Goal: Task Accomplishment & Management: Use online tool/utility

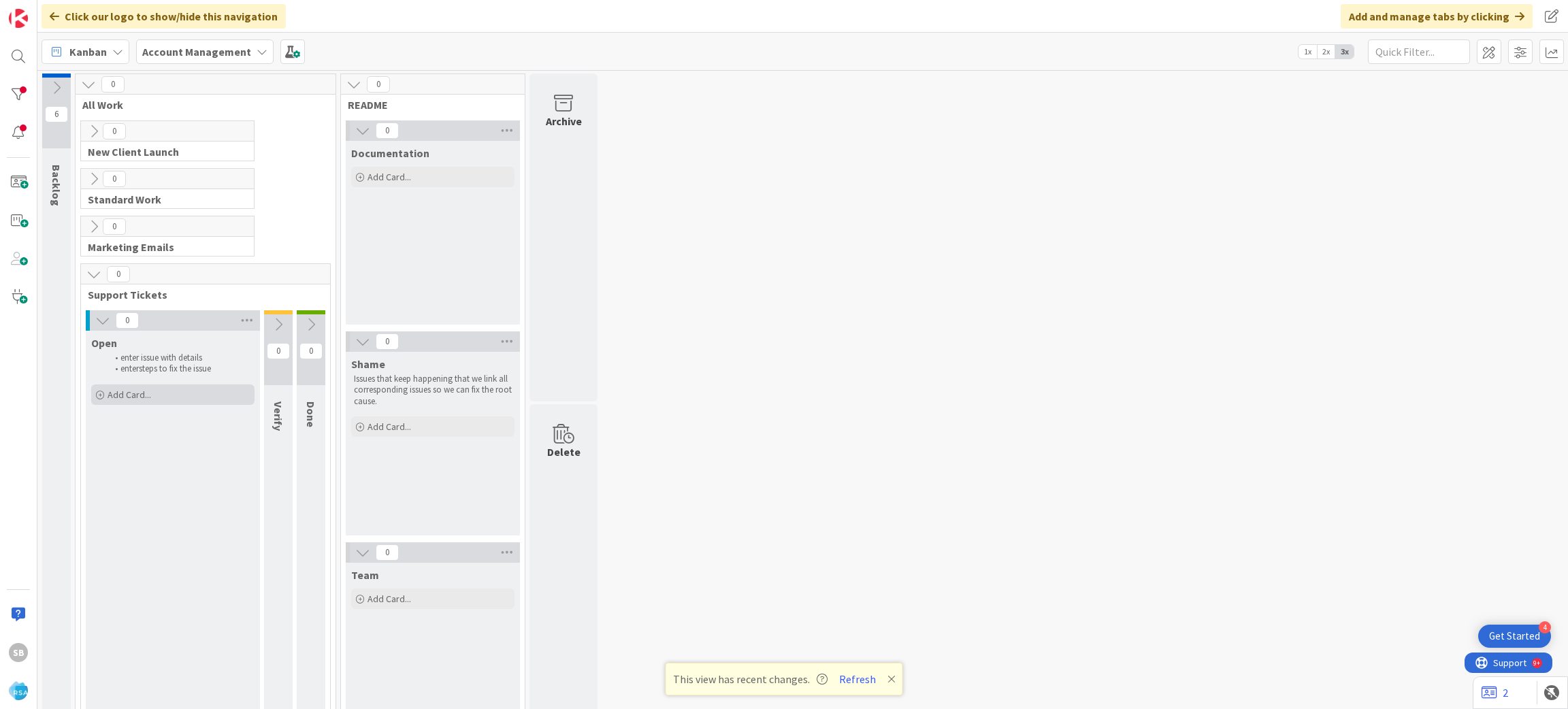
click at [176, 399] on div "Add Card..." at bounding box center [173, 394] width 163 height 20
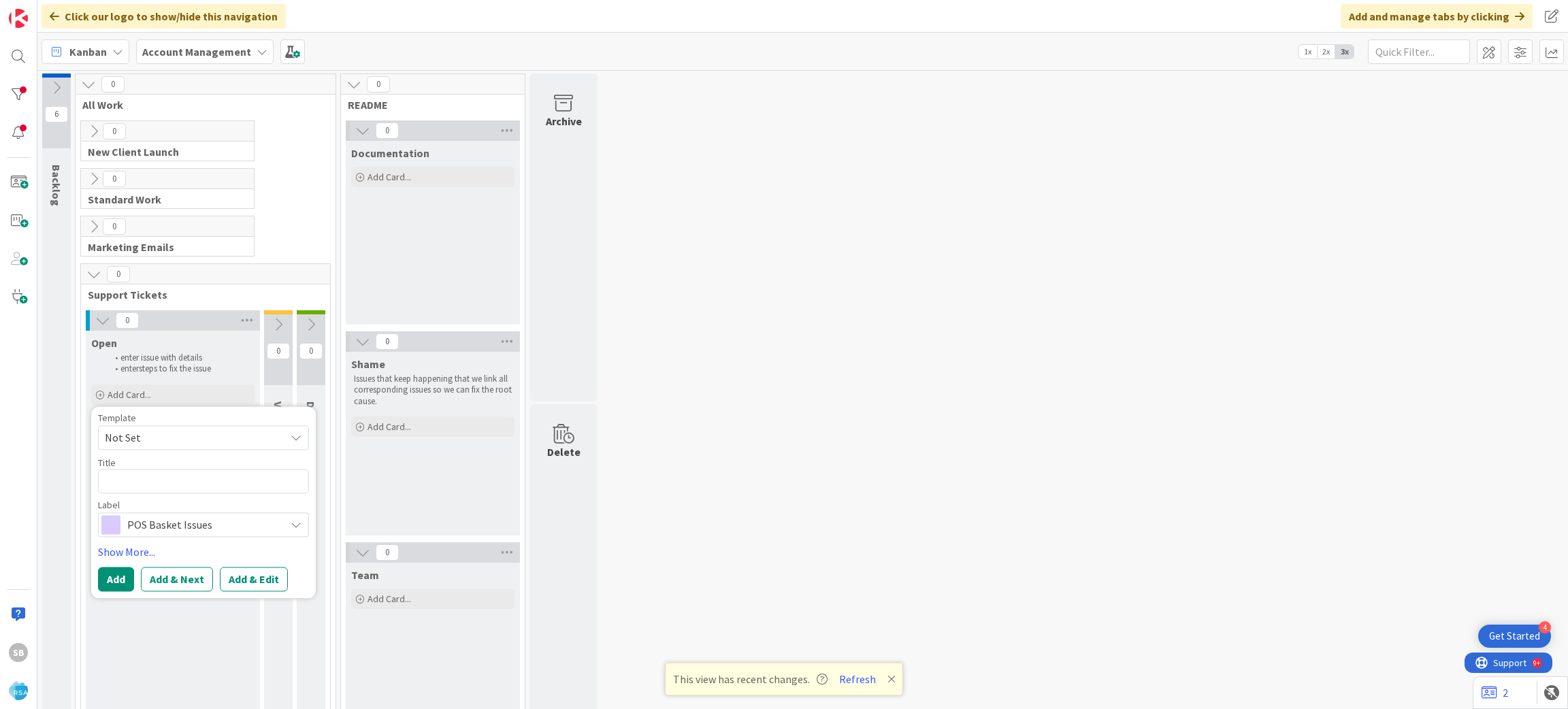
click at [138, 435] on span "Not Set" at bounding box center [189, 438] width 170 height 18
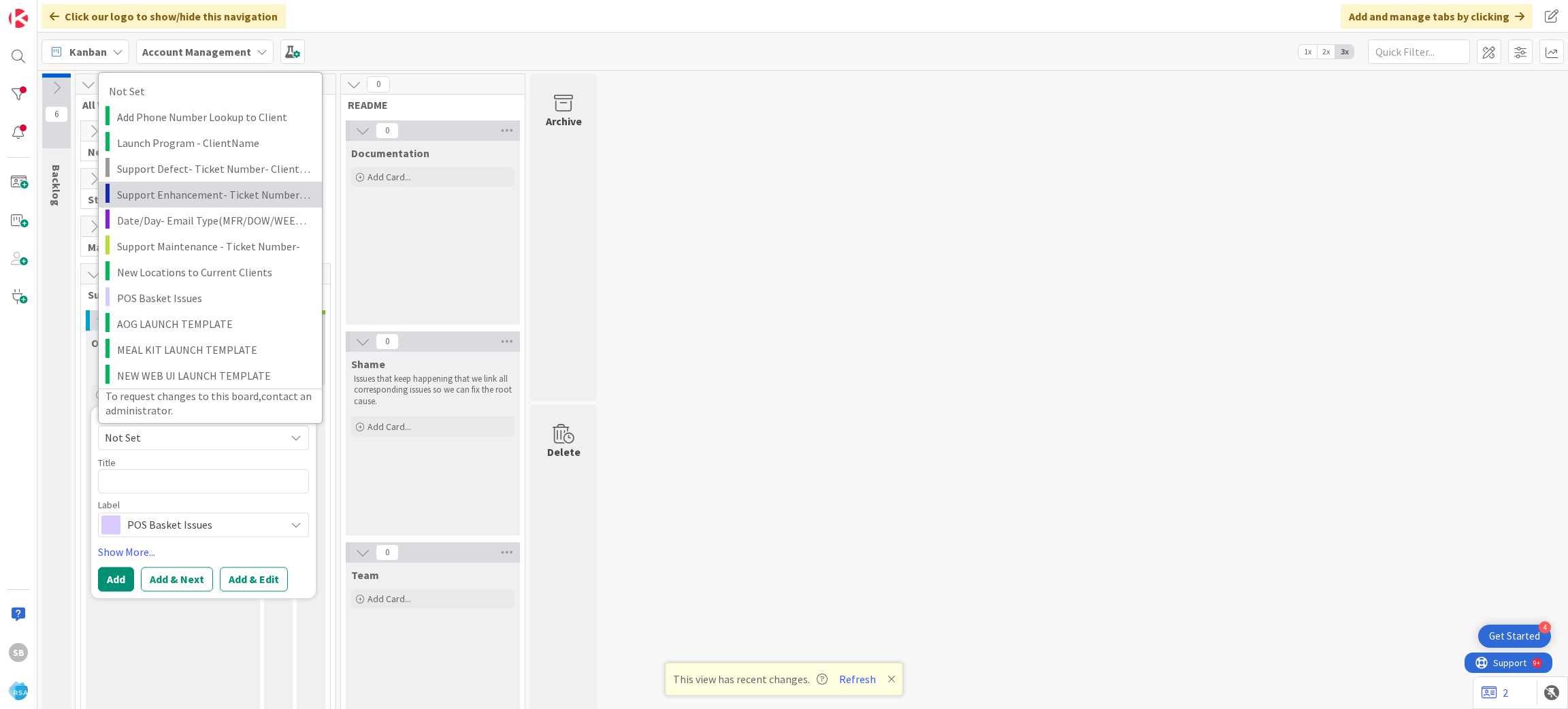
click at [231, 192] on span "Support Enhancement- Ticket Number- Client Name- Product Name" at bounding box center [214, 194] width 195 height 18
type textarea "x"
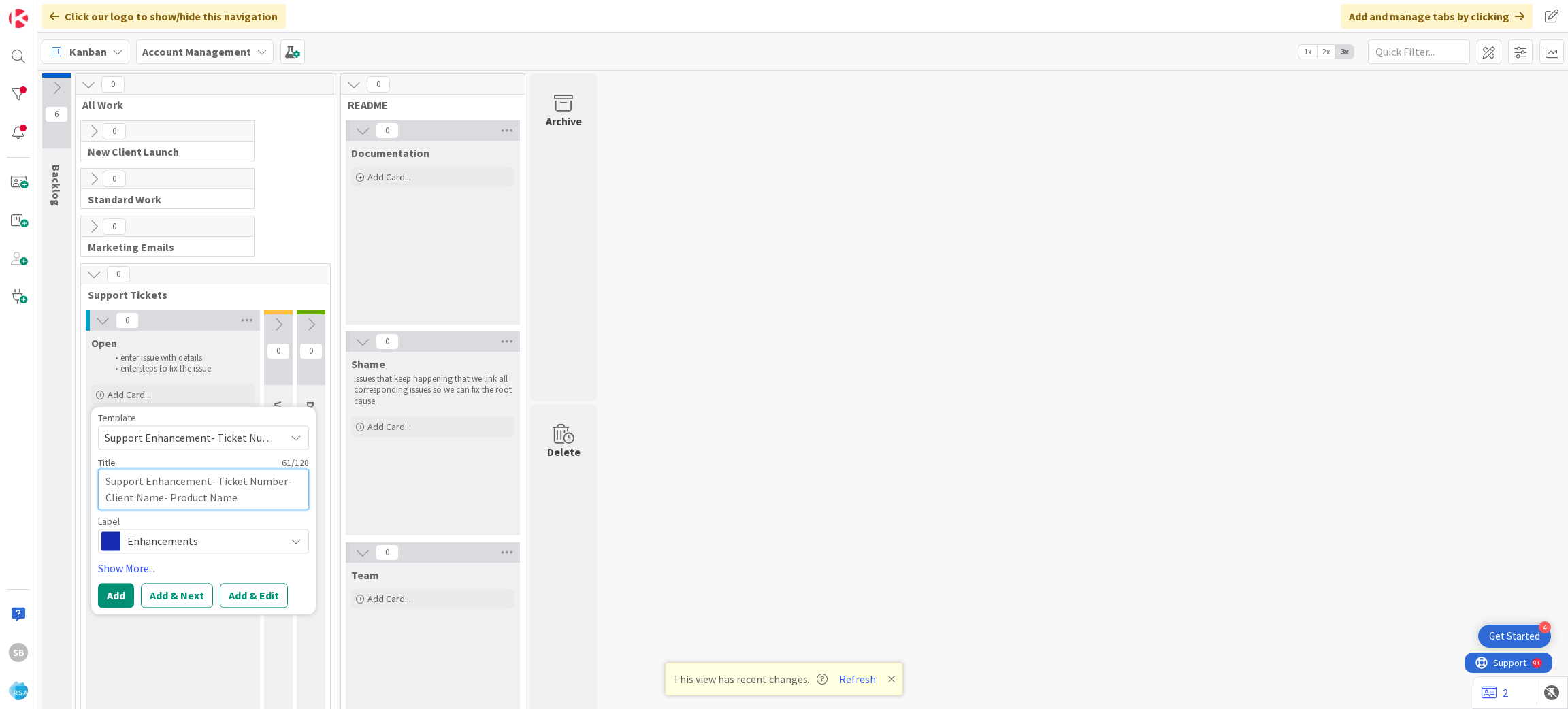
drag, startPoint x: 223, startPoint y: 485, endPoint x: 252, endPoint y: 502, distance: 33.6
click at [252, 502] on textarea "Support Enhancement- Ticket Number- Client Name- Product Name" at bounding box center [204, 489] width 211 height 41
type textarea "Support Enhancement-"
type textarea "x"
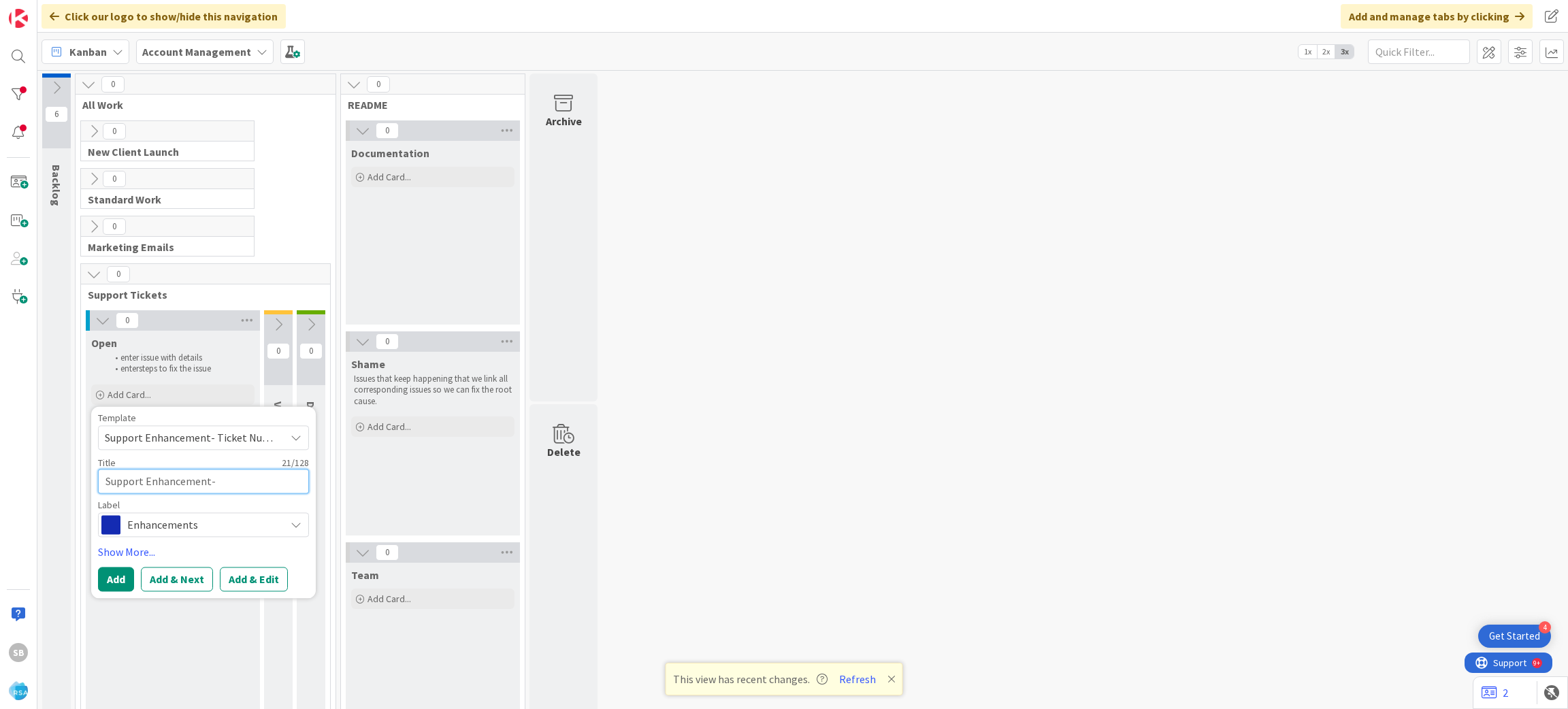
type textarea "Support Enhancement-"
click at [221, 422] on div "Template" at bounding box center [204, 418] width 211 height 10
click at [212, 436] on span "Support Enhancement- Ticket Number- Client Name- Product Name" at bounding box center [189, 438] width 170 height 18
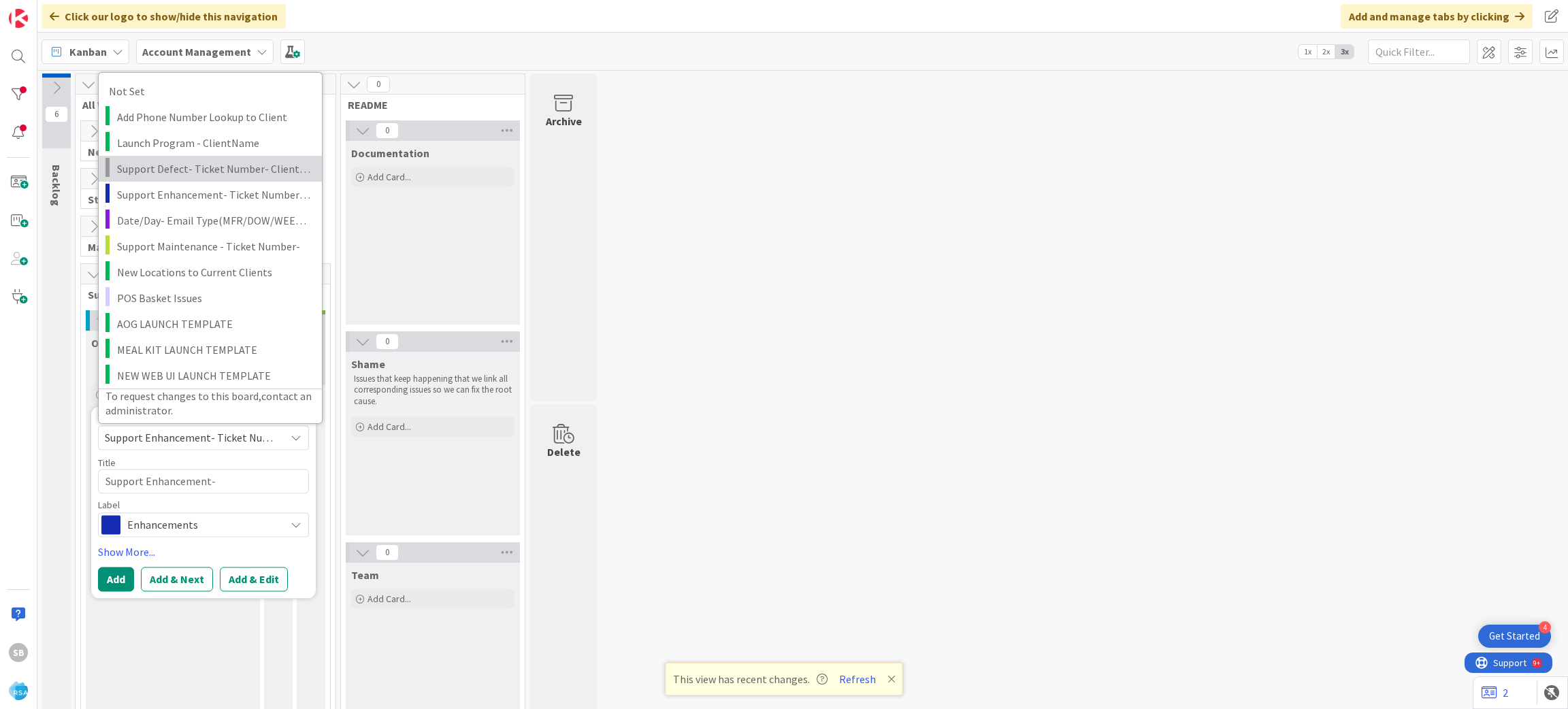
click at [211, 169] on span "Support Defect- Ticket Number- Client Name- Product Name" at bounding box center [214, 168] width 195 height 18
type textarea "x"
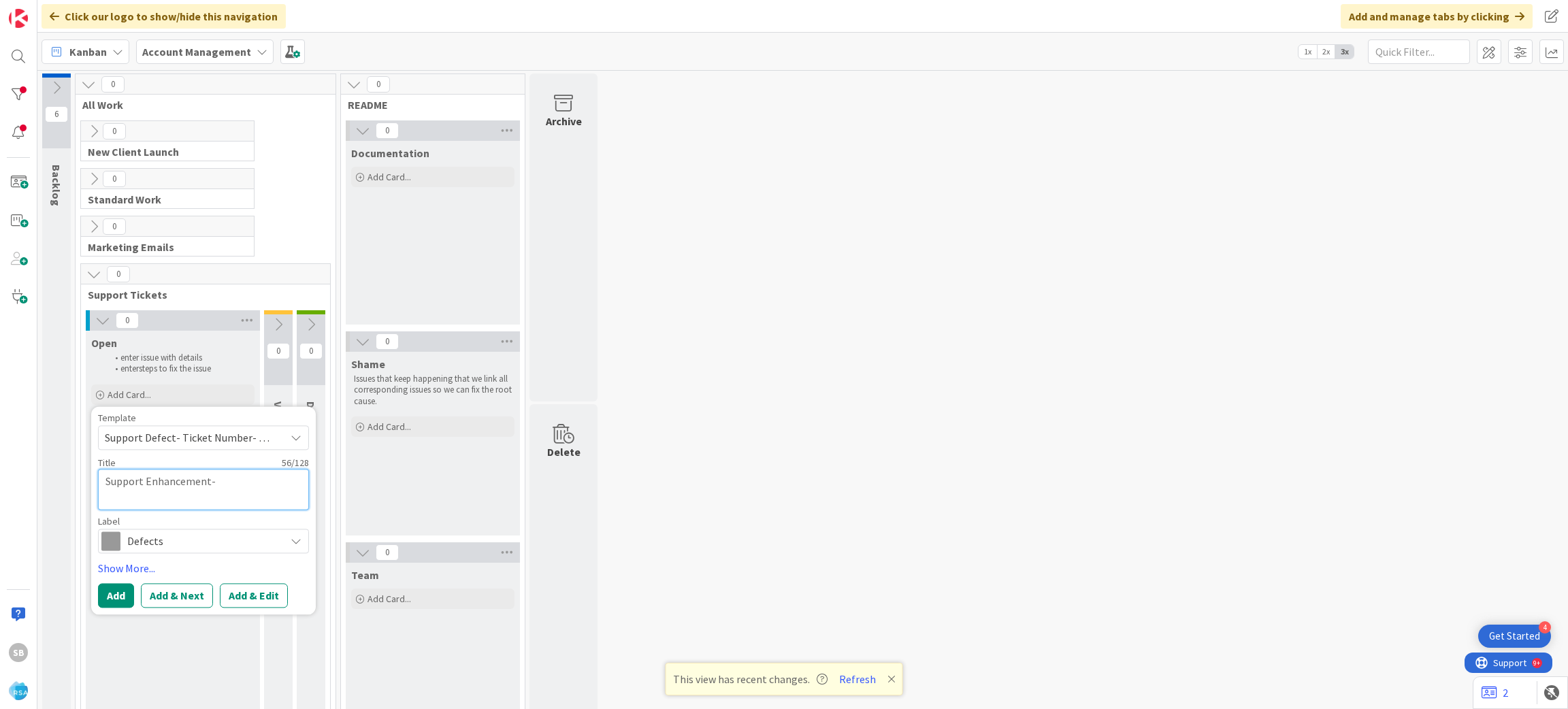
drag, startPoint x: 192, startPoint y: 488, endPoint x: 235, endPoint y: 505, distance: 46.2
click at [235, 505] on textarea "Support Defect- Ticket Number- Client Name- Product Name" at bounding box center [204, 489] width 211 height 41
type textarea "Support Defect-"
type textarea "x"
paste textarea "309029"
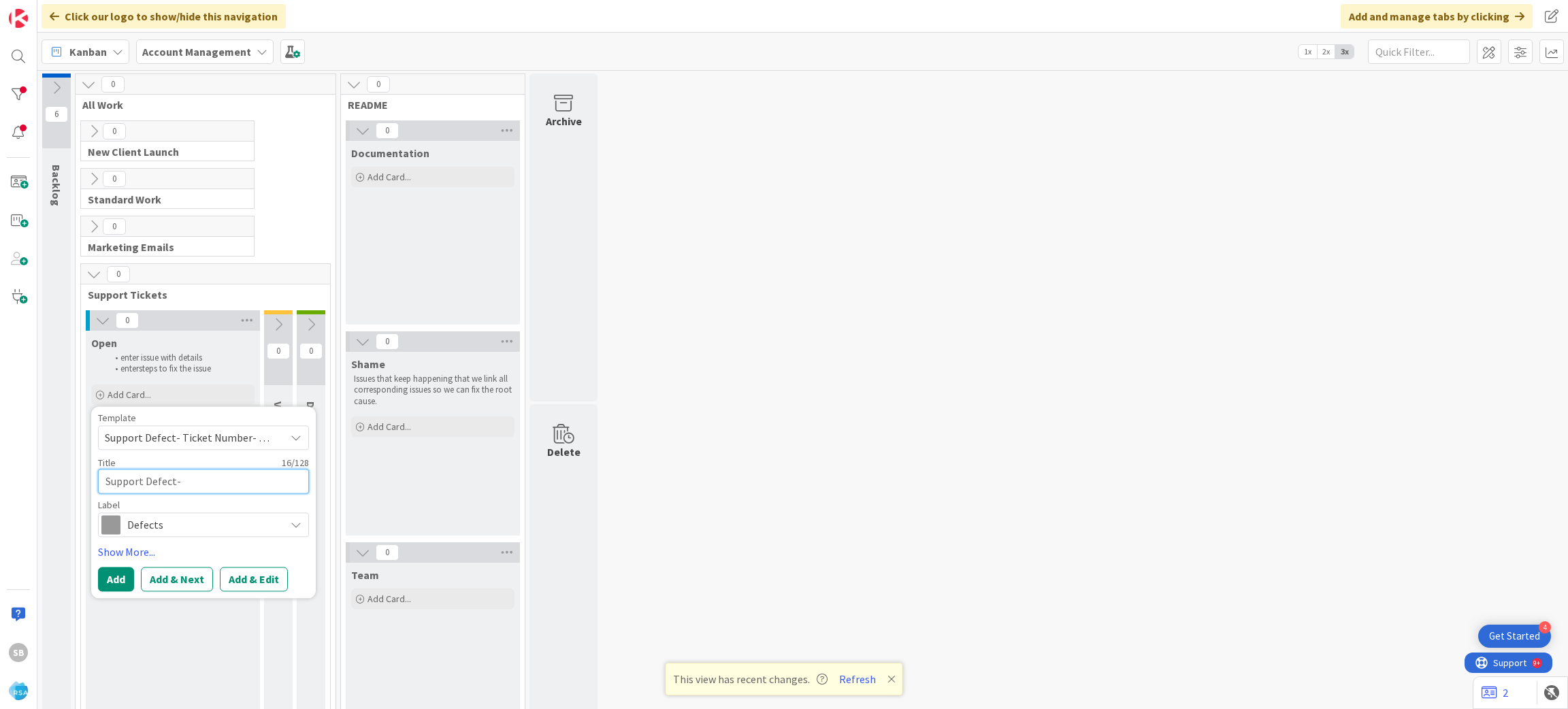
type textarea "Support Defect- 309029"
type textarea "x"
type textarea "Support Defect- 309029"
type textarea "x"
type textarea "Support Defect- 309029 -"
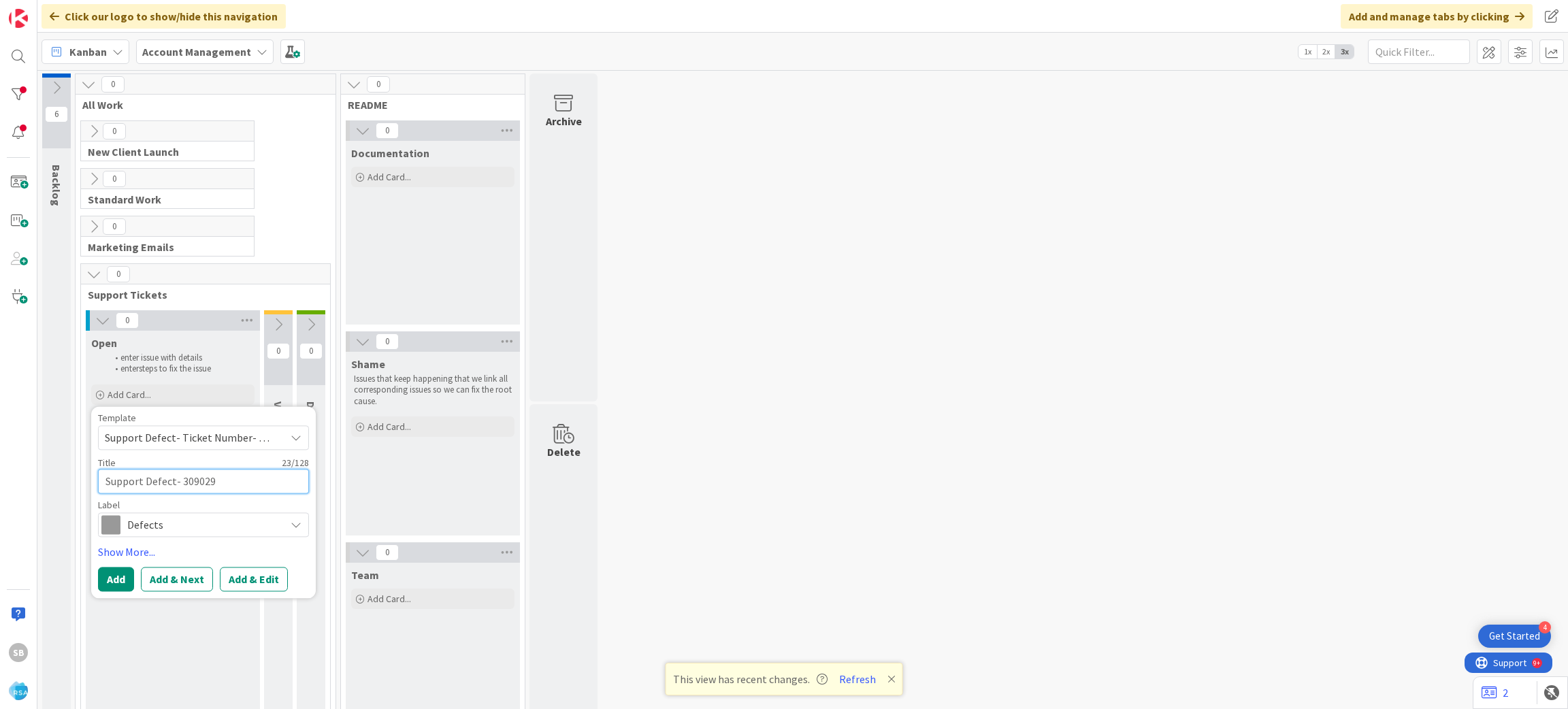
type textarea "x"
type textarea "Support Defect- 309029 -"
type textarea "x"
paste textarea "Holiday Market"
type textarea "Support Defect- 309029 - Holiday Market"
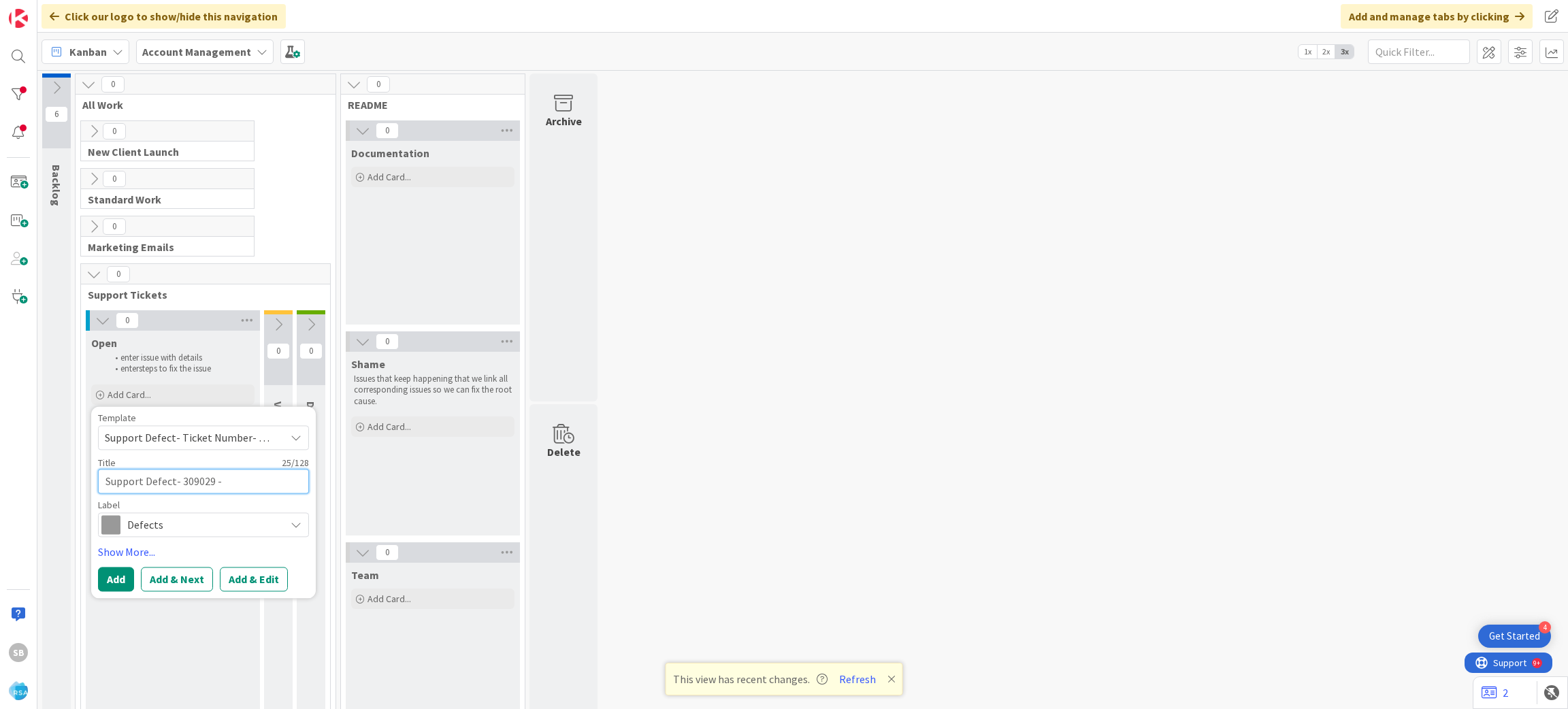
type textarea "x"
type textarea "Support Defect- 309029 - Holiday Market"
type textarea "x"
type textarea "Support Defect- 309029 - Holiday Market -"
type textarea "x"
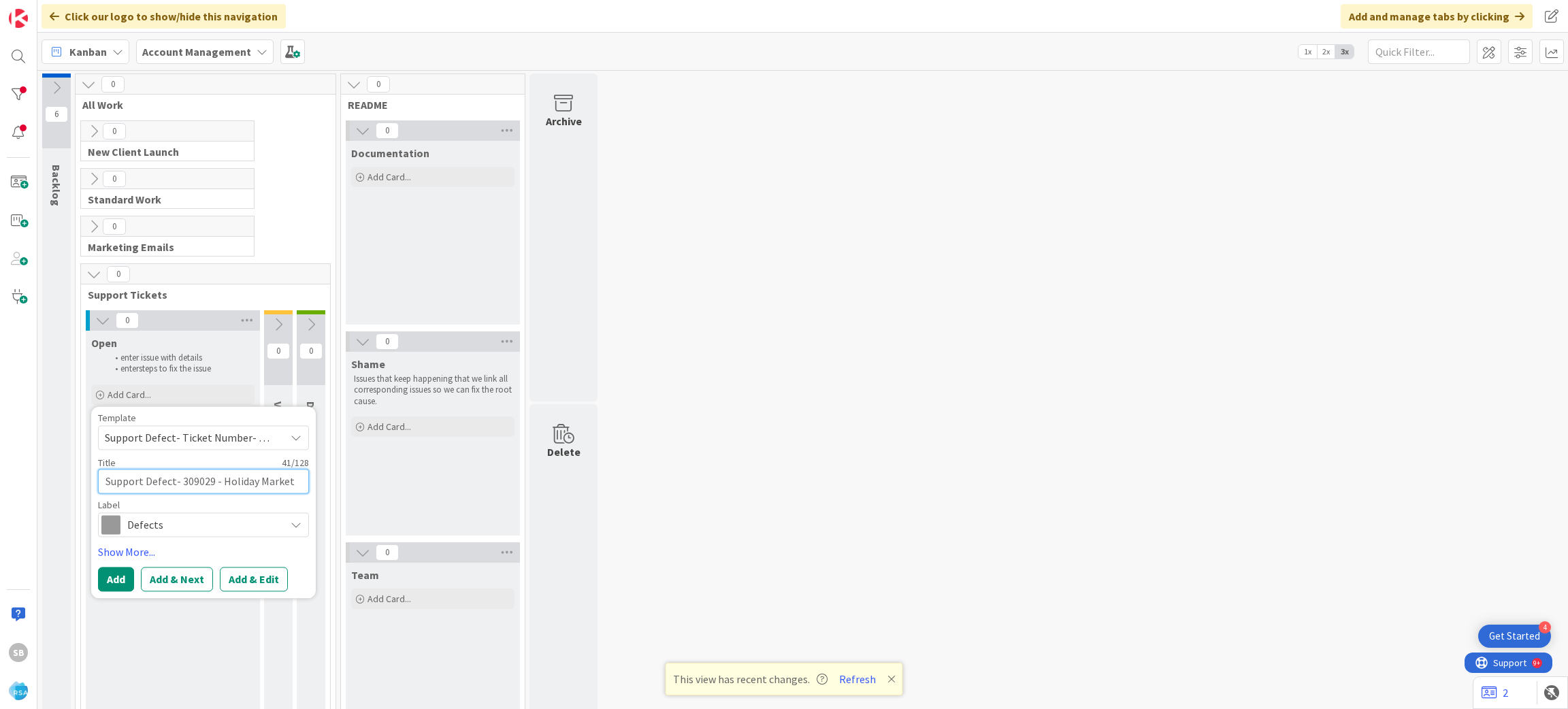
type textarea "Support Defect- 309029 - Holiday Market -"
type textarea "x"
paste textarea "Active shoppers"
type textarea "Support Defect- 309029 - Holiday Market - Active shoppers"
type textarea "x"
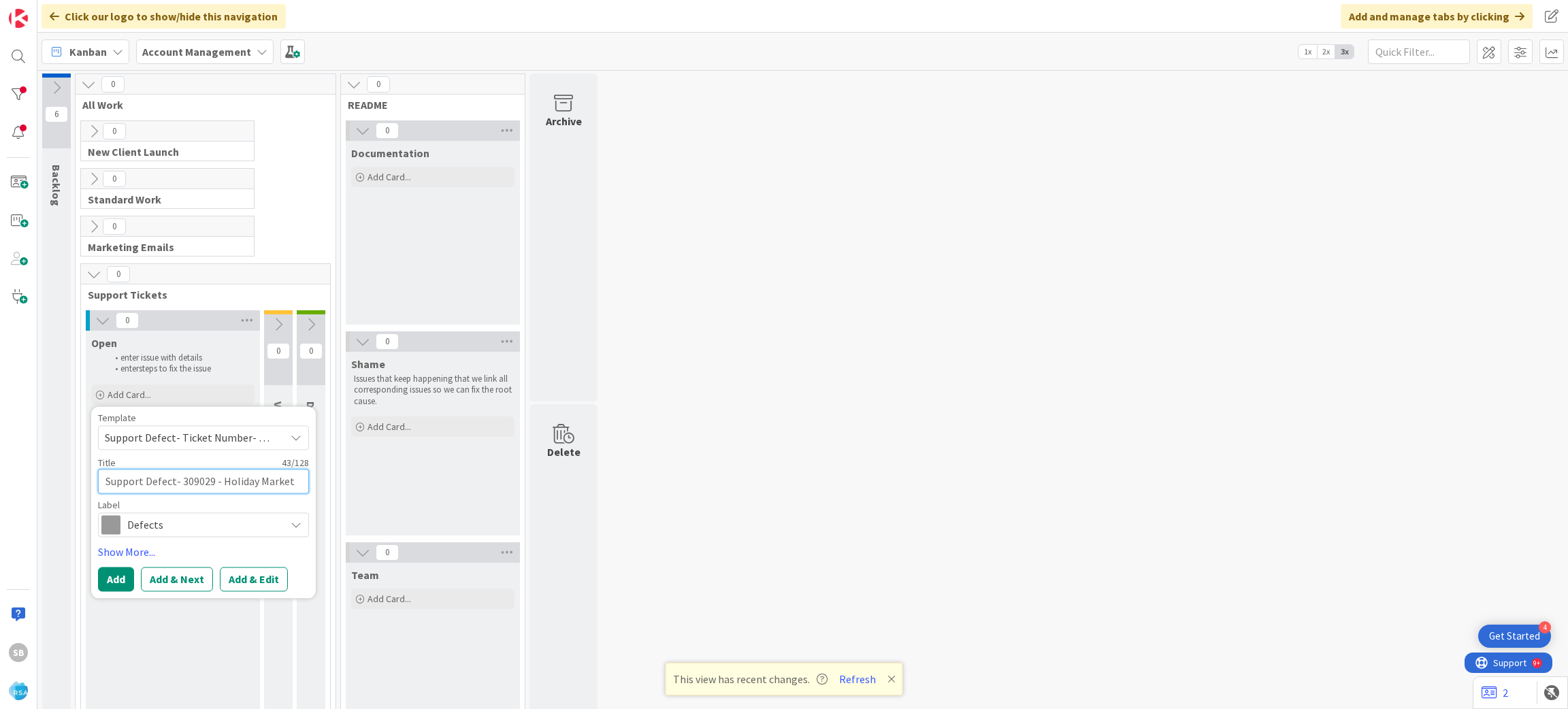
type textarea "Support Defect- 309029 - Holiday Market - Active shoppers"
type textarea "x"
type textarea "Support Defect- 309029 - Holiday Market - Active shoppers p"
type textarea "x"
type textarea "Support Defect- 309029 - Holiday Market - Active shoppers p"
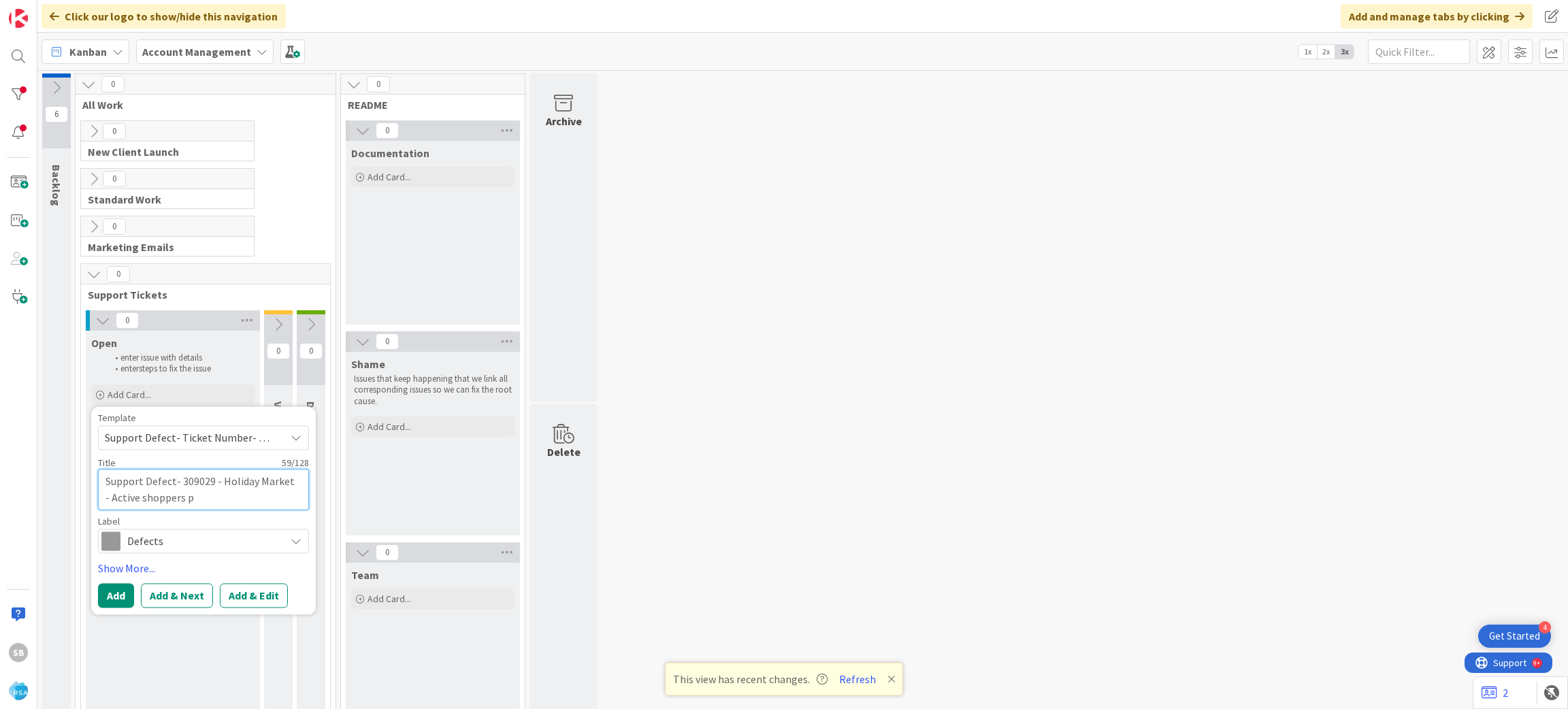
type textarea "x"
type textarea "Support Defect- 309029 - Holiday Market - Active shoppers p"
type textarea "x"
type textarea "Support Defect- 309029 - Holiday Market - Active shoppers"
type textarea "x"
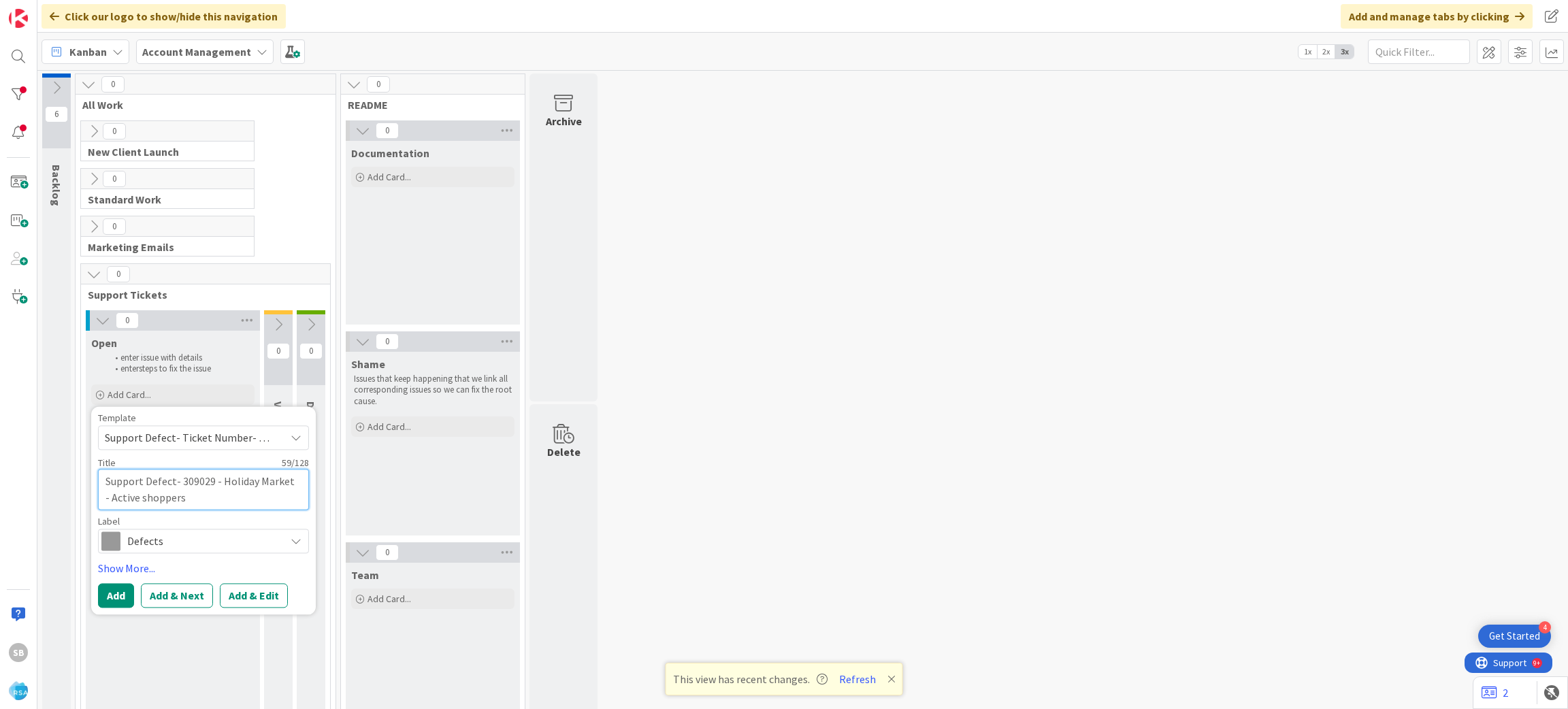
type textarea "Support Defect- 309029 - Holiday Market - Active shoppers -"
type textarea "x"
type textarea "Support Defect- 309029 - Holiday Market - Active shoppers -"
type textarea "x"
type textarea "Support Defect- 309029 - Holiday Market - Active shoppers - R"
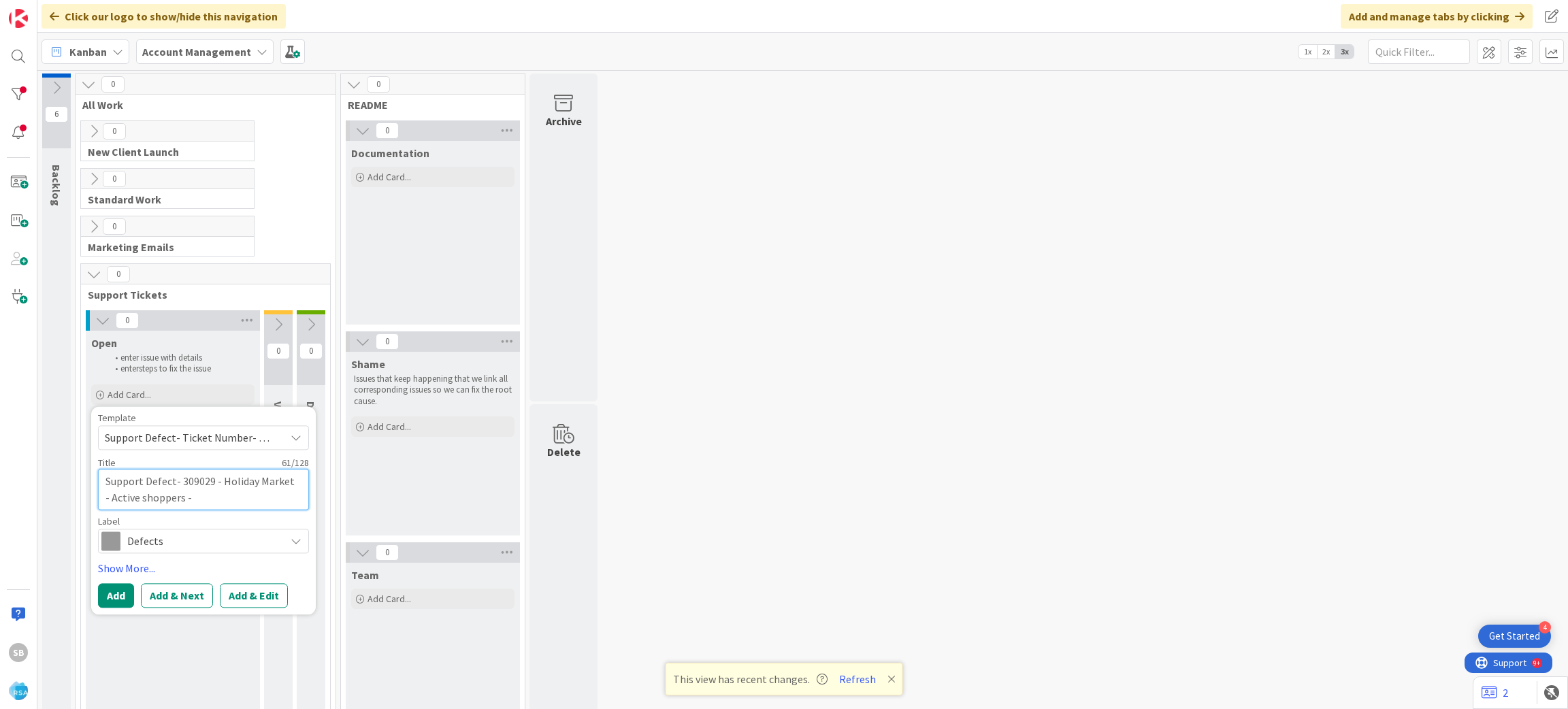
type textarea "x"
type textarea "Support Defect- 309029 - Holiday Market - Active shoppers - [GEOGRAPHIC_DATA]"
type textarea "x"
type textarea "Support Defect- 309029 - Holiday Market - Active shoppers - RSA"
type textarea "x"
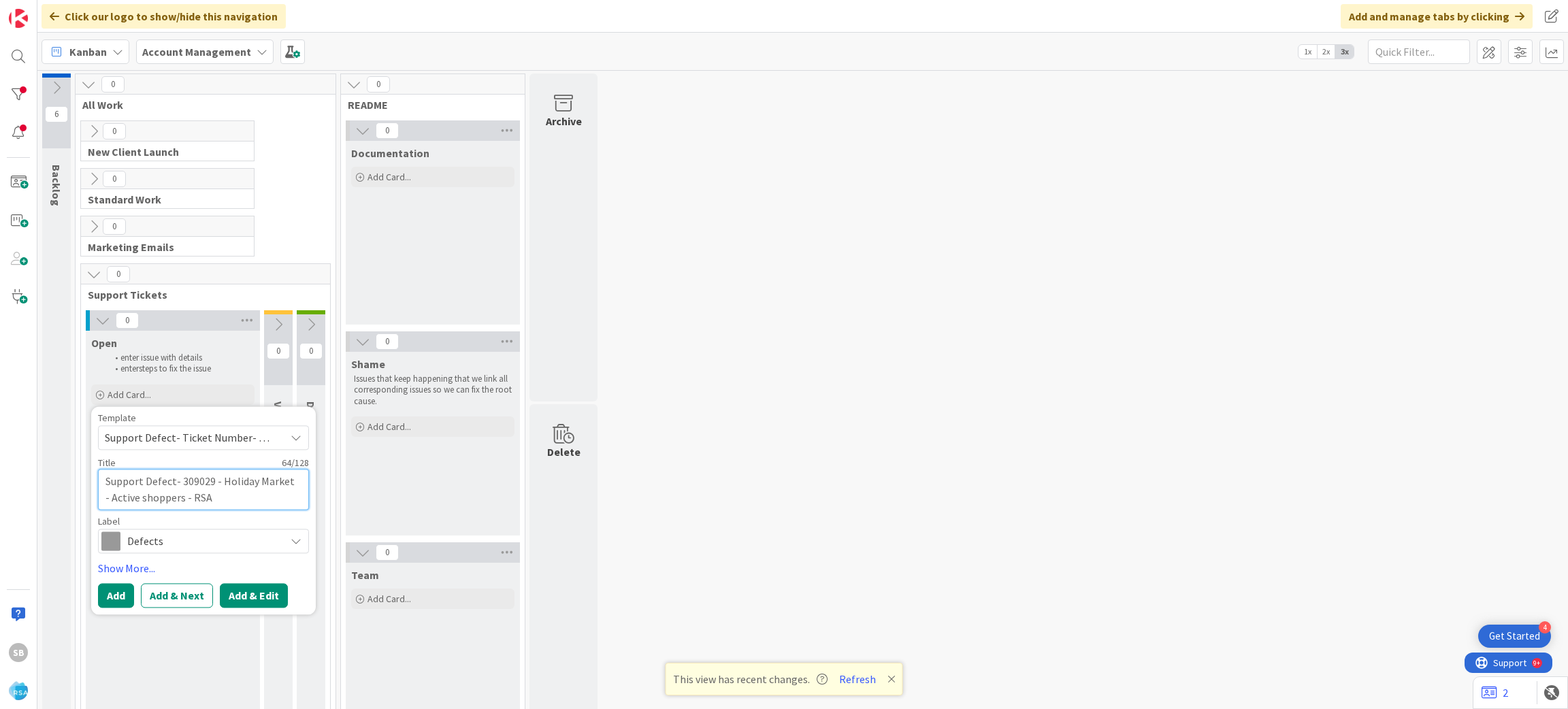
type textarea "Support Defect- 309029 - Holiday Market - Active shoppers - RSA"
click at [267, 590] on button "Add & Edit" at bounding box center [254, 595] width 68 height 25
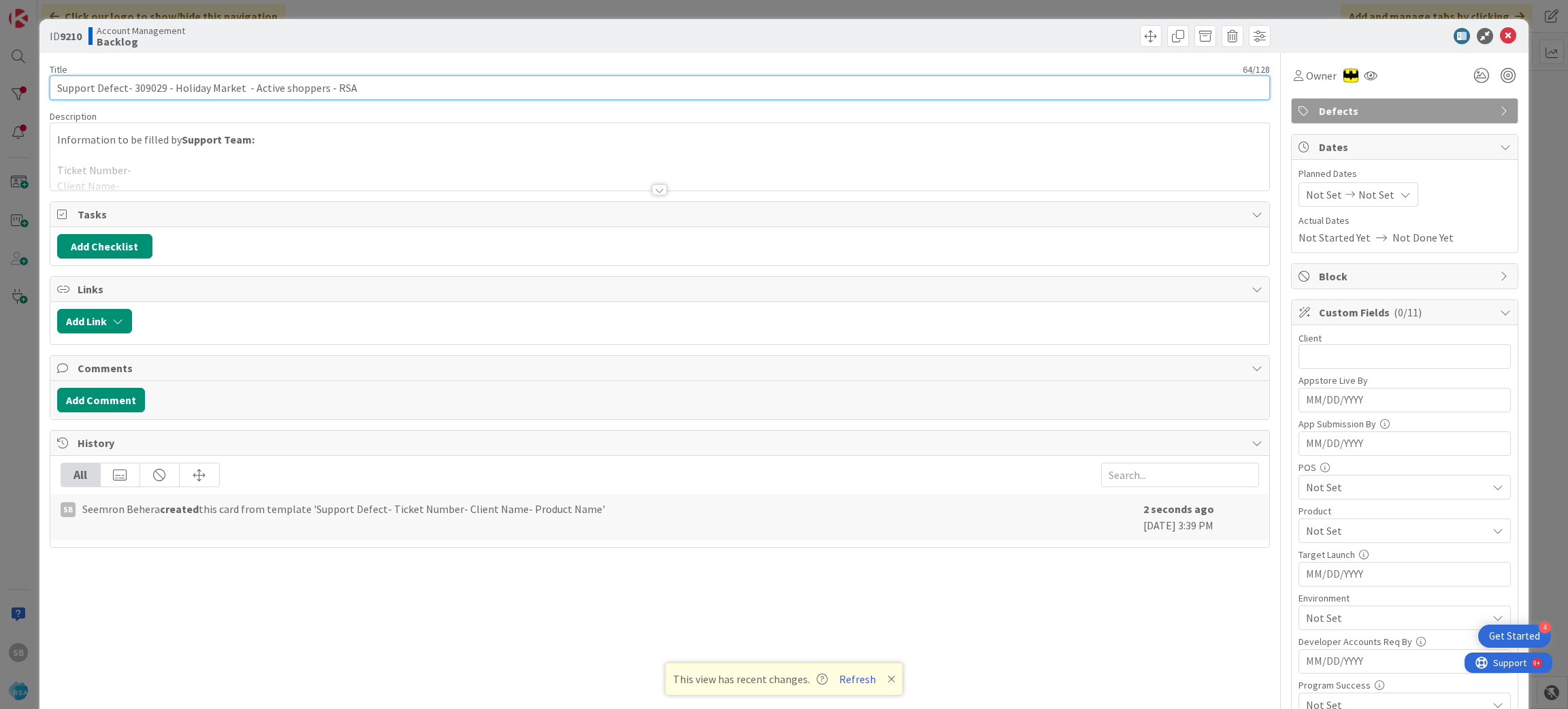
click at [332, 85] on input "Support Defect- 309029 - Holiday Market - Active shoppers - RSA" at bounding box center [660, 88] width 1221 height 25
type input "Support Defect- 309029 - Holiday Market - Active shoppers - AOG"
click at [228, 162] on div at bounding box center [660, 173] width 1220 height 34
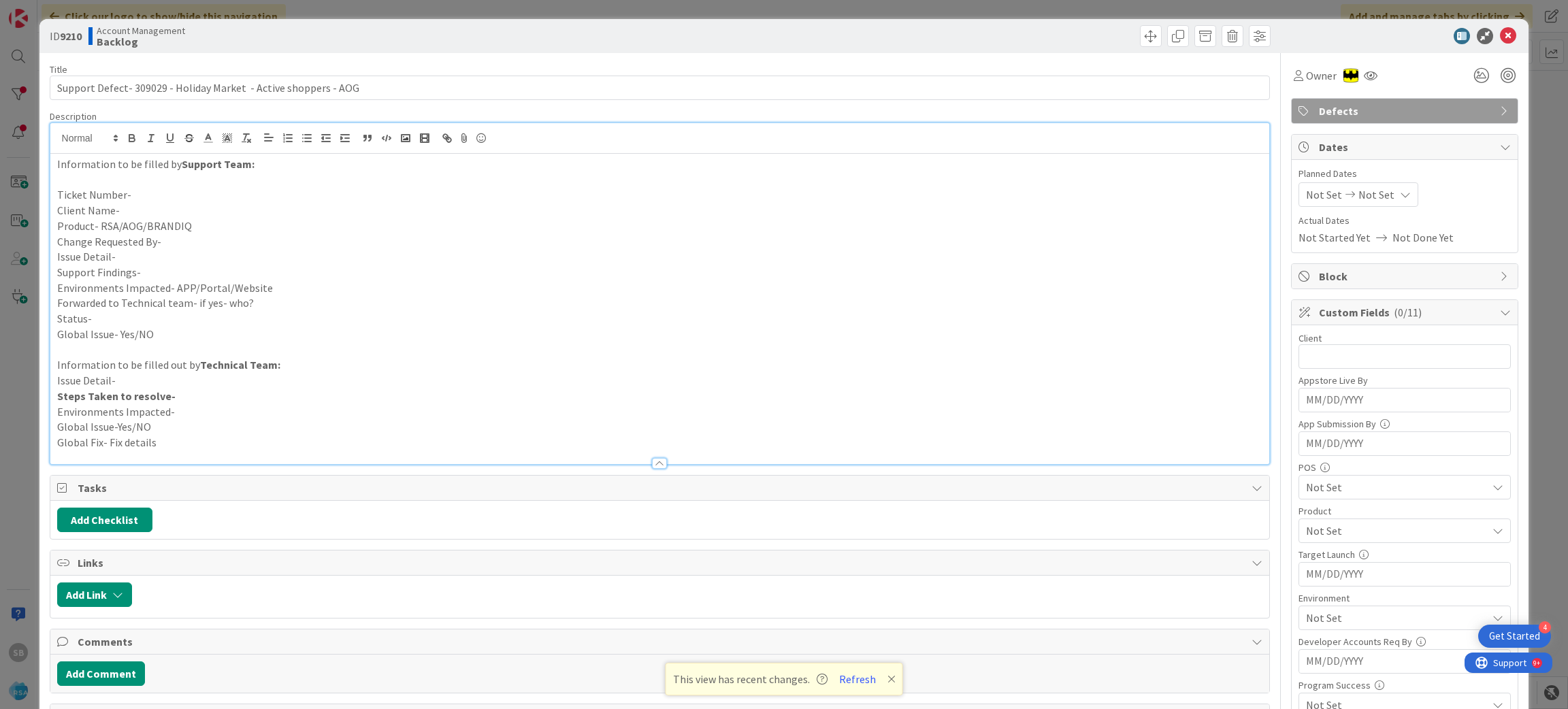
click at [174, 195] on p "Ticket Number-" at bounding box center [660, 195] width 1206 height 16
click at [167, 210] on p "Client Name-" at bounding box center [660, 210] width 1206 height 16
click at [194, 246] on p "Change Requested By-" at bounding box center [660, 242] width 1206 height 16
click at [184, 245] on p "Change Requested By- [PERSON_NAME]" at bounding box center [660, 242] width 1206 height 16
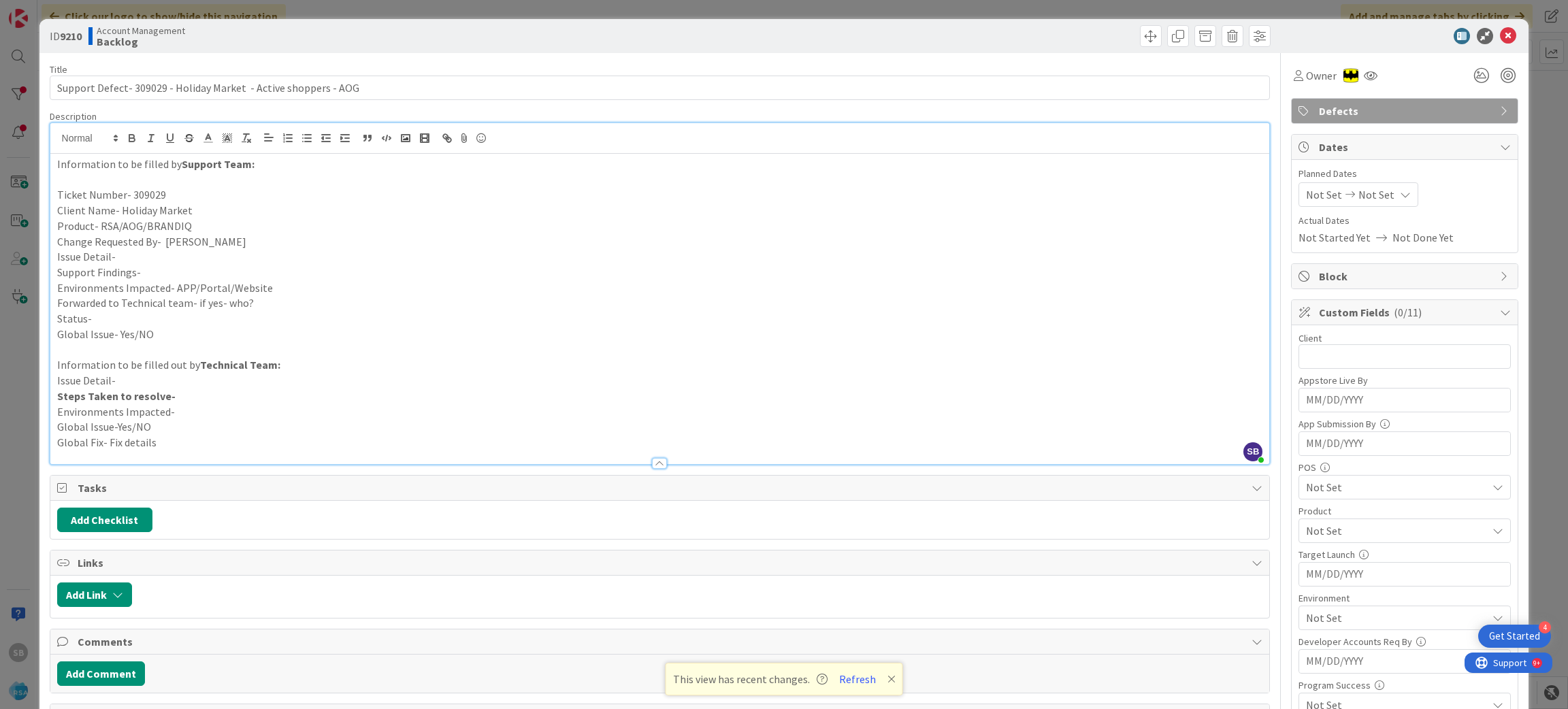
click at [177, 252] on p "Issue Detail-" at bounding box center [660, 257] width 1206 height 16
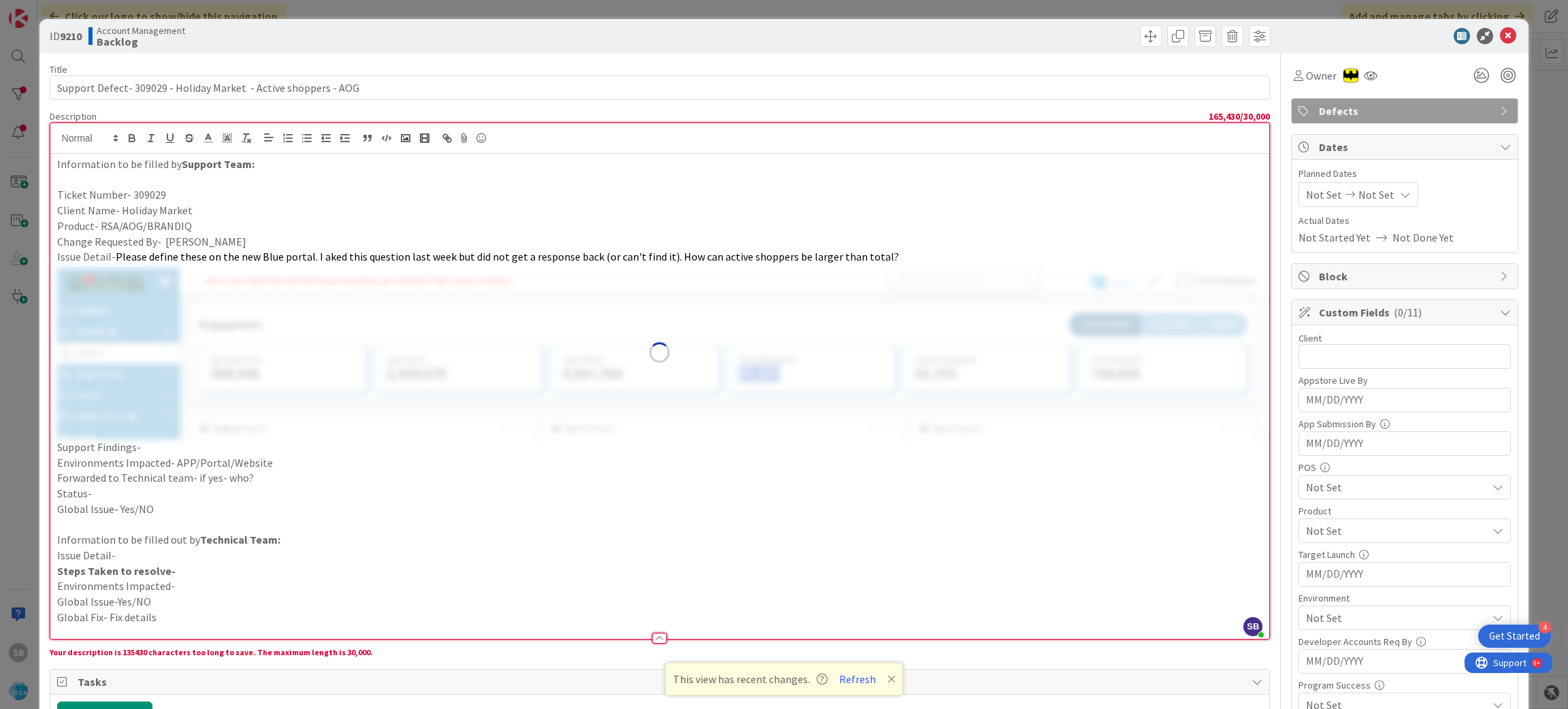
click at [203, 444] on p "Support Findings-" at bounding box center [660, 447] width 1206 height 16
click at [127, 443] on p "Support Findings-" at bounding box center [660, 447] width 1206 height 16
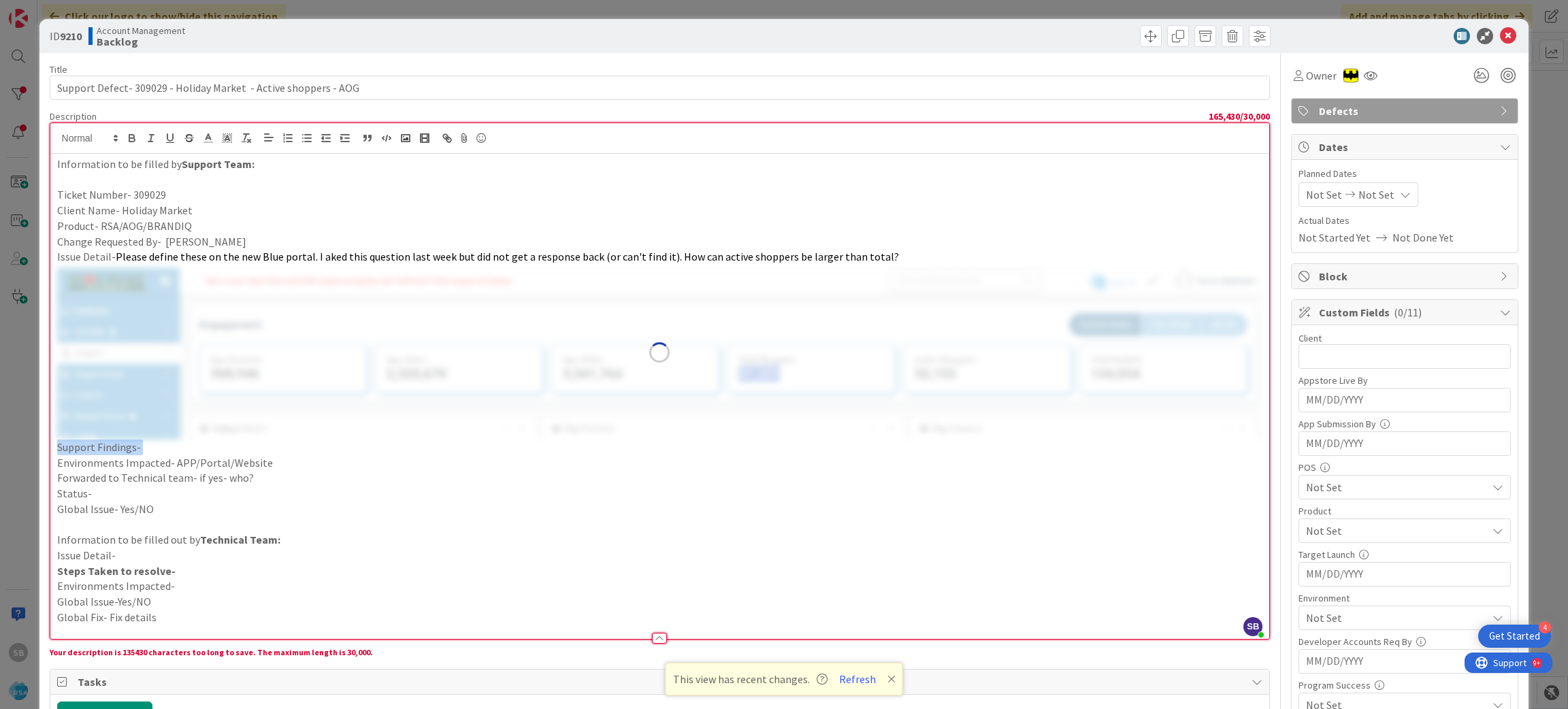
click at [127, 443] on p "Support Findings-" at bounding box center [660, 447] width 1206 height 16
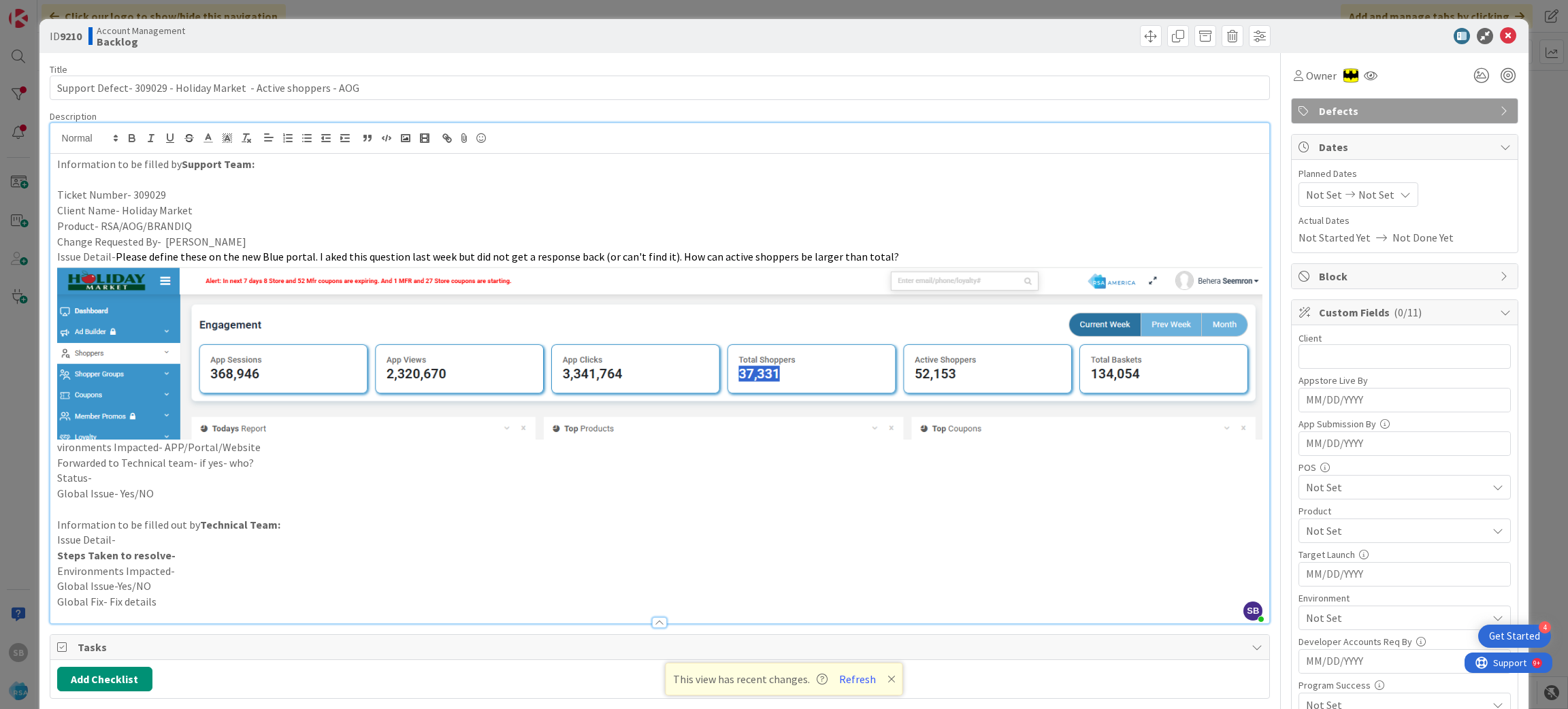
click at [296, 609] on div at bounding box center [660, 615] width 1220 height 14
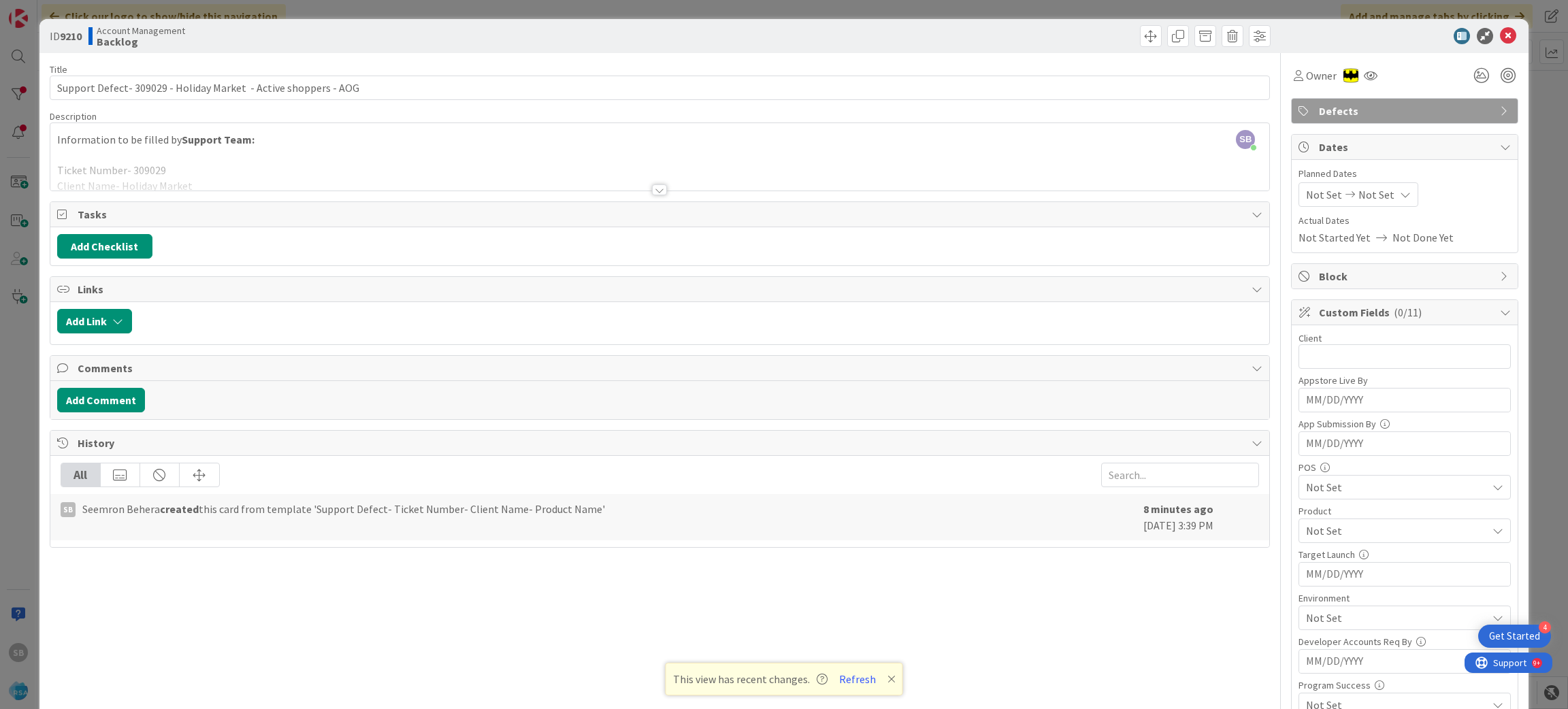
click at [201, 166] on div at bounding box center [660, 173] width 1220 height 34
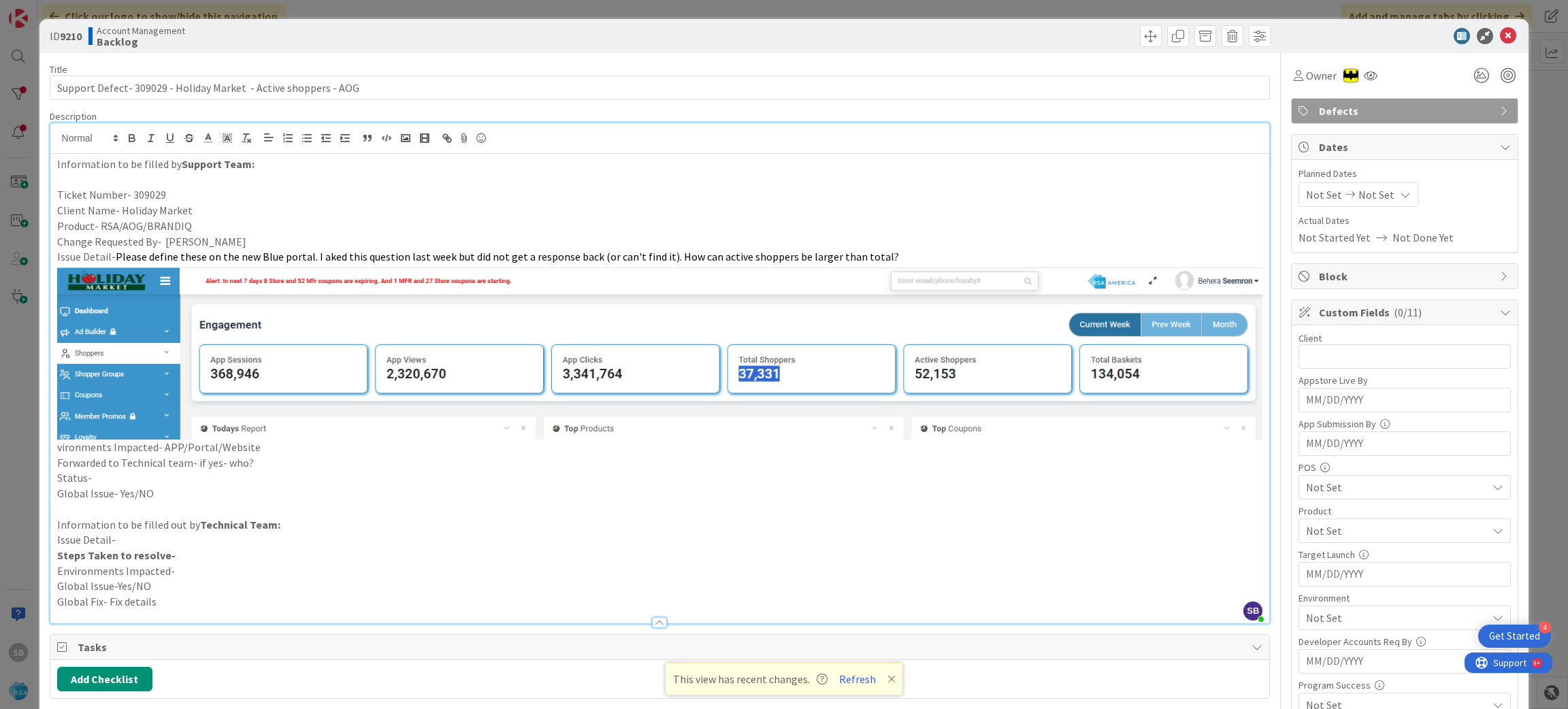
click at [270, 443] on p "vironments Impacted- APP/Portal/Website" at bounding box center [660, 360] width 1206 height 190
click at [297, 465] on p "Forwarded to Technical team- if yes- who?" at bounding box center [660, 463] width 1206 height 16
click at [268, 481] on p "Status-" at bounding box center [660, 478] width 1206 height 16
click at [1298, 174] on span "Planned Dates" at bounding box center [1405, 174] width 213 height 14
click at [1306, 193] on span "Not Set" at bounding box center [1324, 195] width 36 height 16
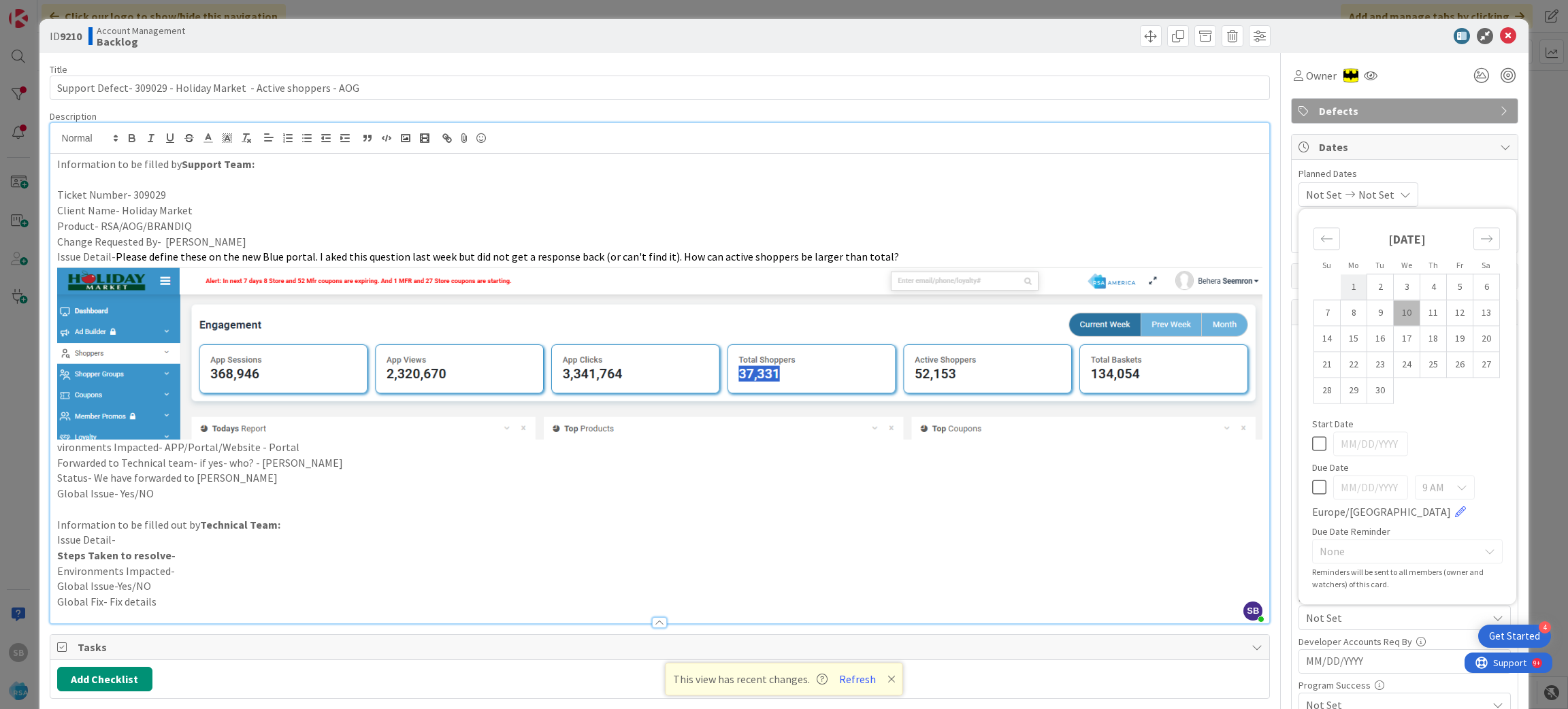
click at [1340, 287] on td "1" at bounding box center [1353, 287] width 26 height 26
type input "[DATE]"
click at [1448, 310] on td "12" at bounding box center [1459, 313] width 26 height 26
type input "[DATE]"
click at [1460, 186] on div "[DATE] [DATE] Su Mo Tu We Th Fr Sa [DATE] 1 2 3 4 5 6 7 8 9 10 11 12 13 14 15 1…" at bounding box center [1405, 195] width 213 height 25
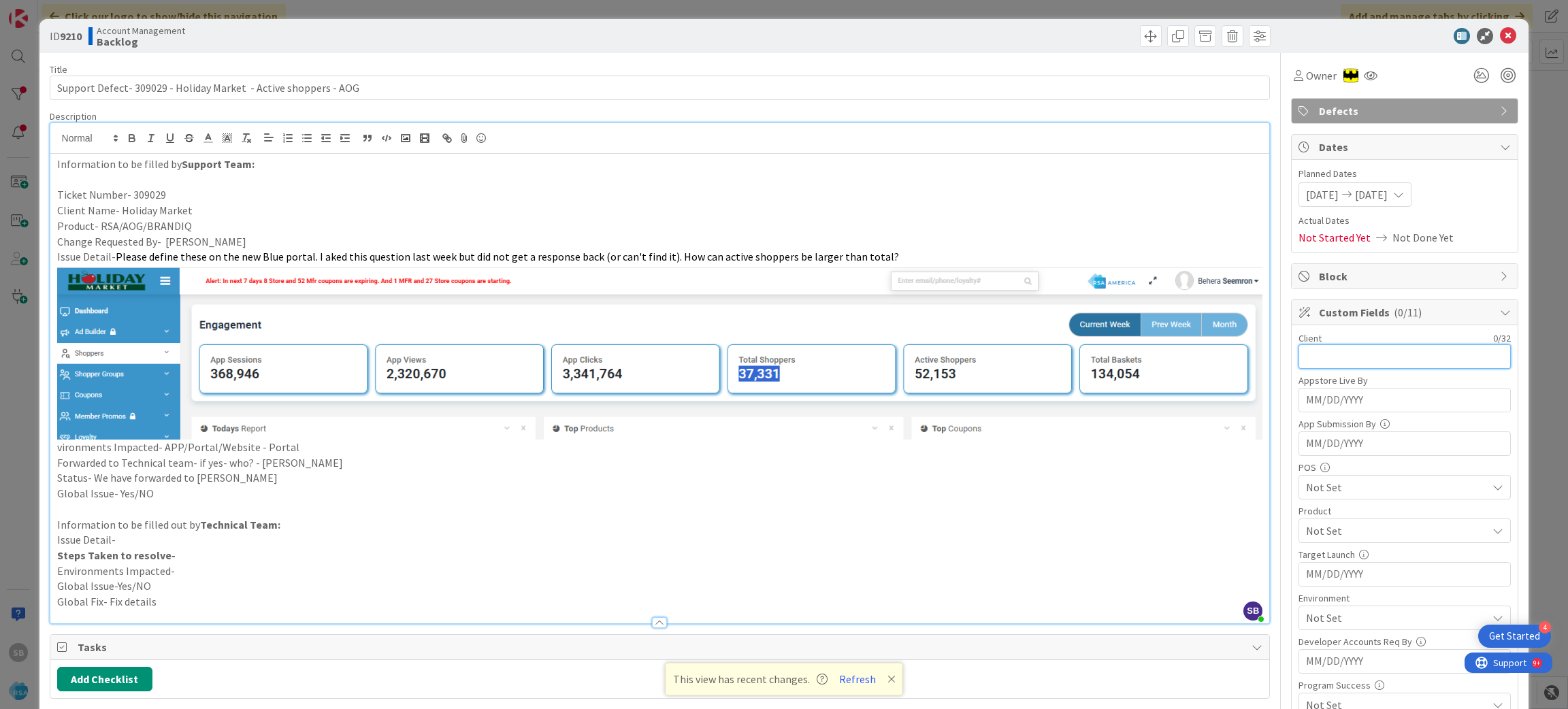
click at [1346, 362] on input "text" at bounding box center [1405, 356] width 213 height 25
type input "Holiday Market"
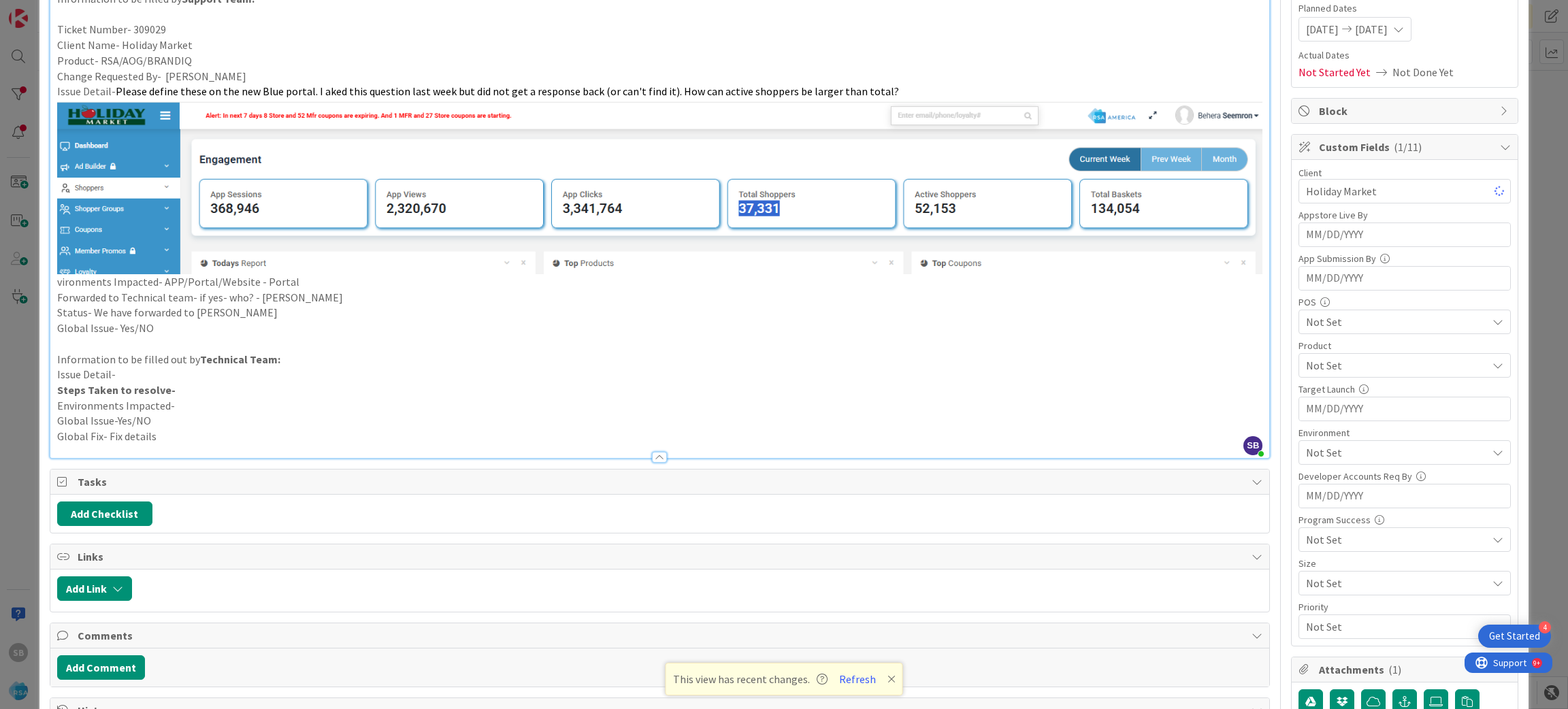
scroll to position [198, 0]
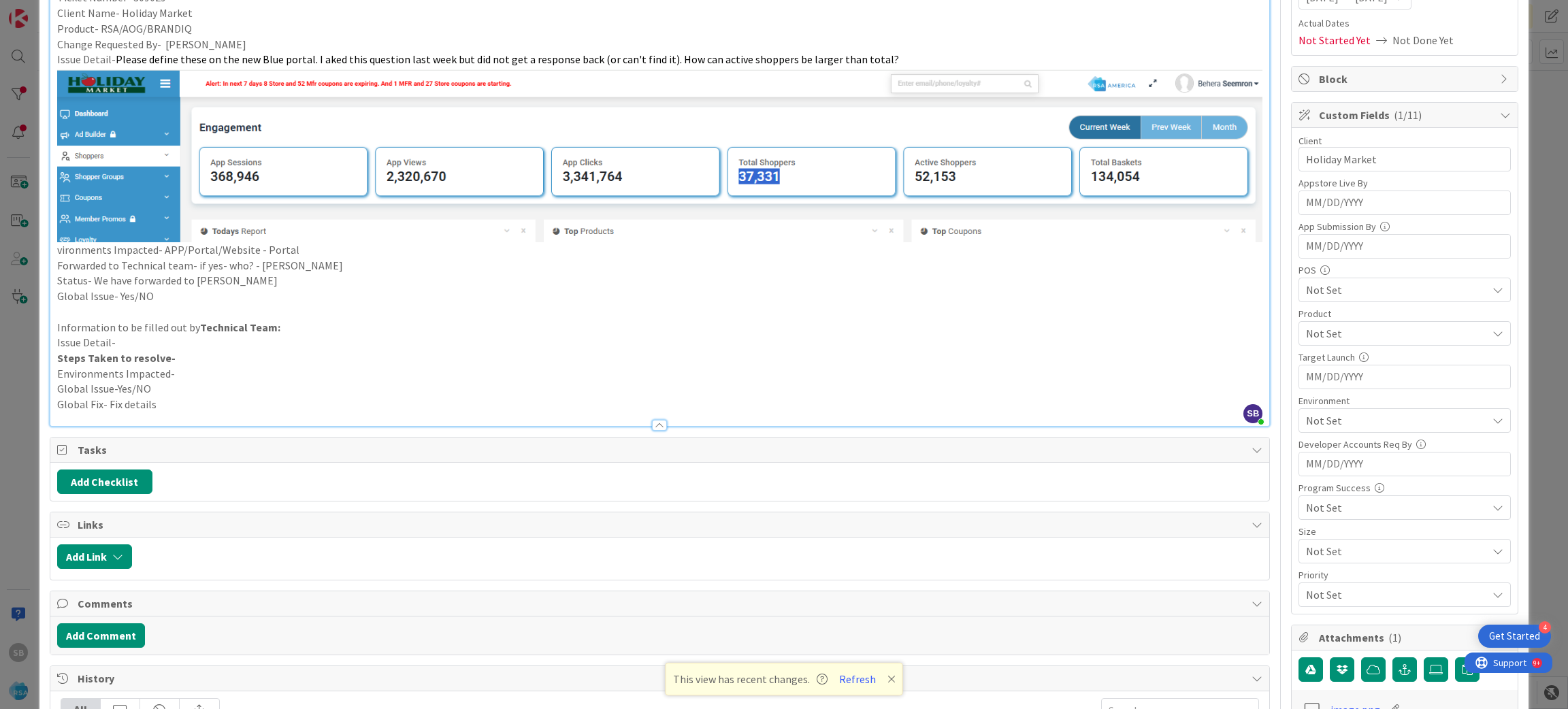
click at [1318, 330] on span "Not Set" at bounding box center [1397, 333] width 181 height 16
click at [1320, 386] on span "AOG" at bounding box center [1328, 389] width 20 height 20
click at [1325, 383] on link "AOG" at bounding box center [1402, 389] width 216 height 25
click at [1334, 332] on span "RSA" at bounding box center [1397, 333] width 181 height 16
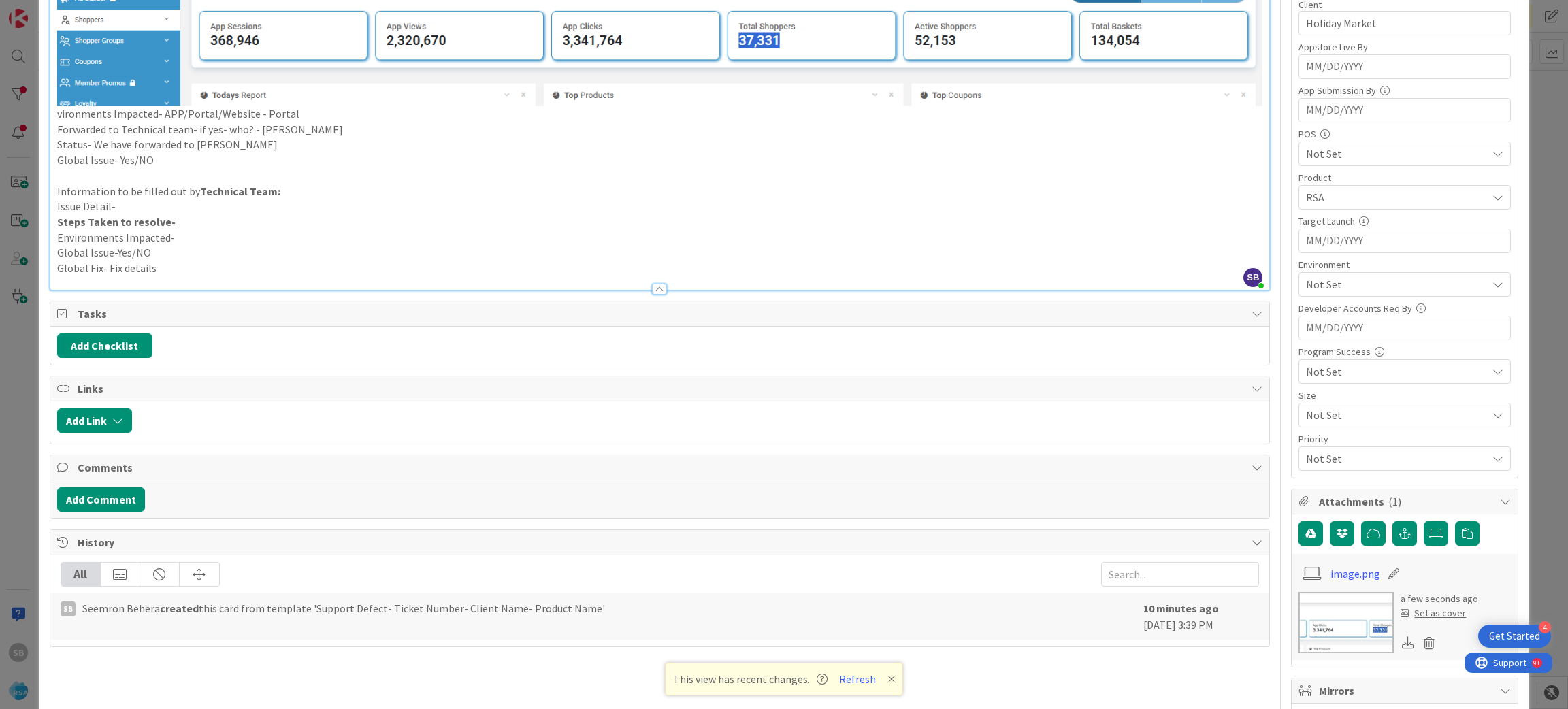
click at [1309, 284] on span "Not Set" at bounding box center [1397, 284] width 181 height 16
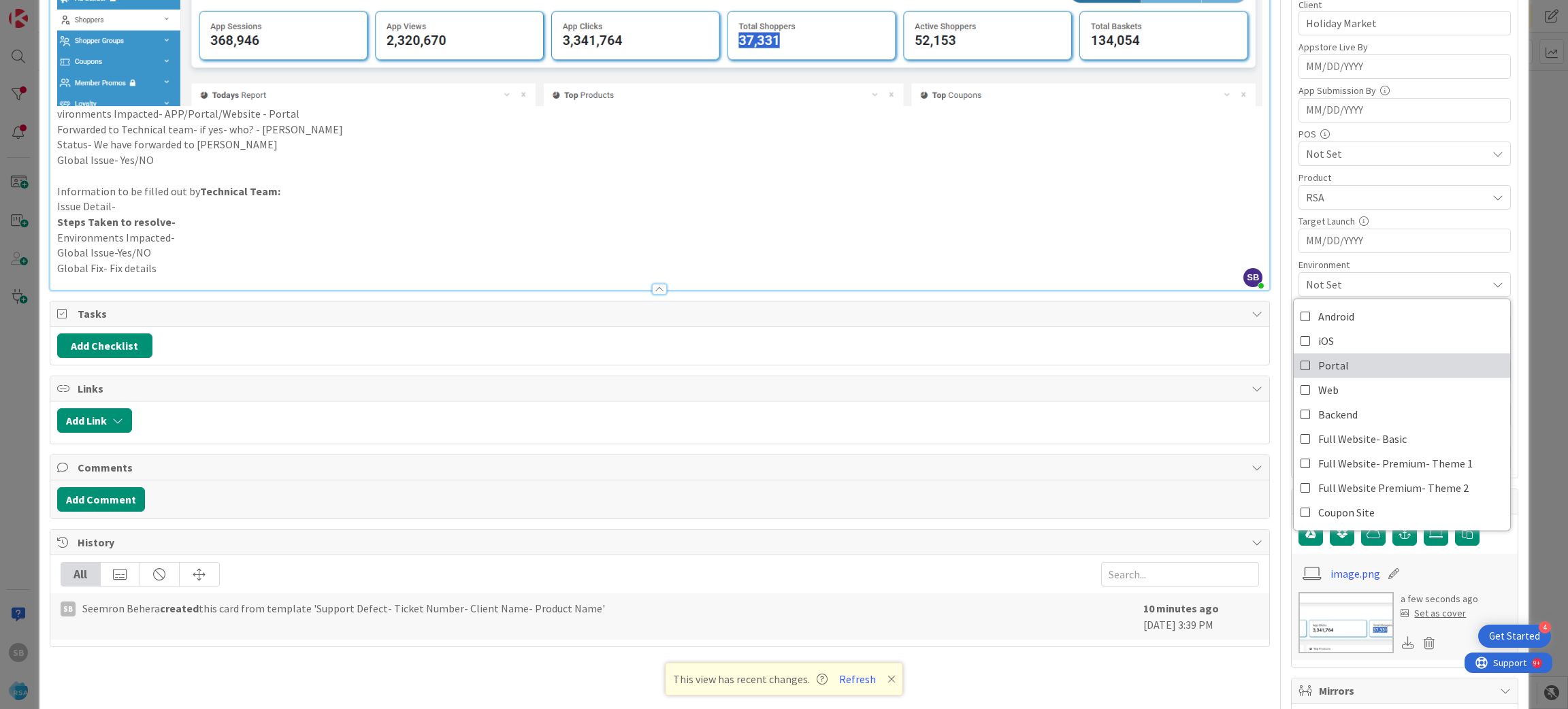
click at [1299, 362] on link "Portal" at bounding box center [1402, 365] width 216 height 25
click at [1358, 289] on span "Portal" at bounding box center [1397, 284] width 181 height 16
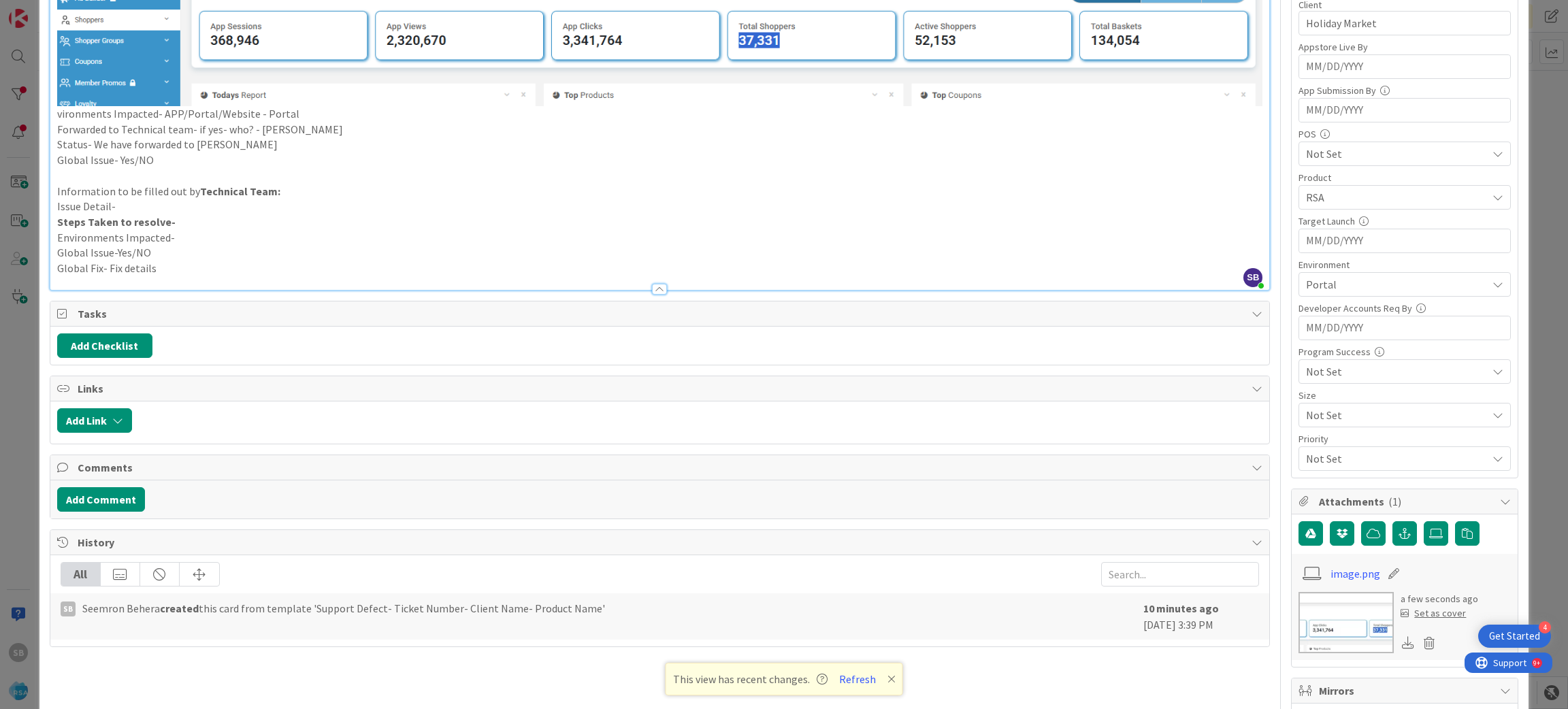
scroll to position [484, 0]
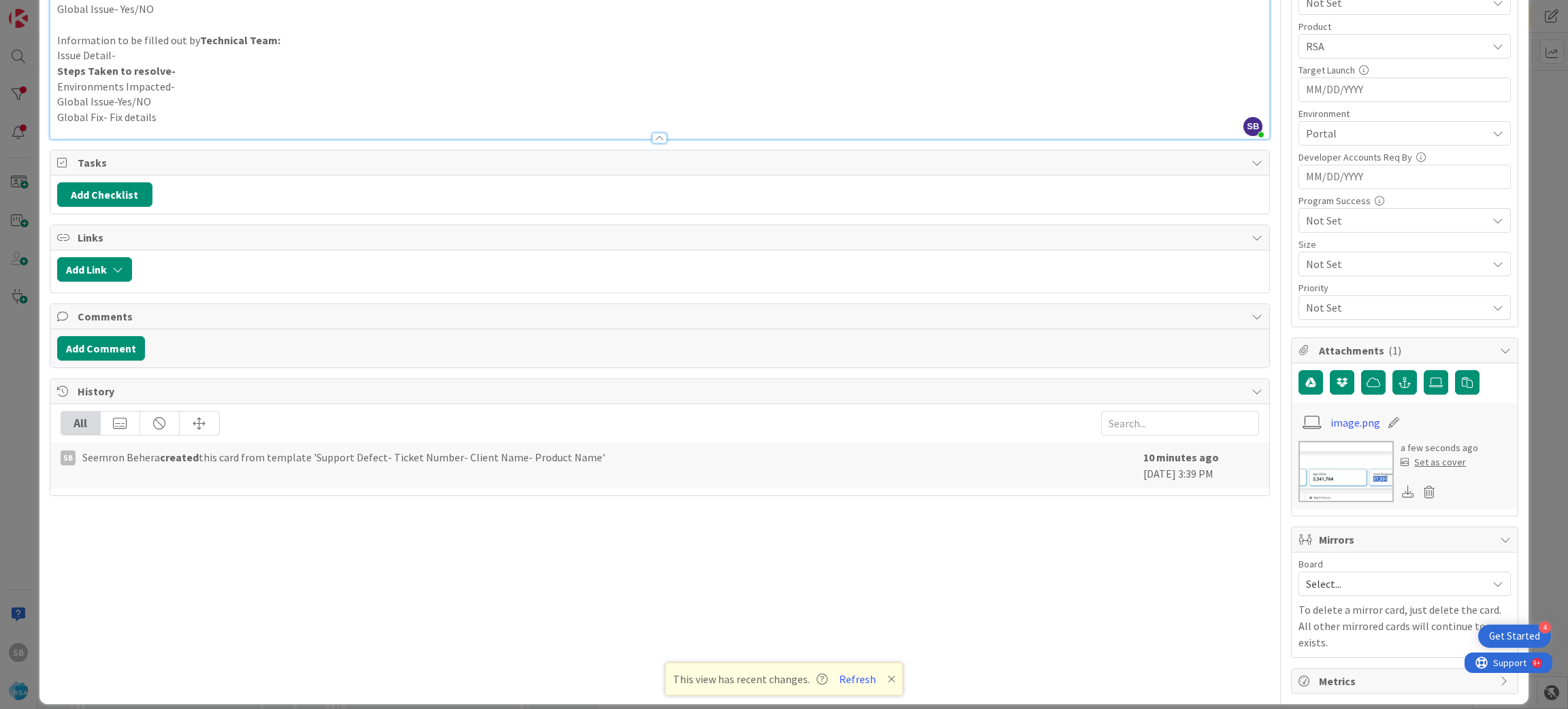
click at [1352, 586] on span "Select..." at bounding box center [1393, 583] width 174 height 19
click at [1332, 671] on span "Software Development" at bounding box center [1414, 672] width 180 height 20
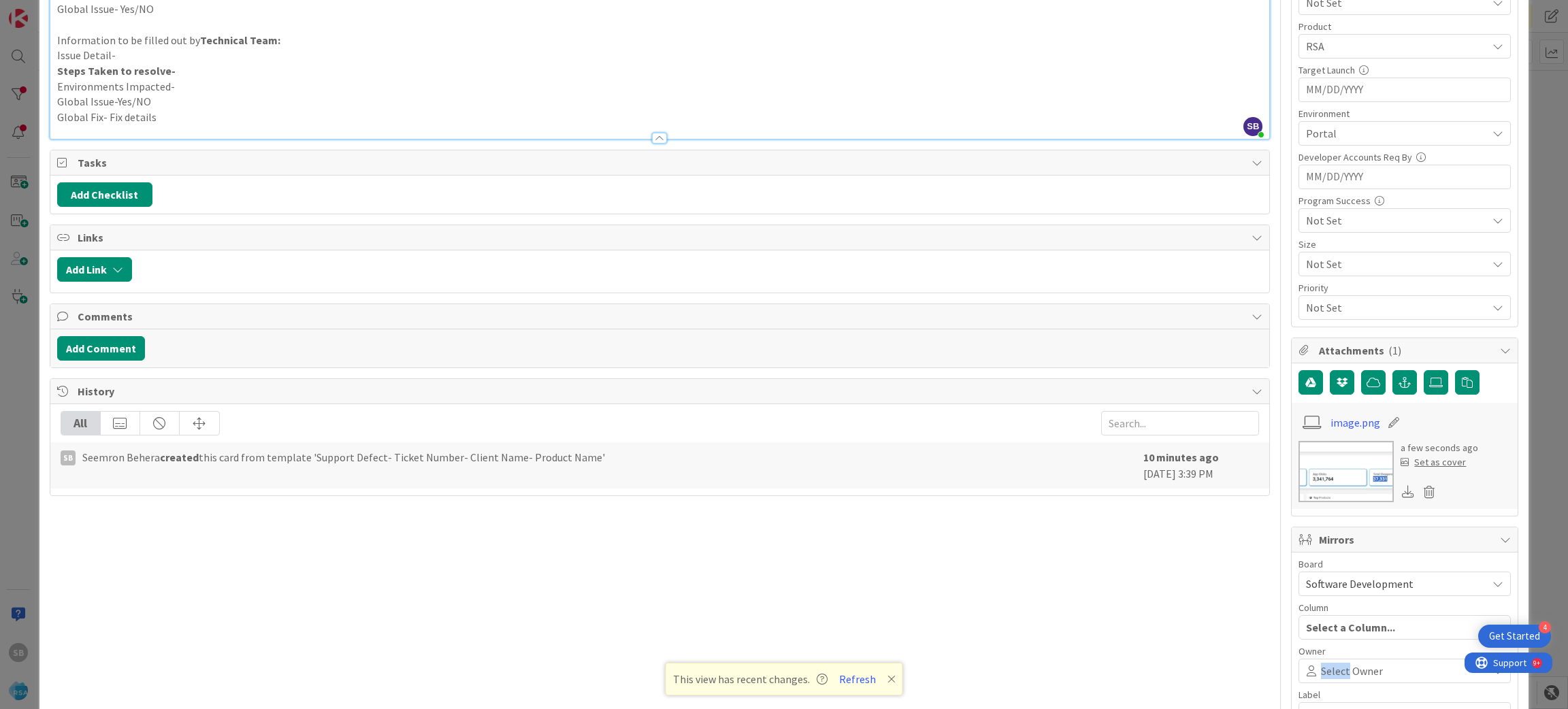
click at [1332, 671] on span "Select Owner" at bounding box center [1352, 671] width 62 height 16
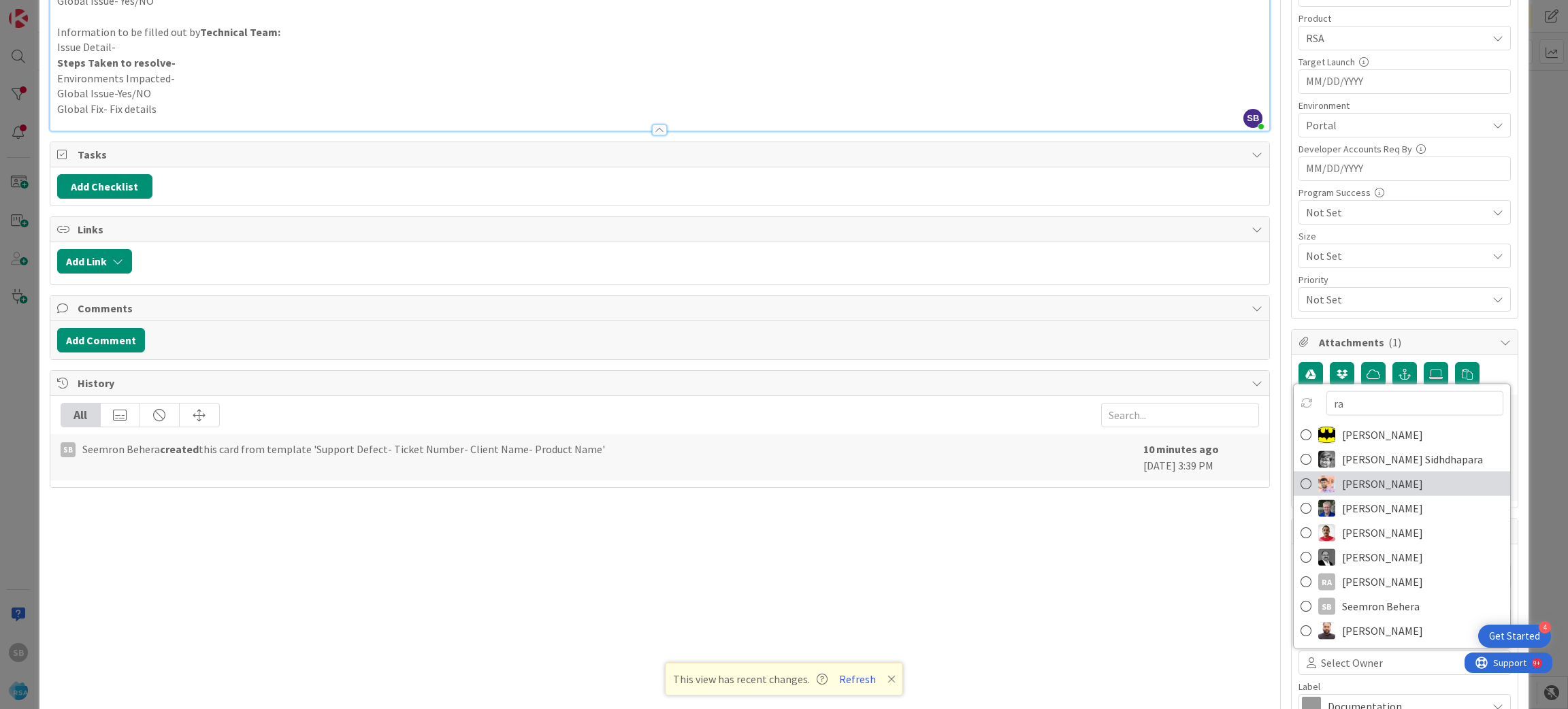
type input "ra"
click at [1375, 481] on span "[PERSON_NAME]" at bounding box center [1382, 484] width 81 height 20
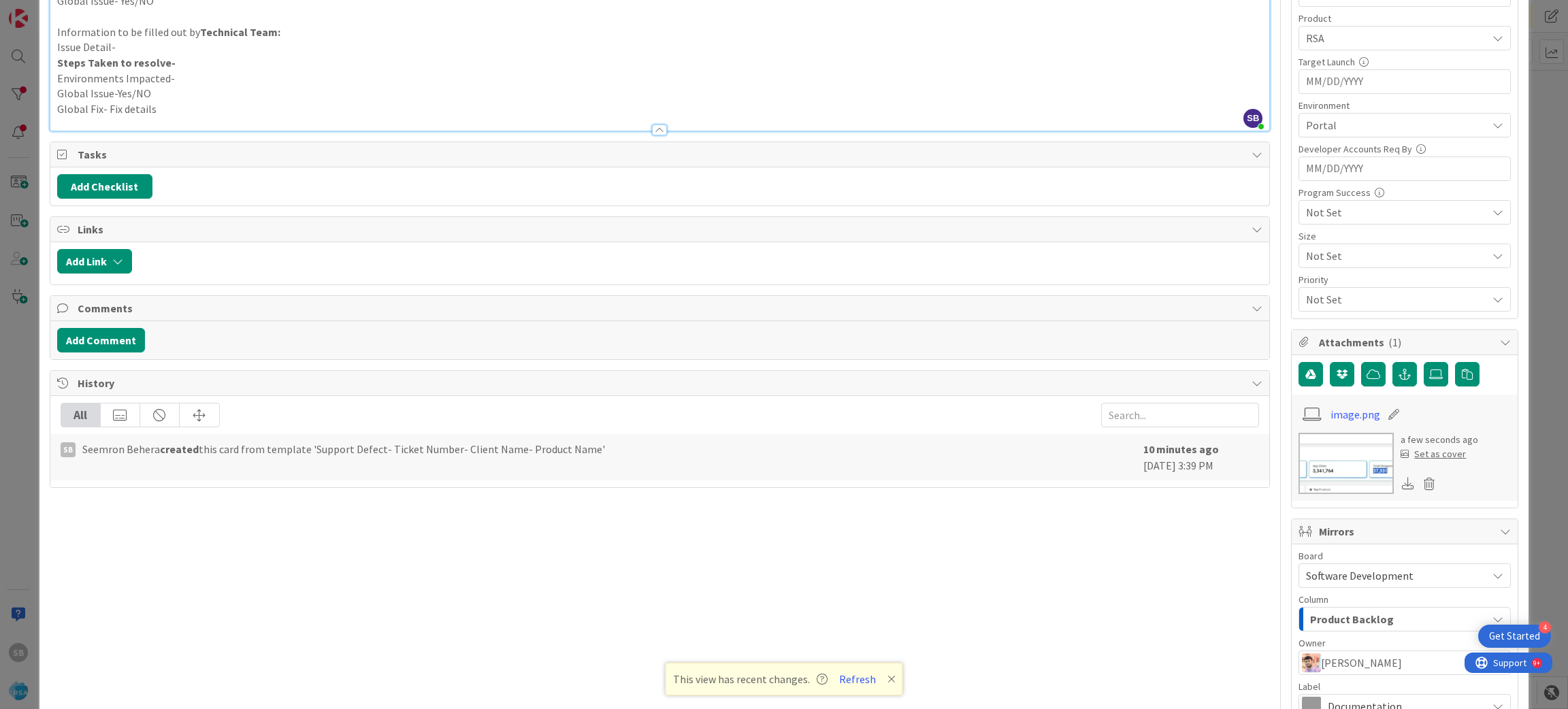
scroll to position [647, 0]
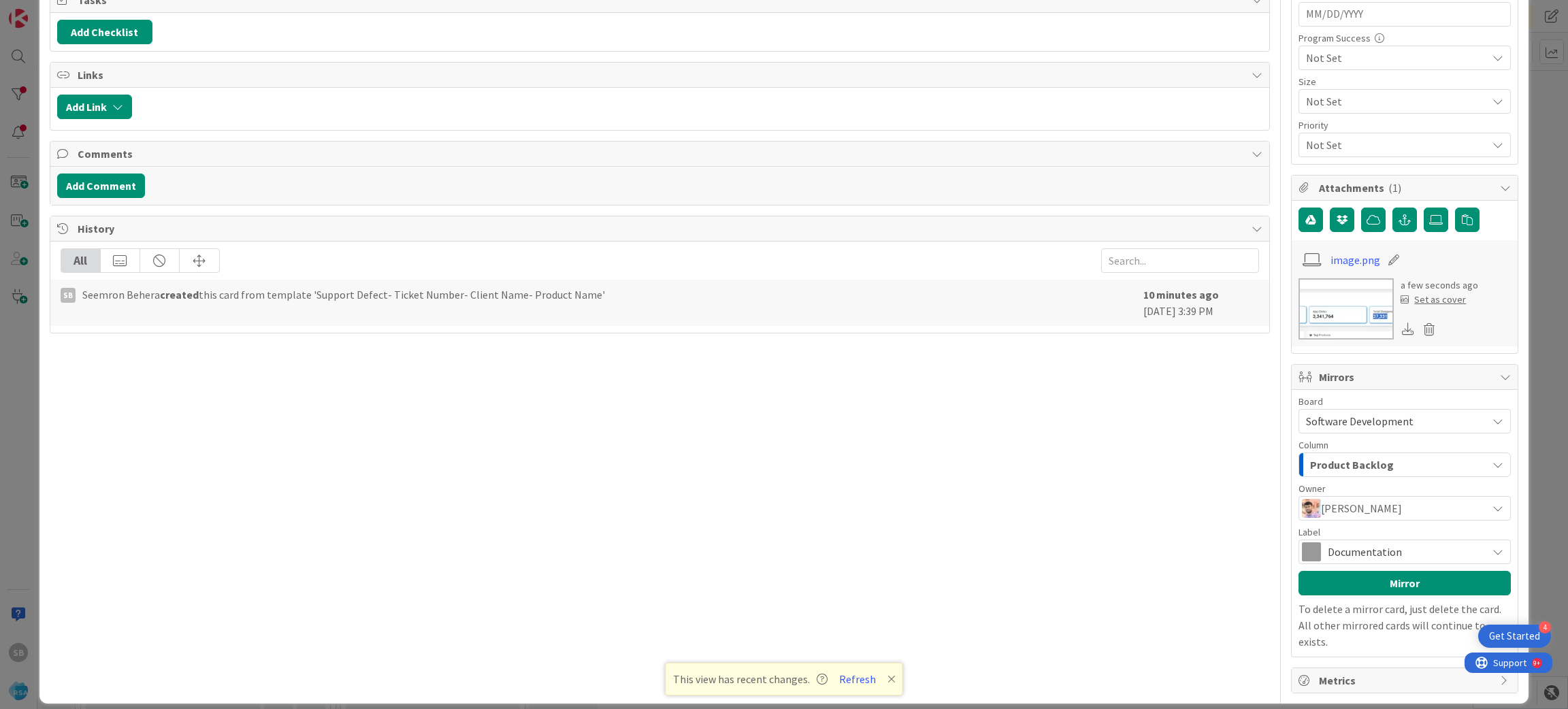
click at [1337, 556] on span "Documentation" at bounding box center [1404, 551] width 153 height 19
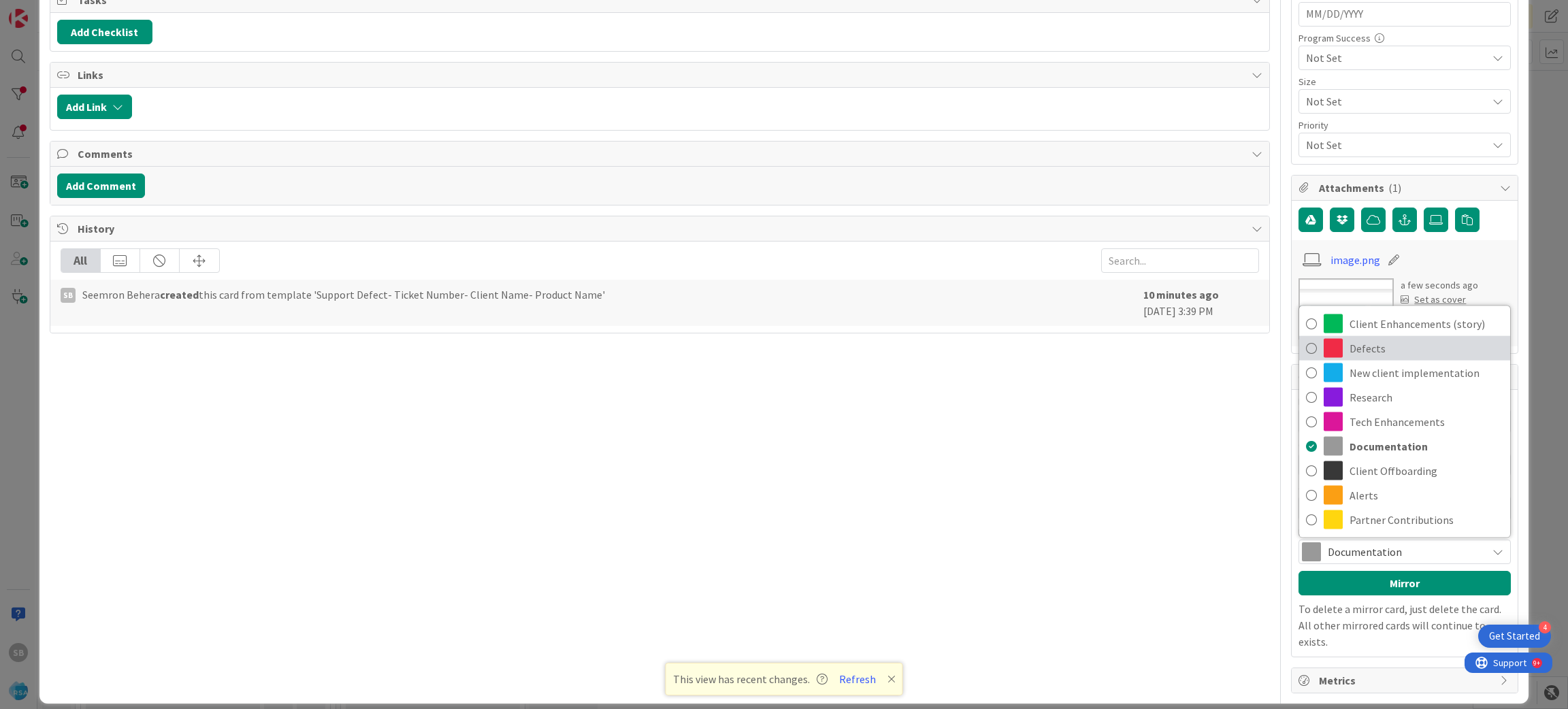
click at [1367, 346] on span "Defects" at bounding box center [1426, 348] width 154 height 20
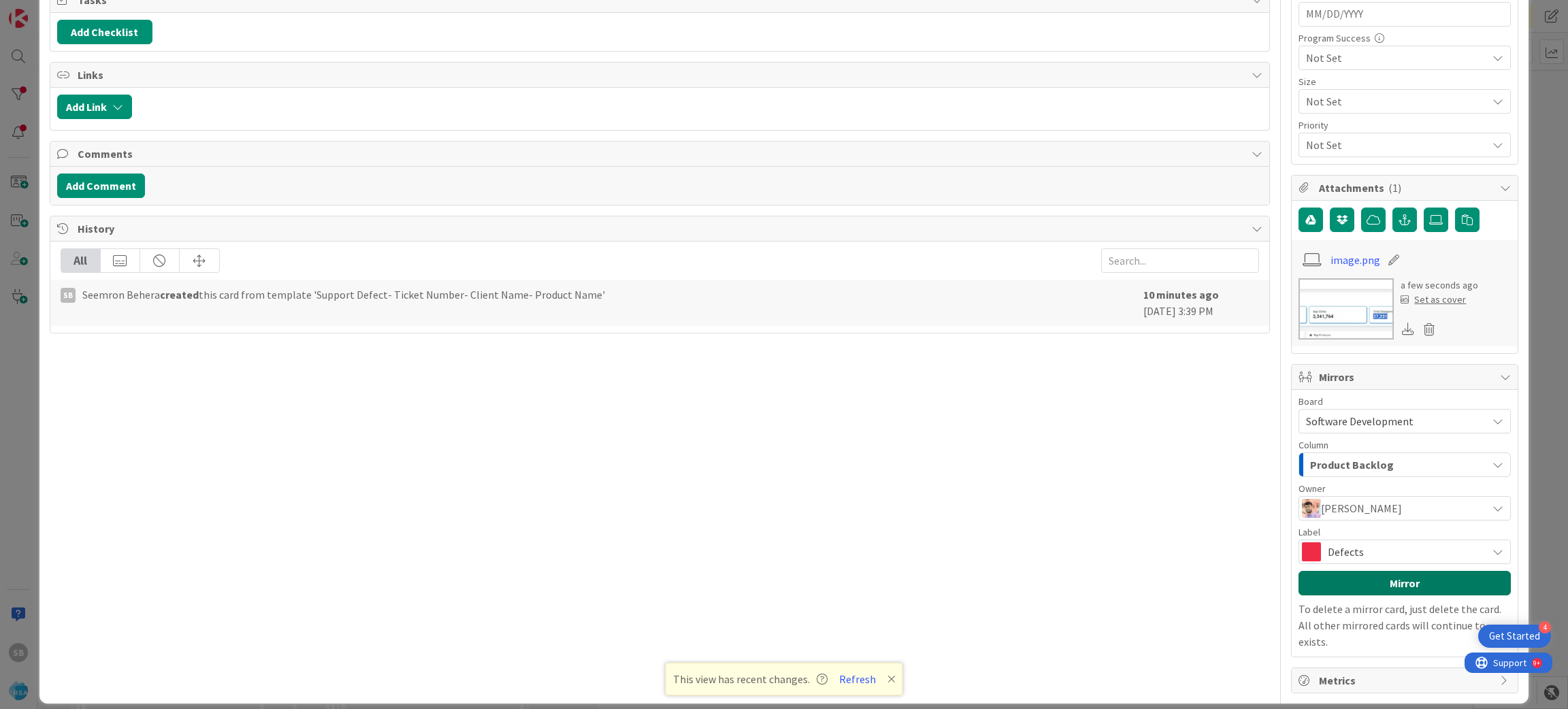
click at [1349, 586] on button "Mirror" at bounding box center [1405, 583] width 213 height 25
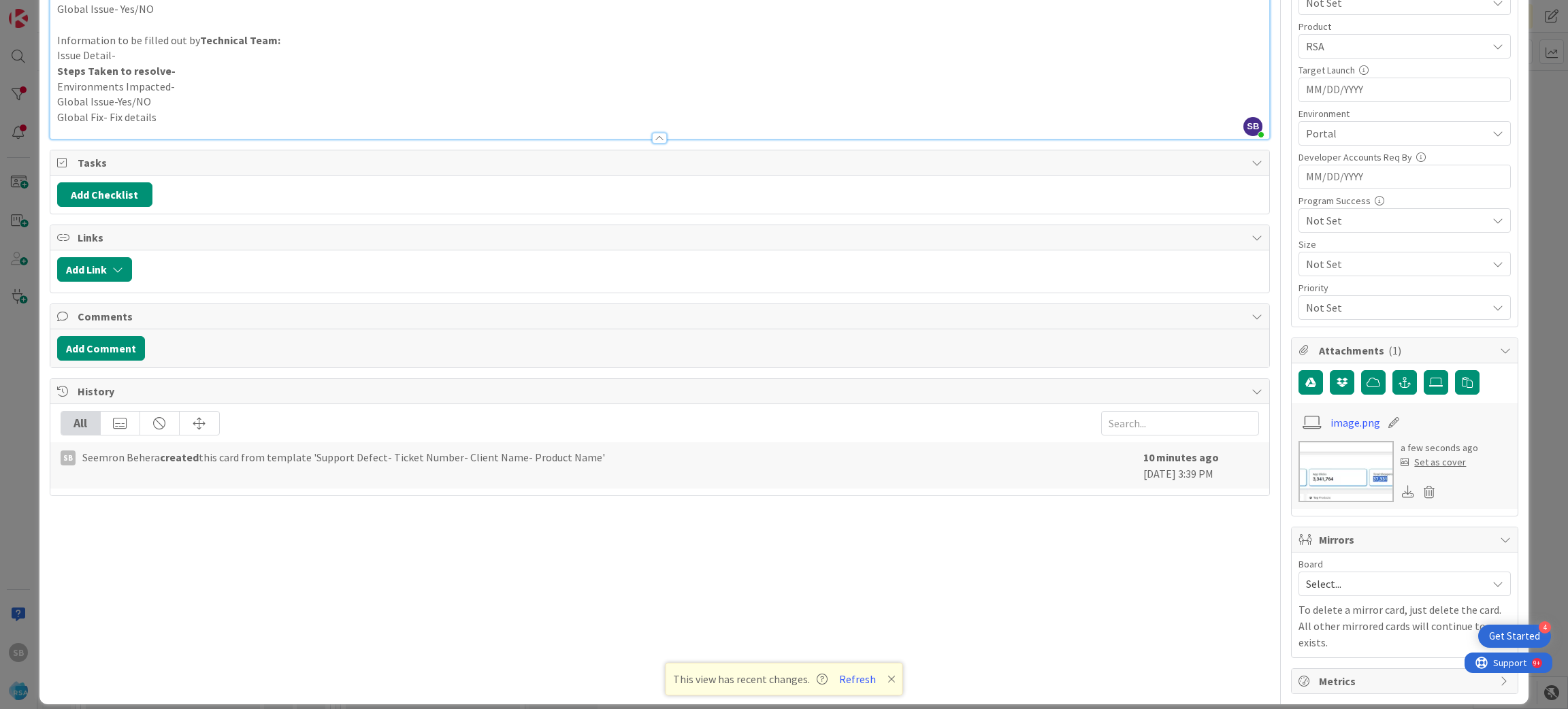
scroll to position [0, 0]
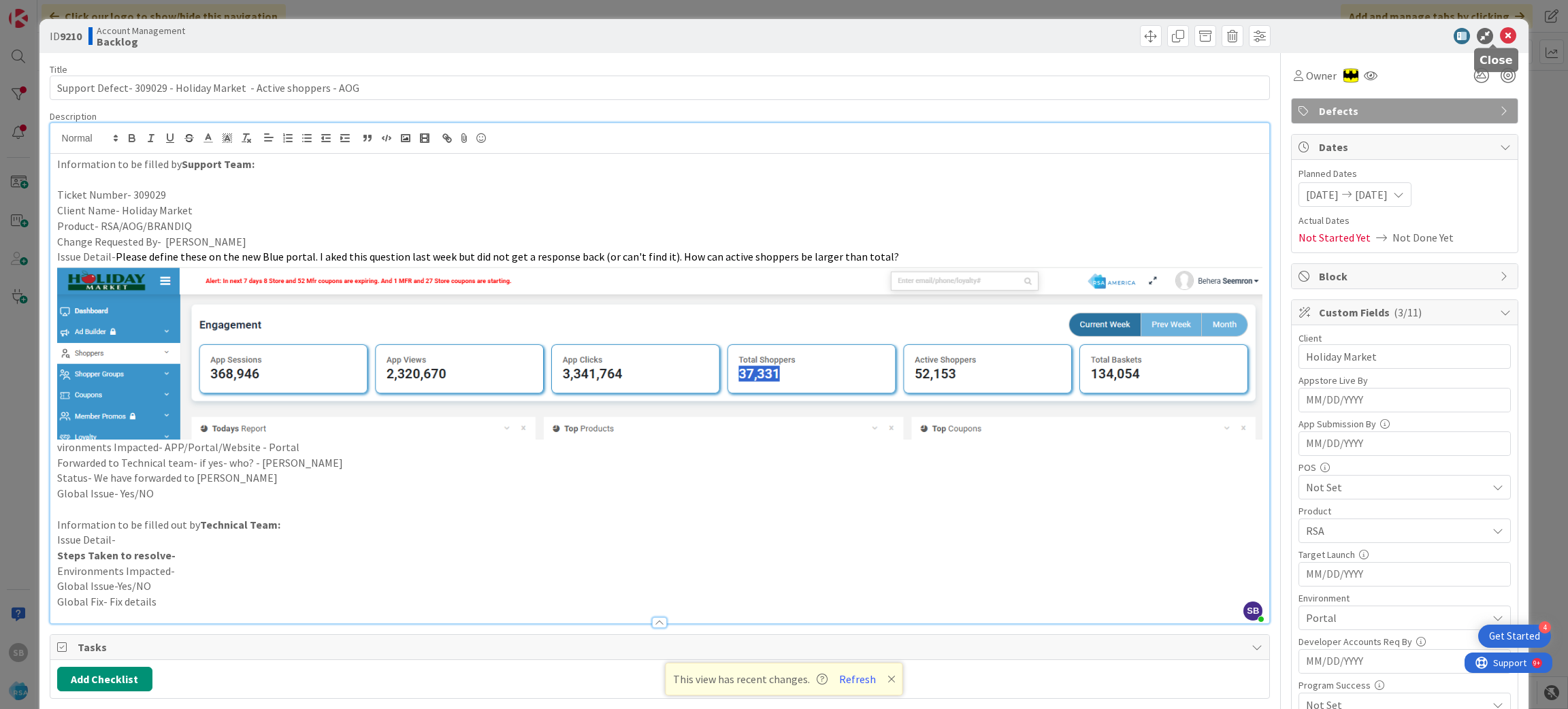
click at [1500, 39] on icon at bounding box center [1508, 36] width 16 height 16
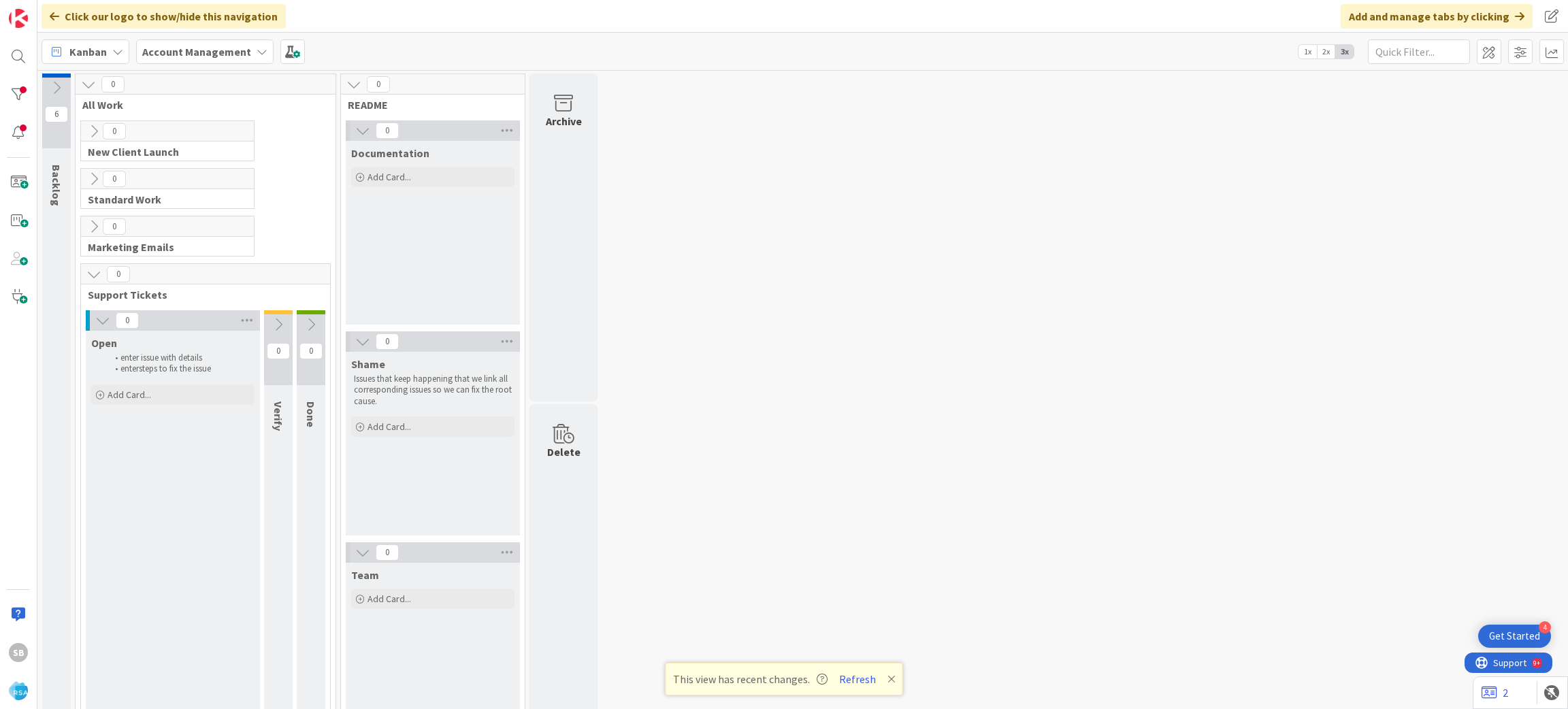
click at [10, 73] on div "SB" at bounding box center [19, 354] width 37 height 709
click at [10, 64] on div at bounding box center [18, 56] width 27 height 27
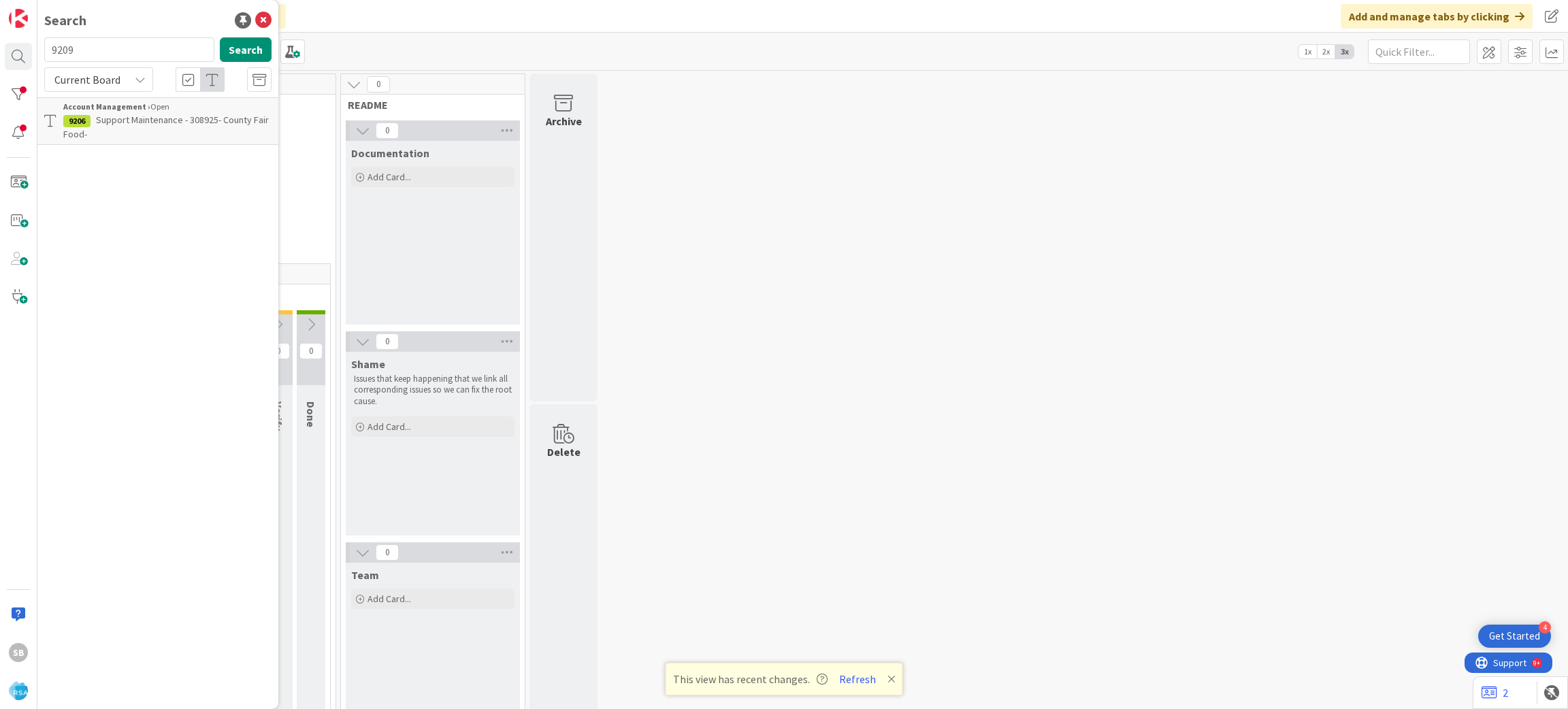
type input "9209"
click at [158, 121] on span "Support Maintenance - 309055- Millers & Sons" at bounding box center [161, 127] width 195 height 26
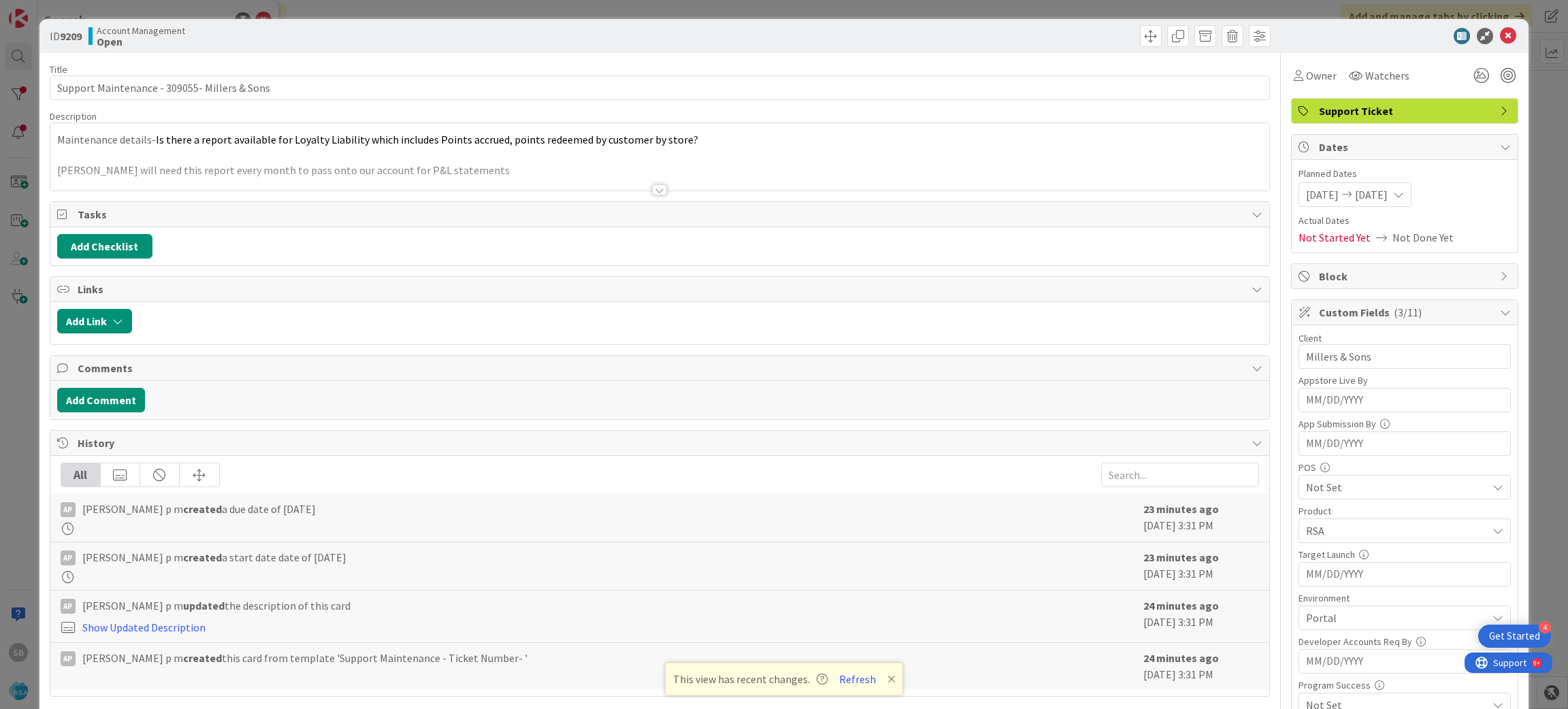
scroll to position [378, 0]
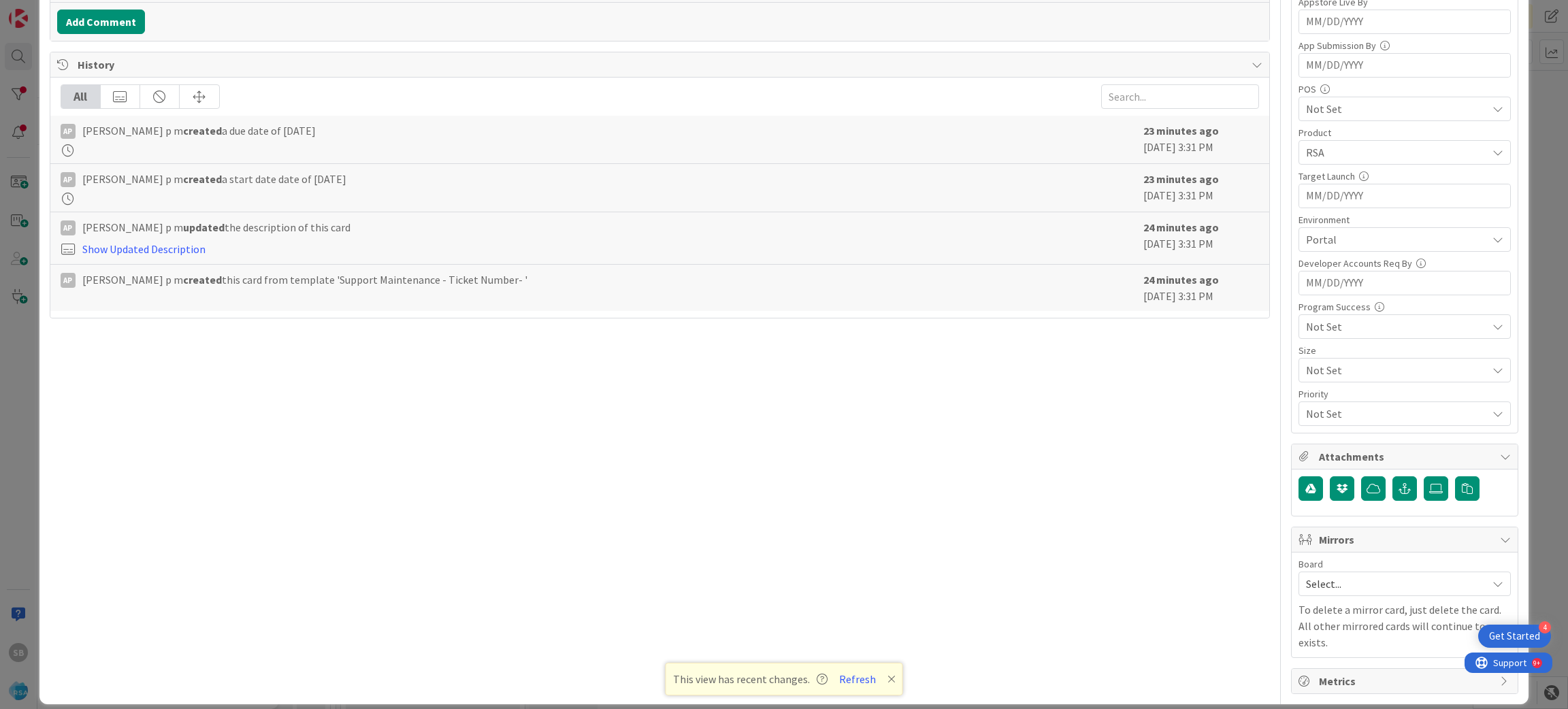
click at [1334, 582] on span "Select..." at bounding box center [1393, 583] width 174 height 19
click at [1318, 596] on div "Select..." at bounding box center [1405, 583] width 213 height 25
click at [1304, 672] on link "Software Development" at bounding box center [1405, 672] width 211 height 25
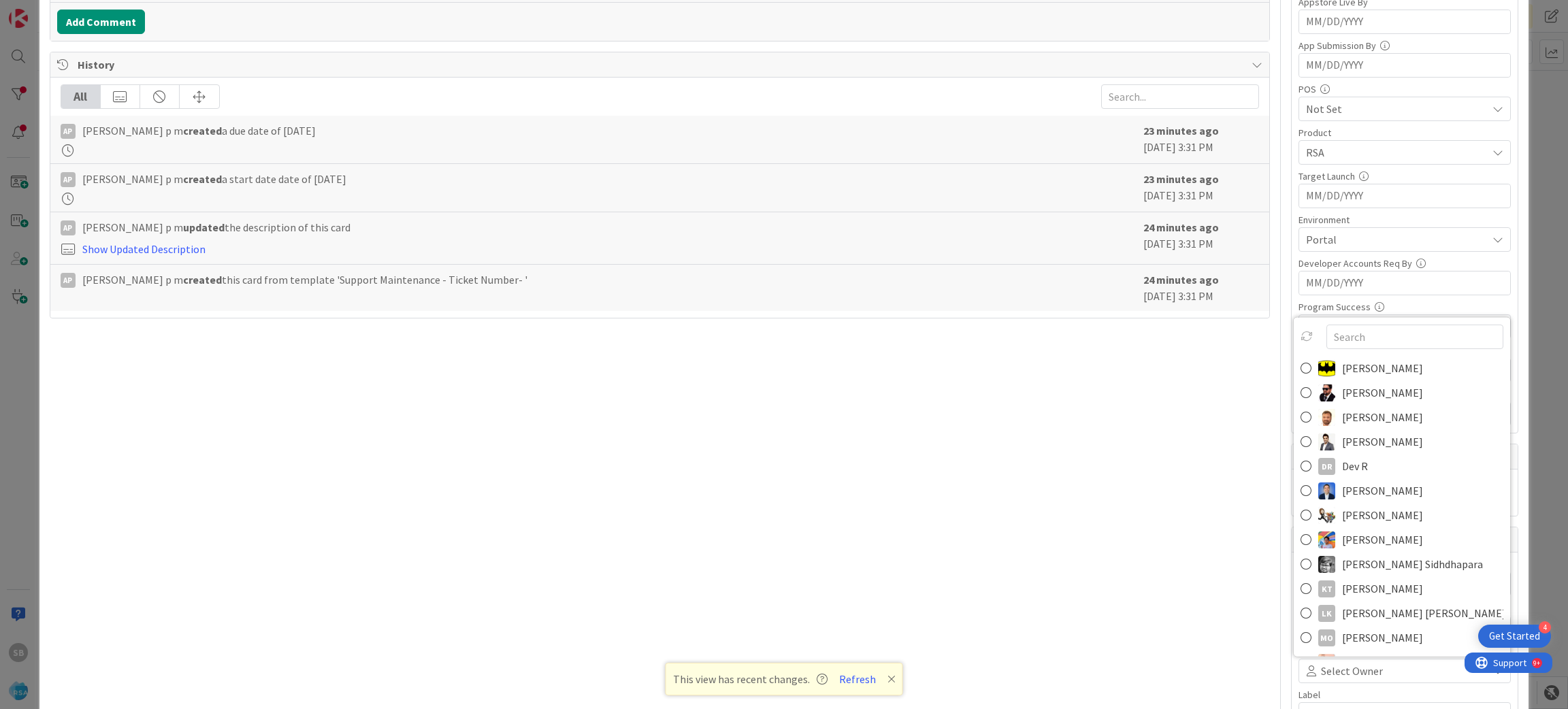
scroll to position [386, 0]
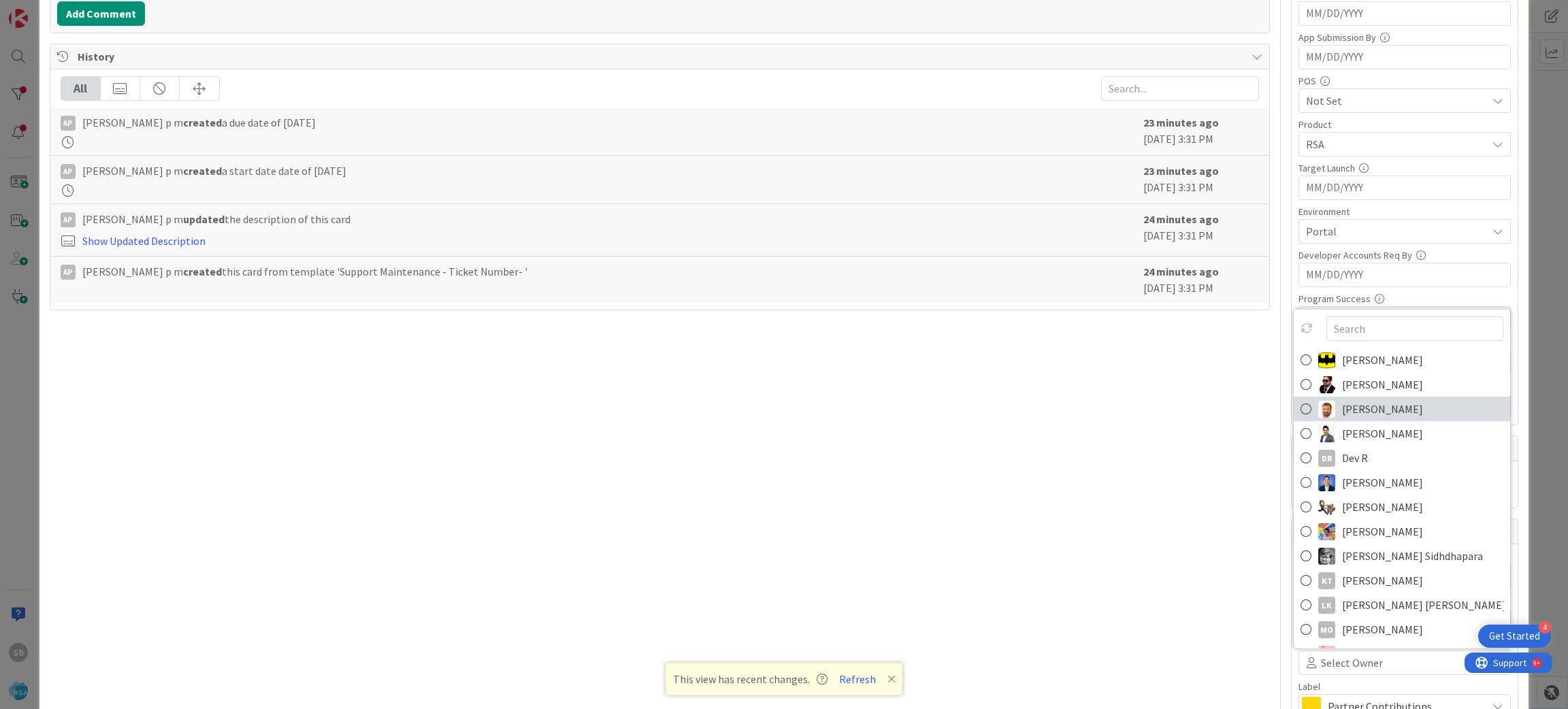
click at [1348, 404] on span "[PERSON_NAME]" at bounding box center [1382, 409] width 81 height 20
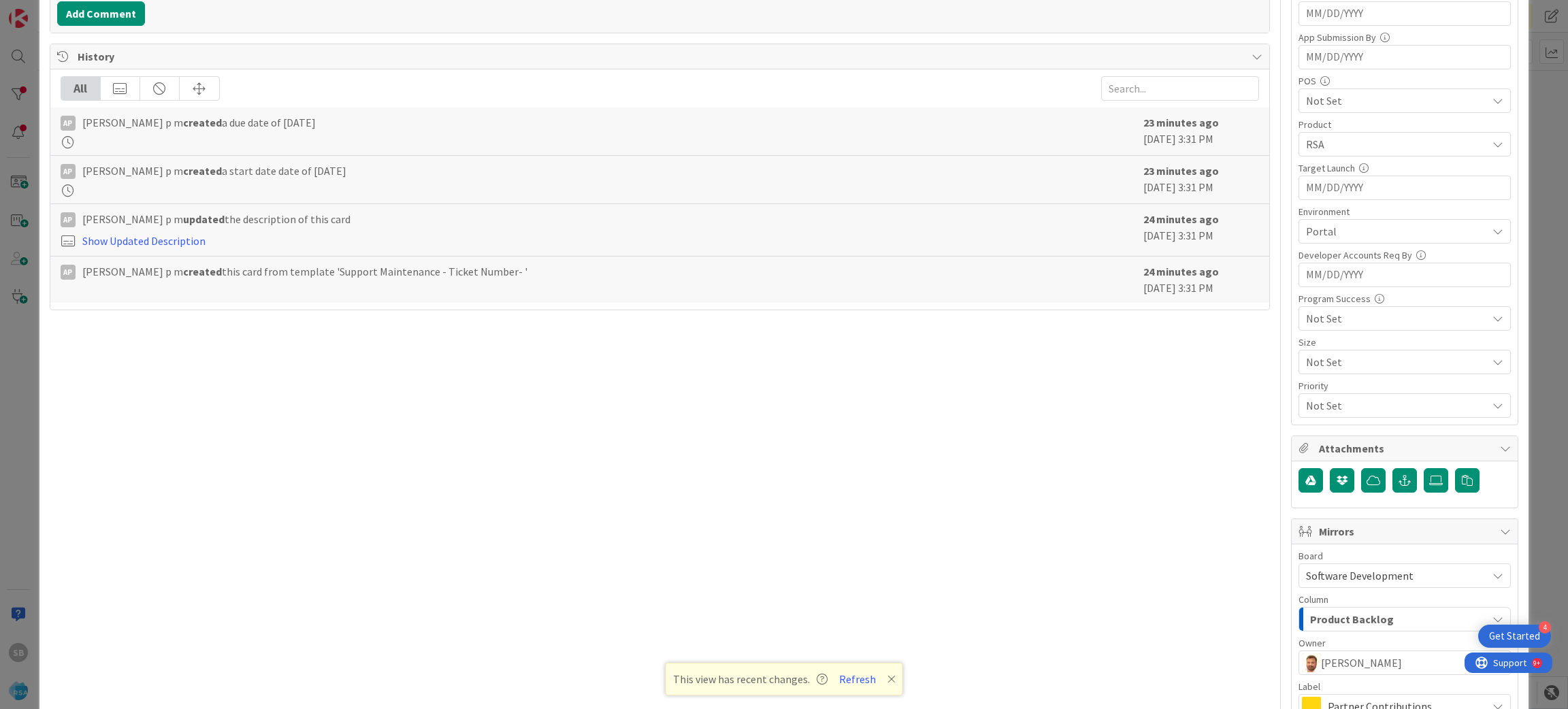
scroll to position [541, 0]
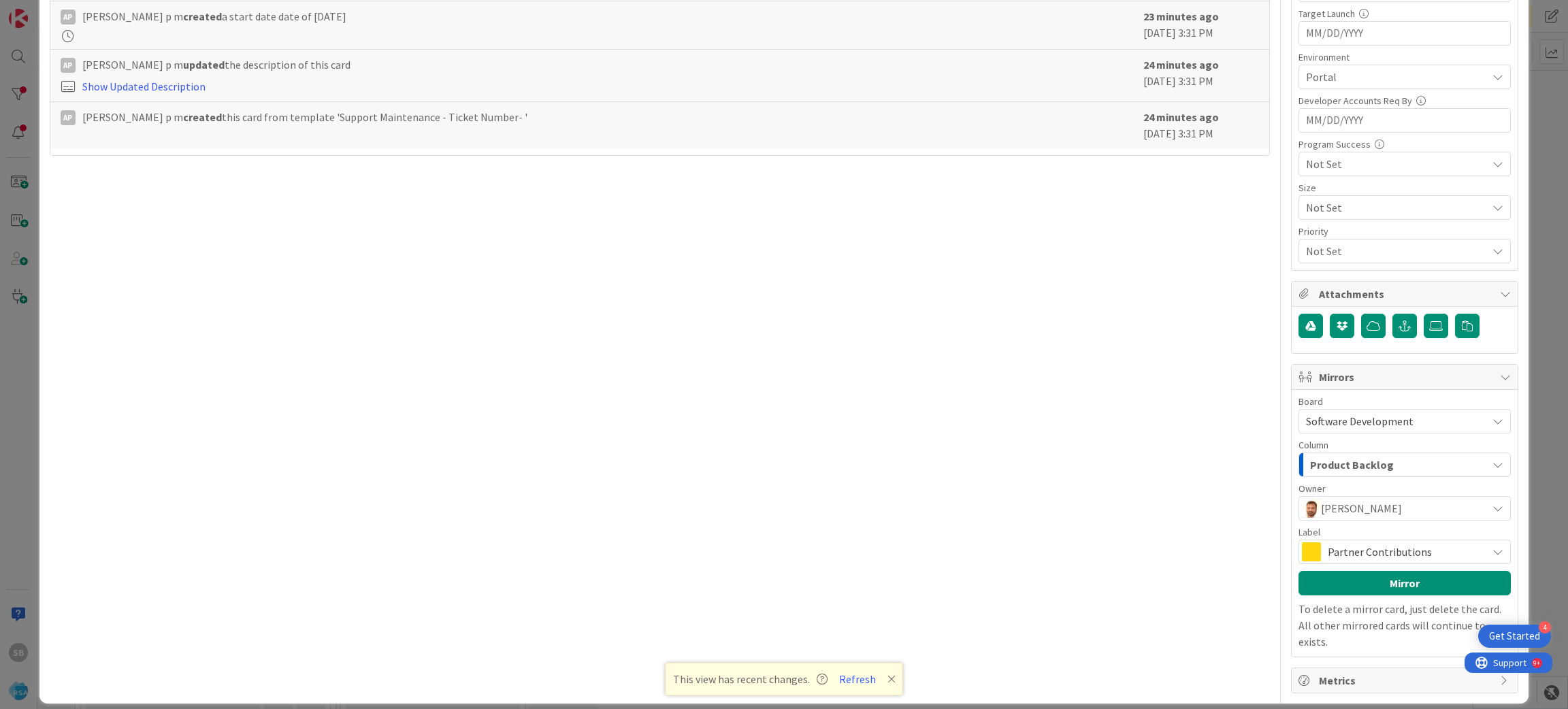
click at [1420, 544] on span "Partner Contributions" at bounding box center [1404, 551] width 153 height 19
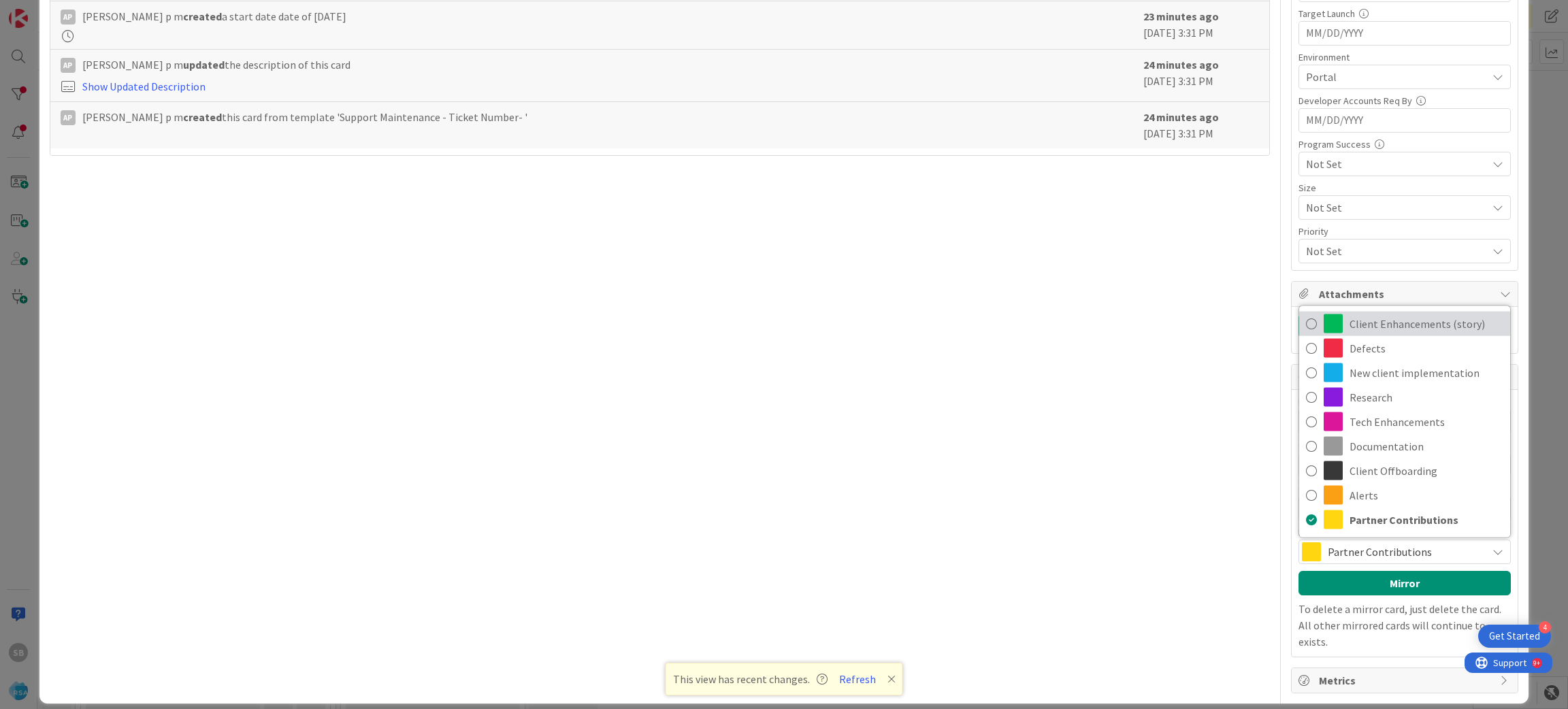
click at [1390, 320] on span "Client Enhancements (story)" at bounding box center [1426, 323] width 154 height 20
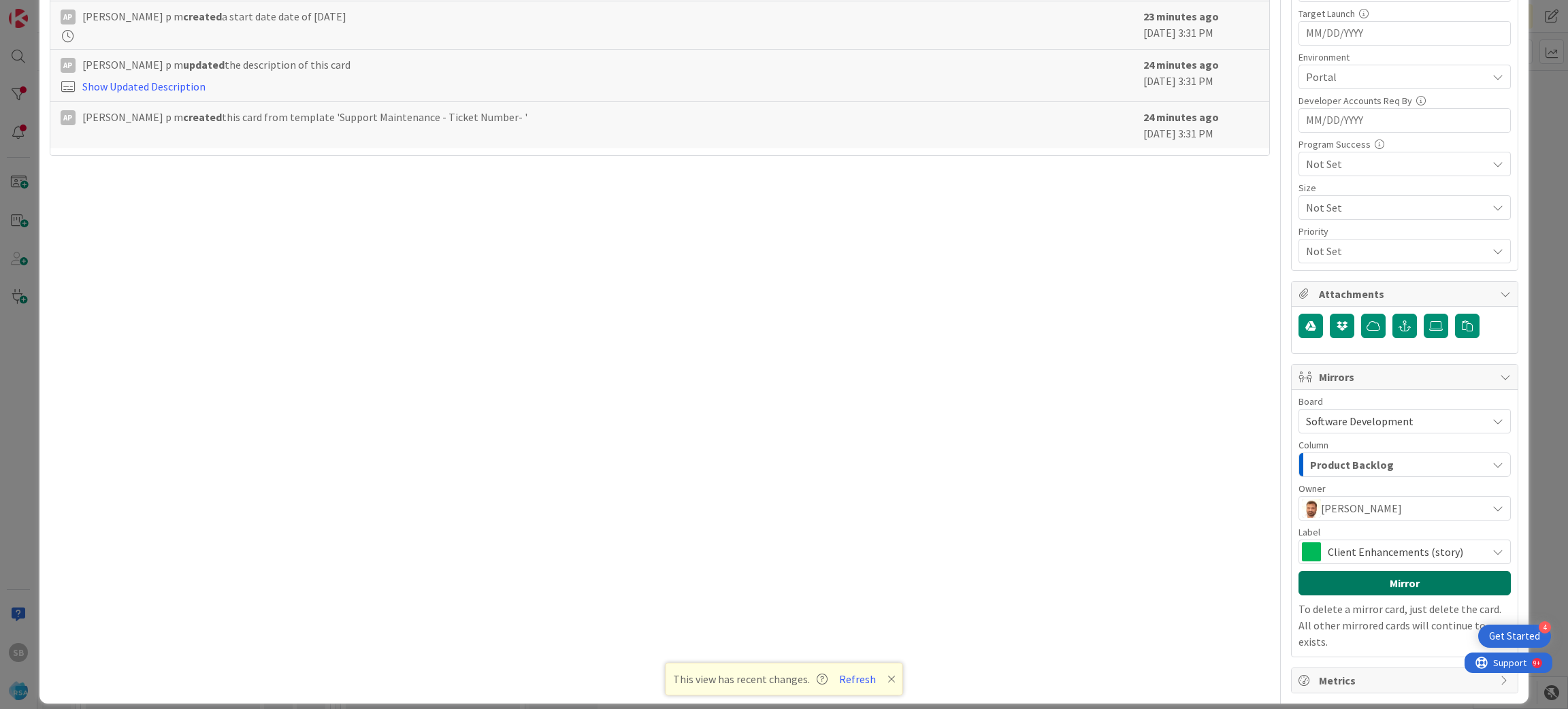
click at [1385, 573] on button "Mirror" at bounding box center [1405, 583] width 213 height 25
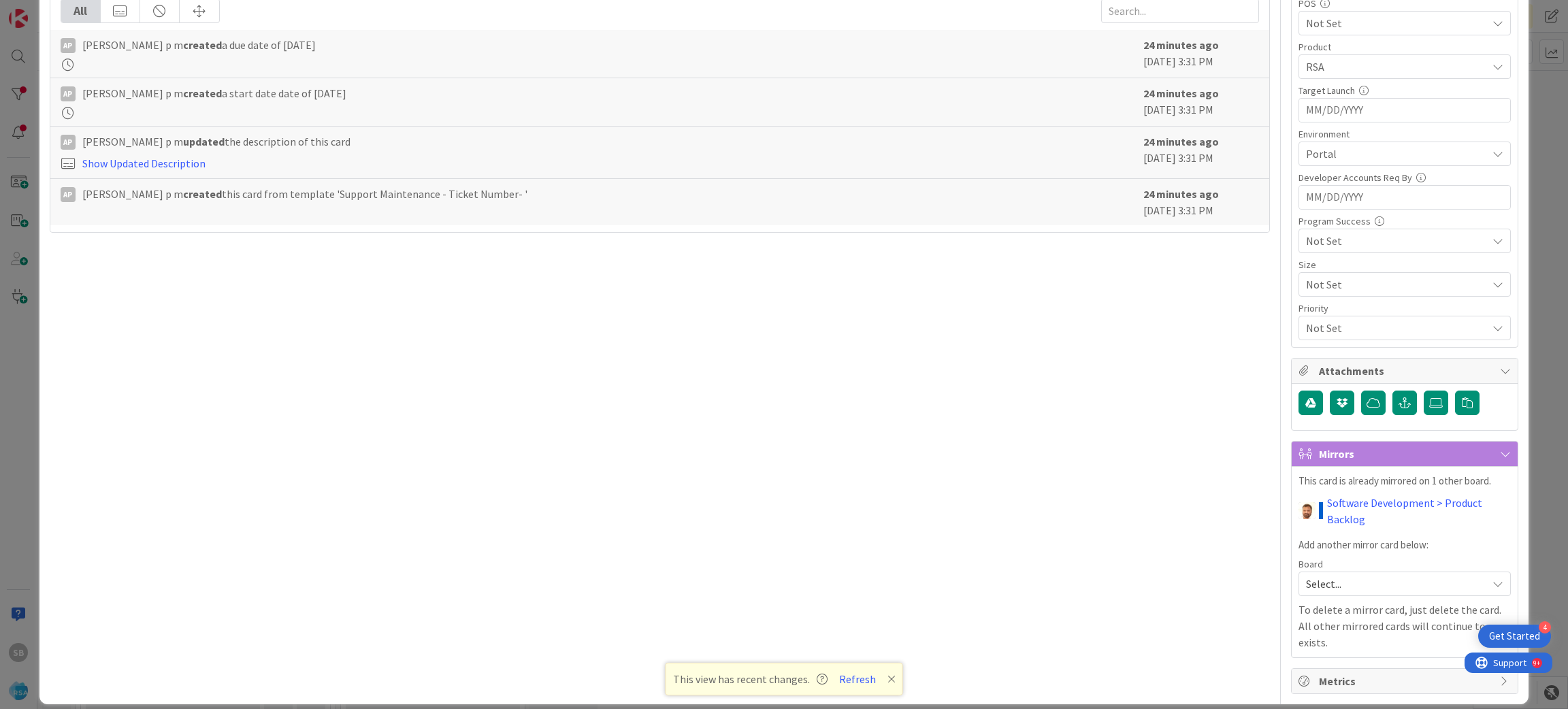
scroll to position [0, 0]
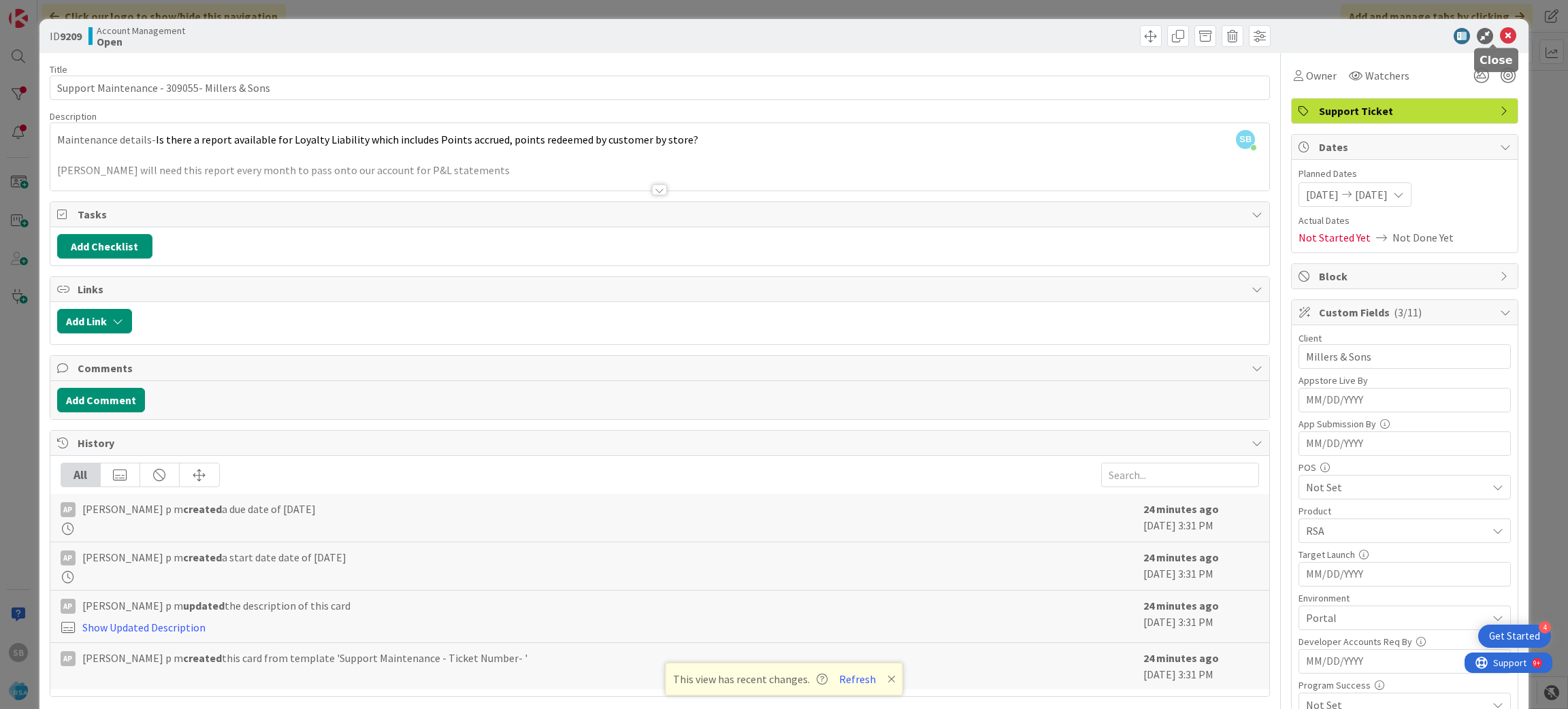
click at [1500, 31] on icon at bounding box center [1508, 36] width 16 height 16
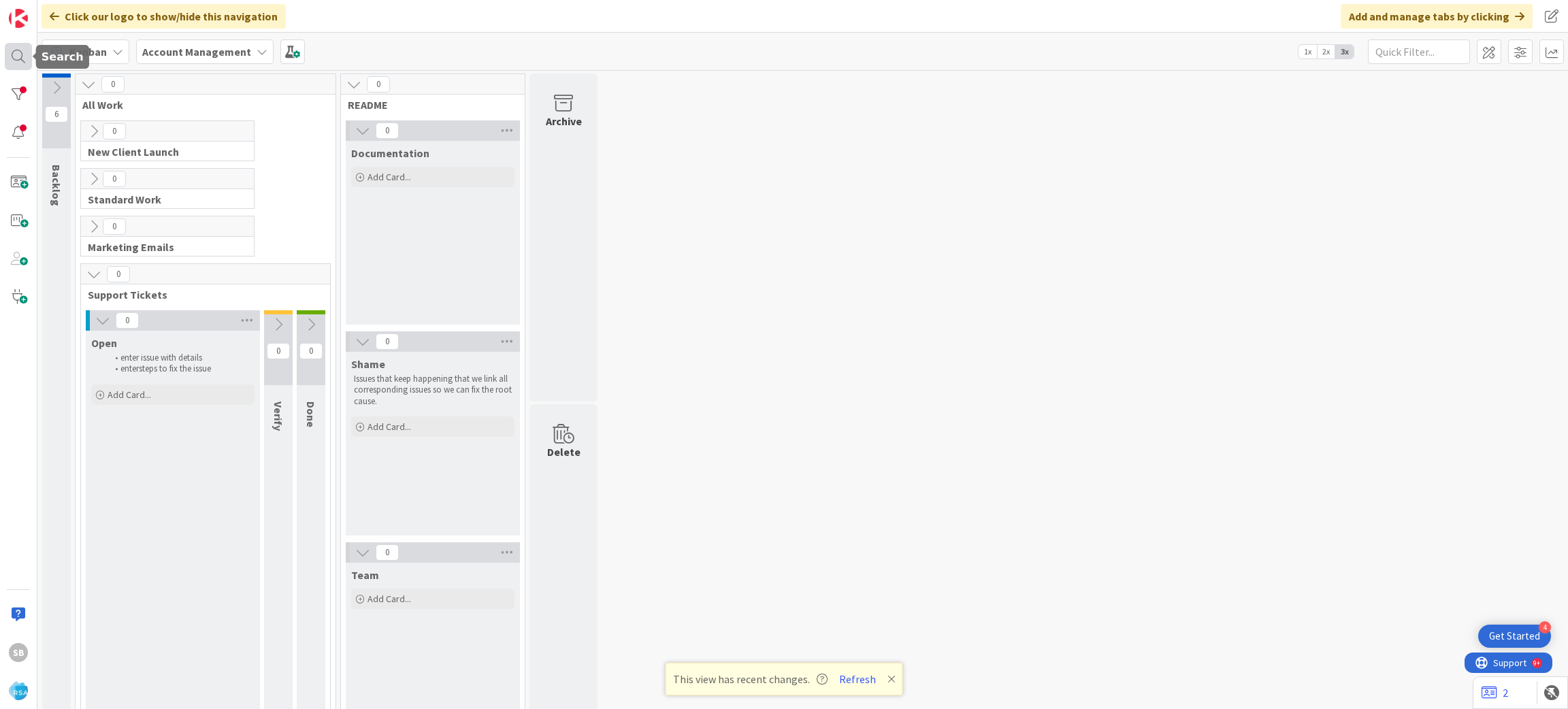
click at [27, 67] on div at bounding box center [18, 56] width 27 height 27
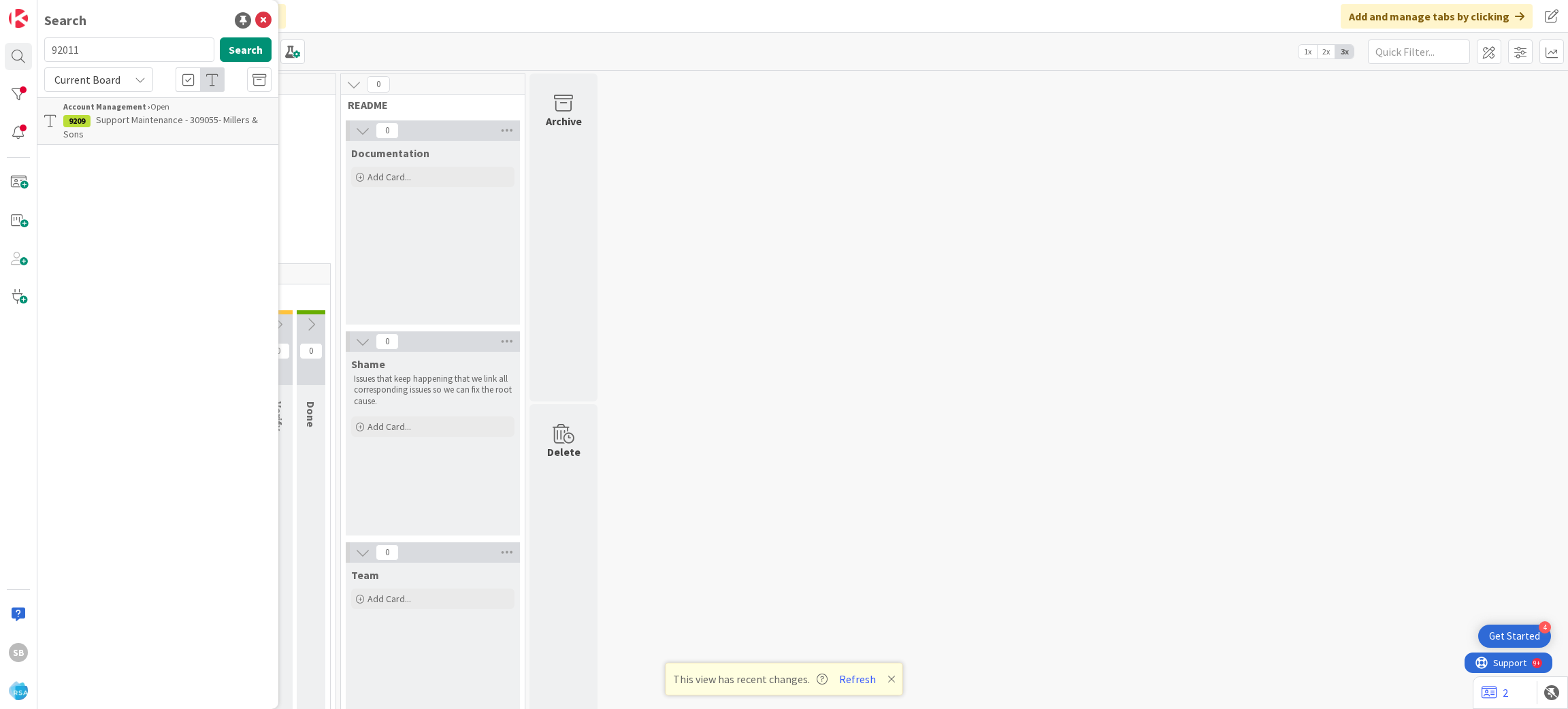
click at [64, 45] on input "92011" at bounding box center [129, 49] width 170 height 25
type input "9211"
click at [131, 123] on span "Support Defect- 309086- Familia Fresh Market- RSA" at bounding box center [157, 127] width 187 height 26
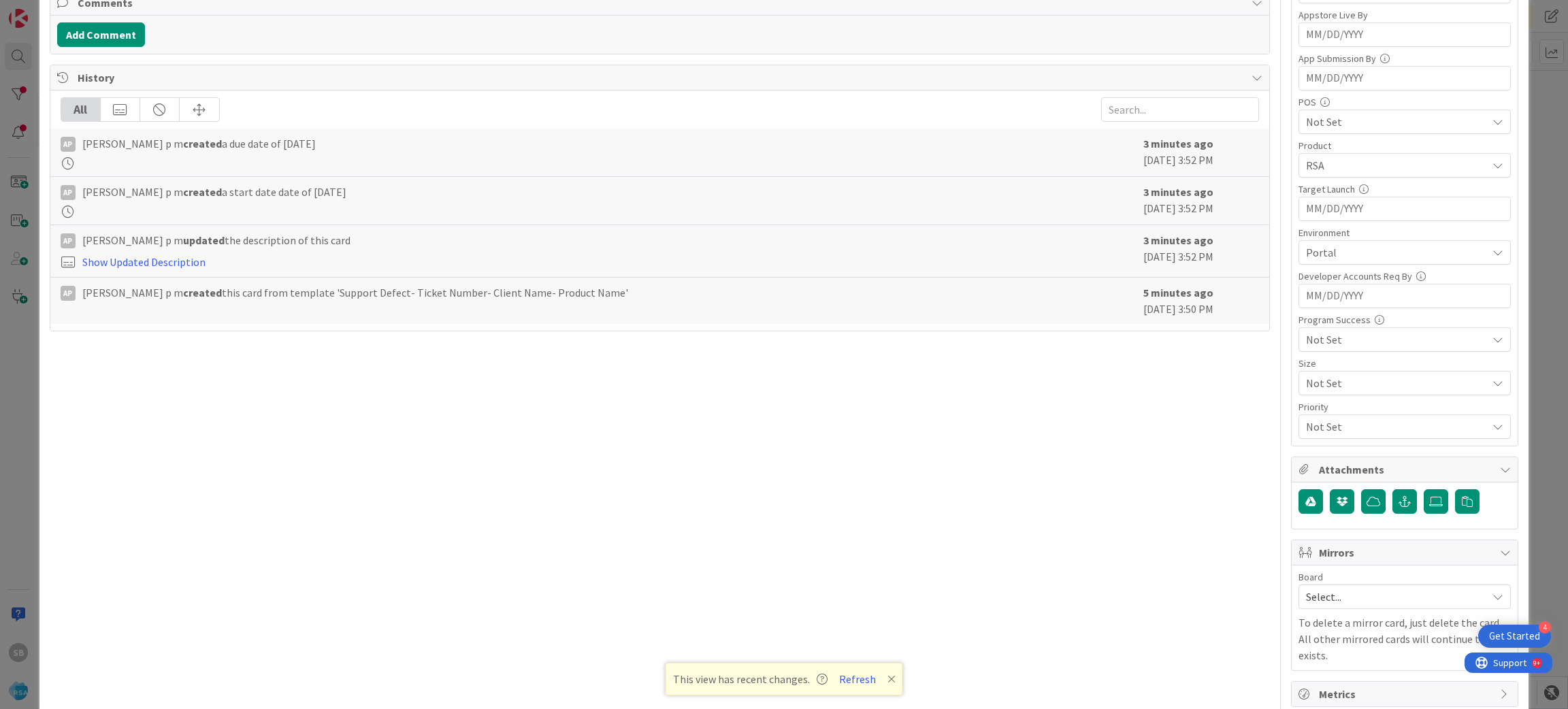
click at [1337, 609] on div "Select..." at bounding box center [1405, 597] width 213 height 25
click at [1333, 690] on span "Software Development" at bounding box center [1414, 685] width 180 height 20
click at [1333, 690] on span "Select Owner" at bounding box center [1352, 684] width 62 height 16
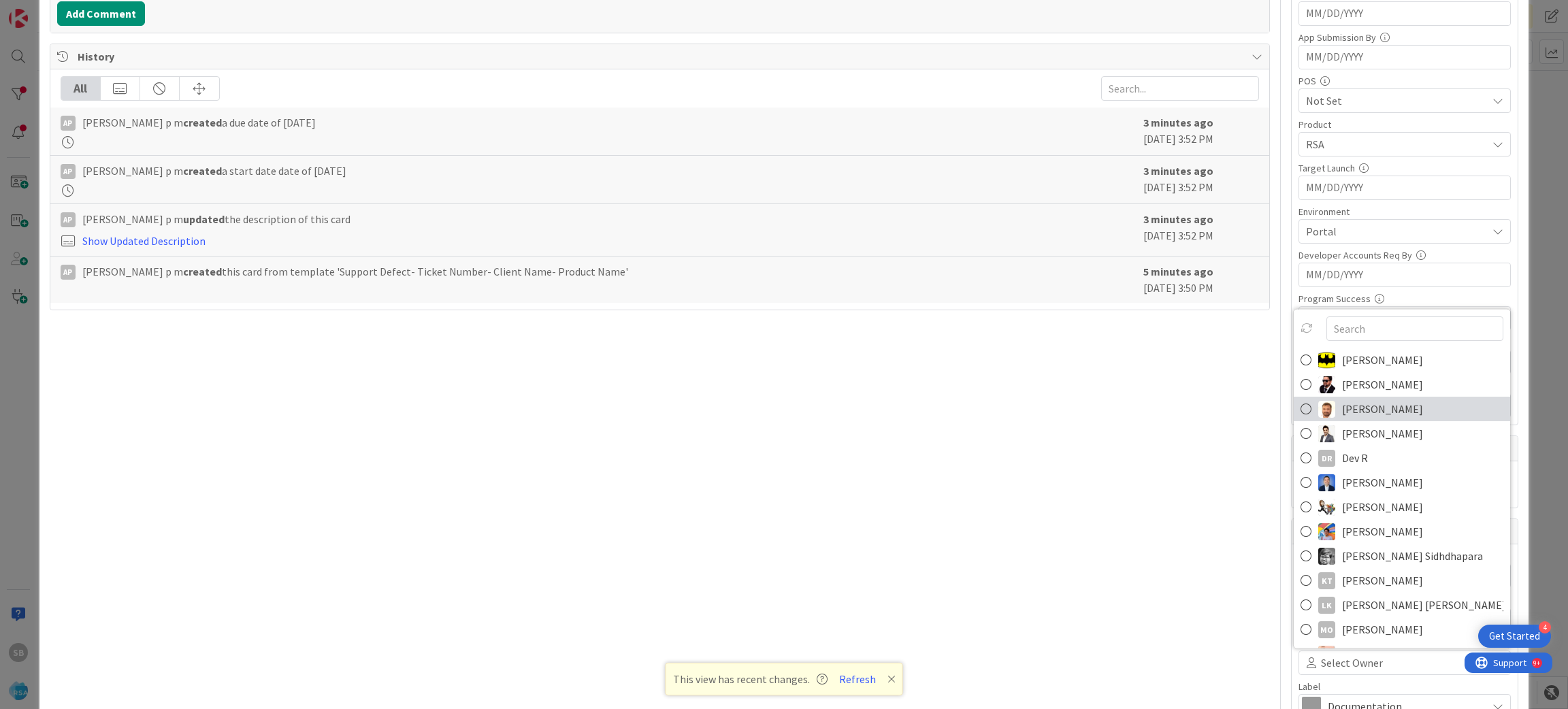
click at [1342, 406] on span "[PERSON_NAME]" at bounding box center [1382, 409] width 81 height 20
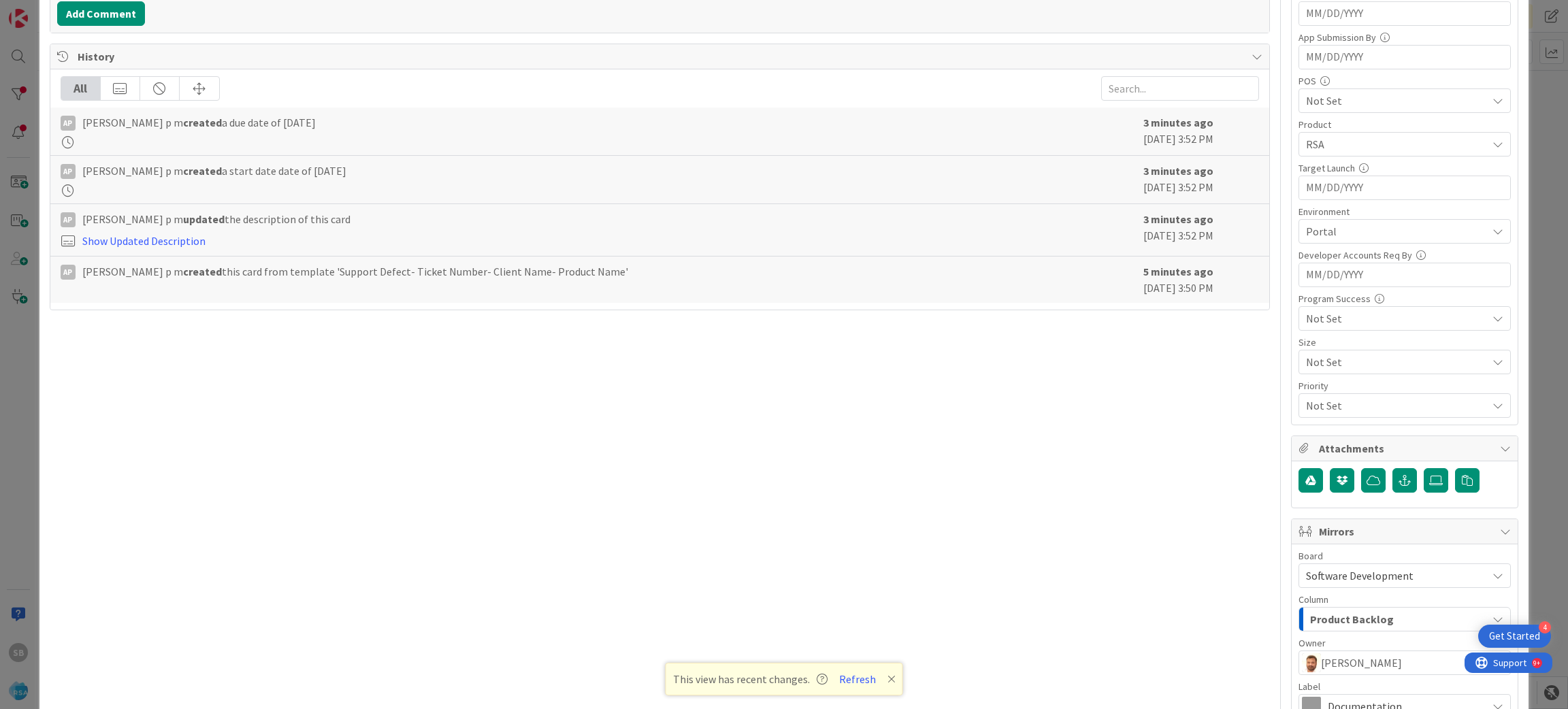
scroll to position [541, 0]
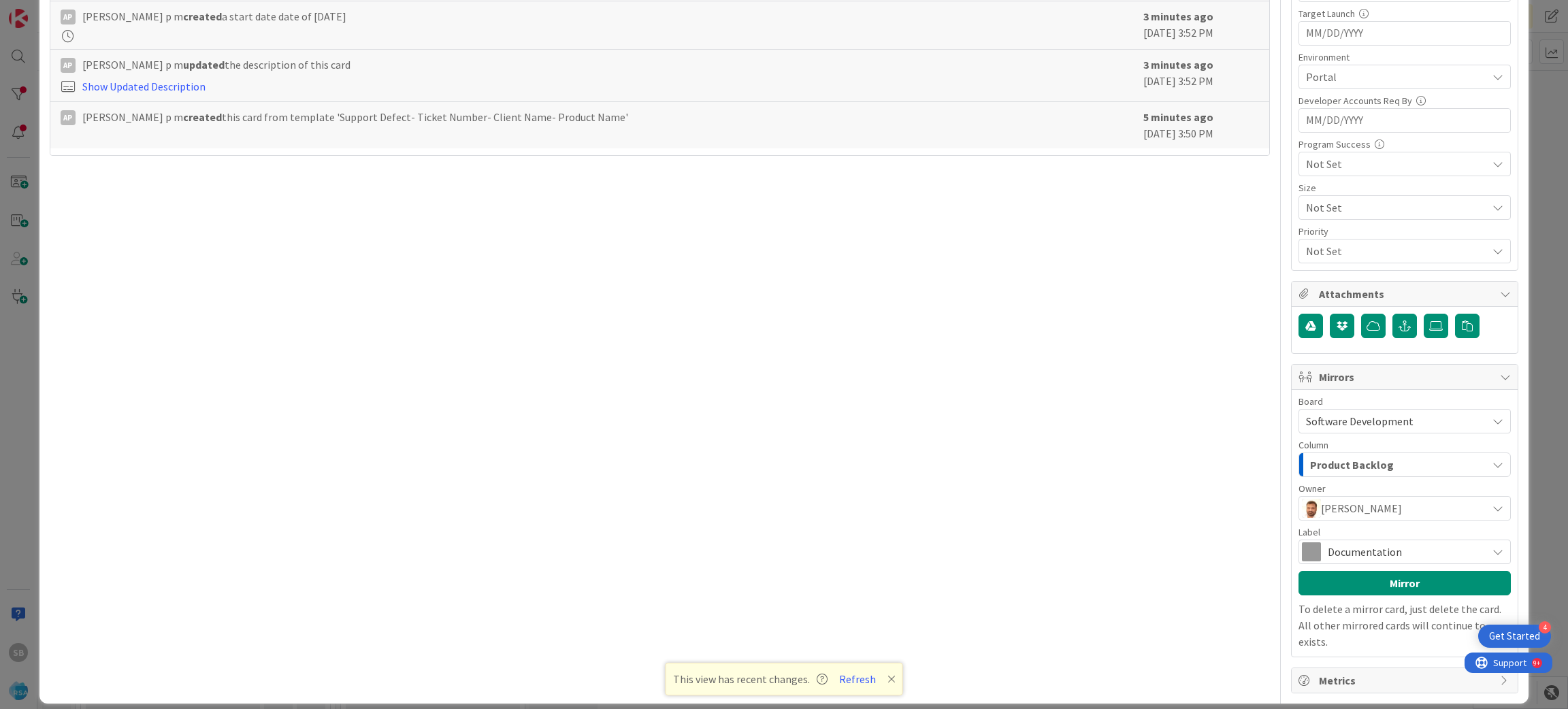
click at [1331, 551] on span "Documentation" at bounding box center [1404, 551] width 153 height 19
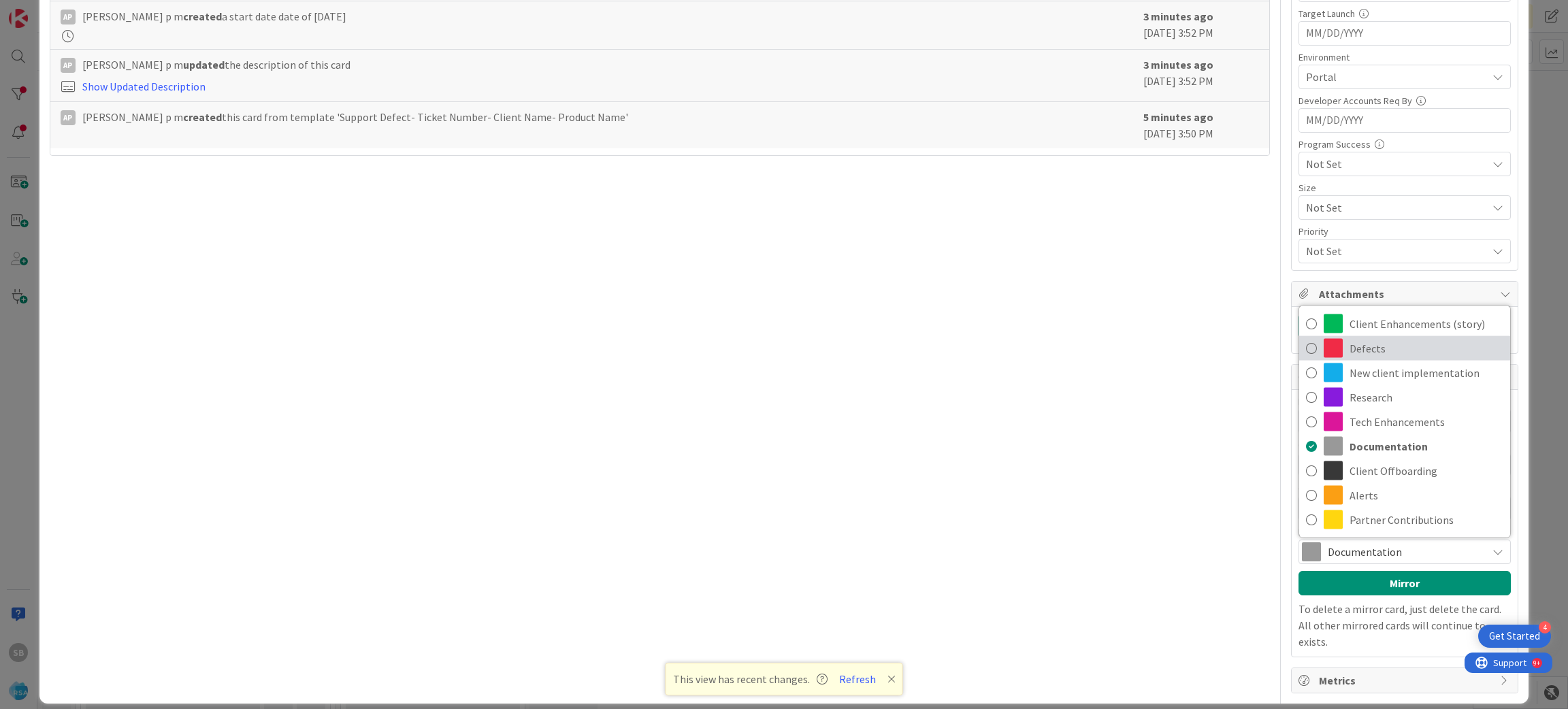
click at [1376, 346] on span "Defects" at bounding box center [1426, 348] width 154 height 20
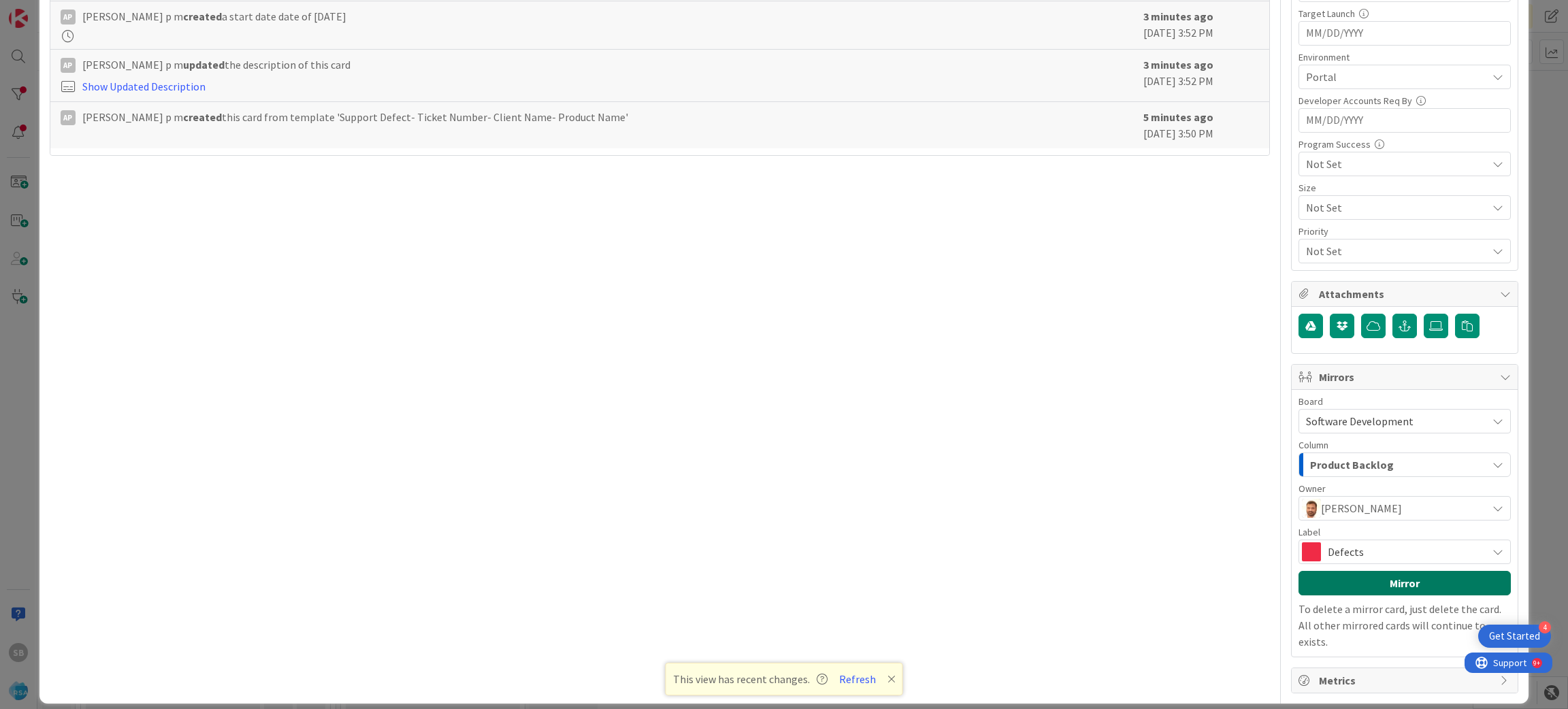
click at [1320, 582] on button "Mirror" at bounding box center [1405, 583] width 213 height 25
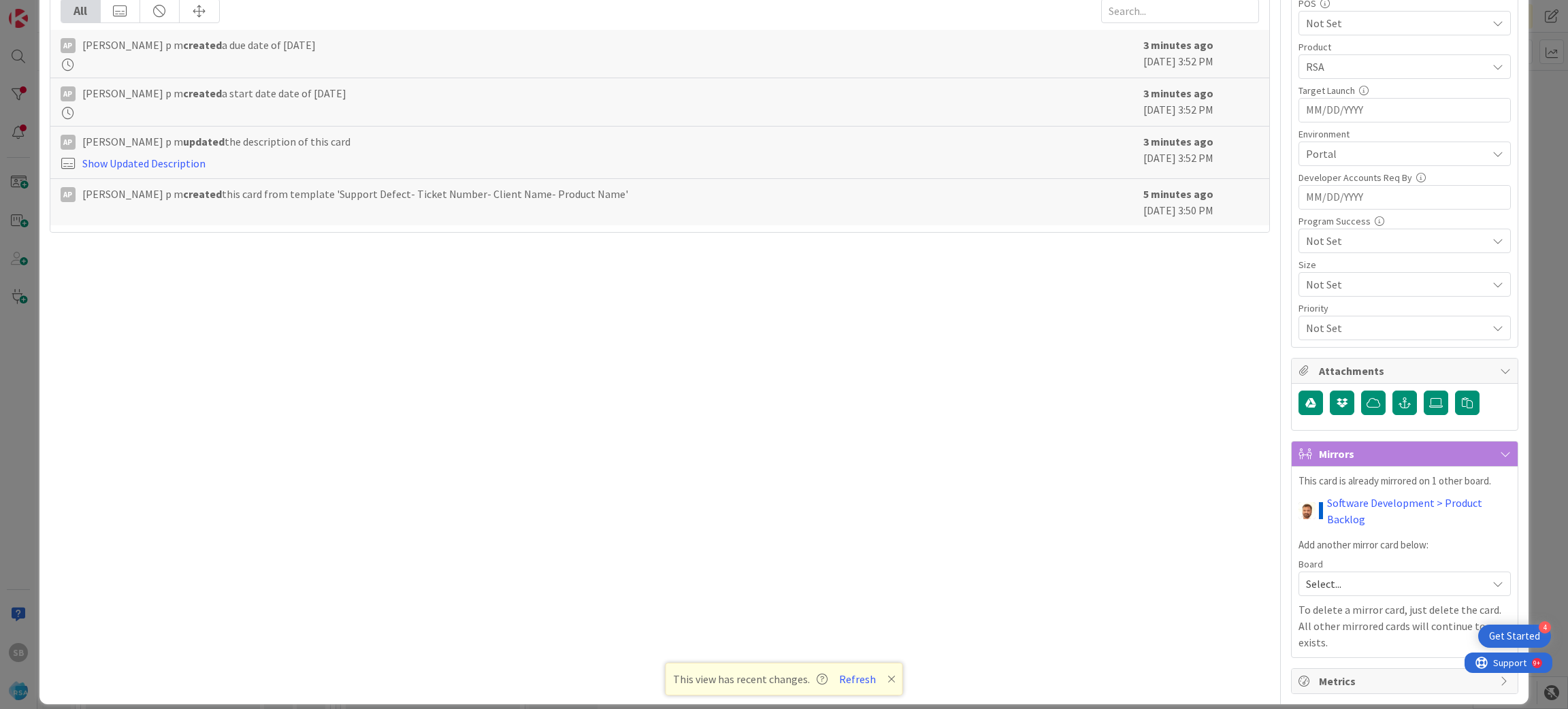
scroll to position [0, 0]
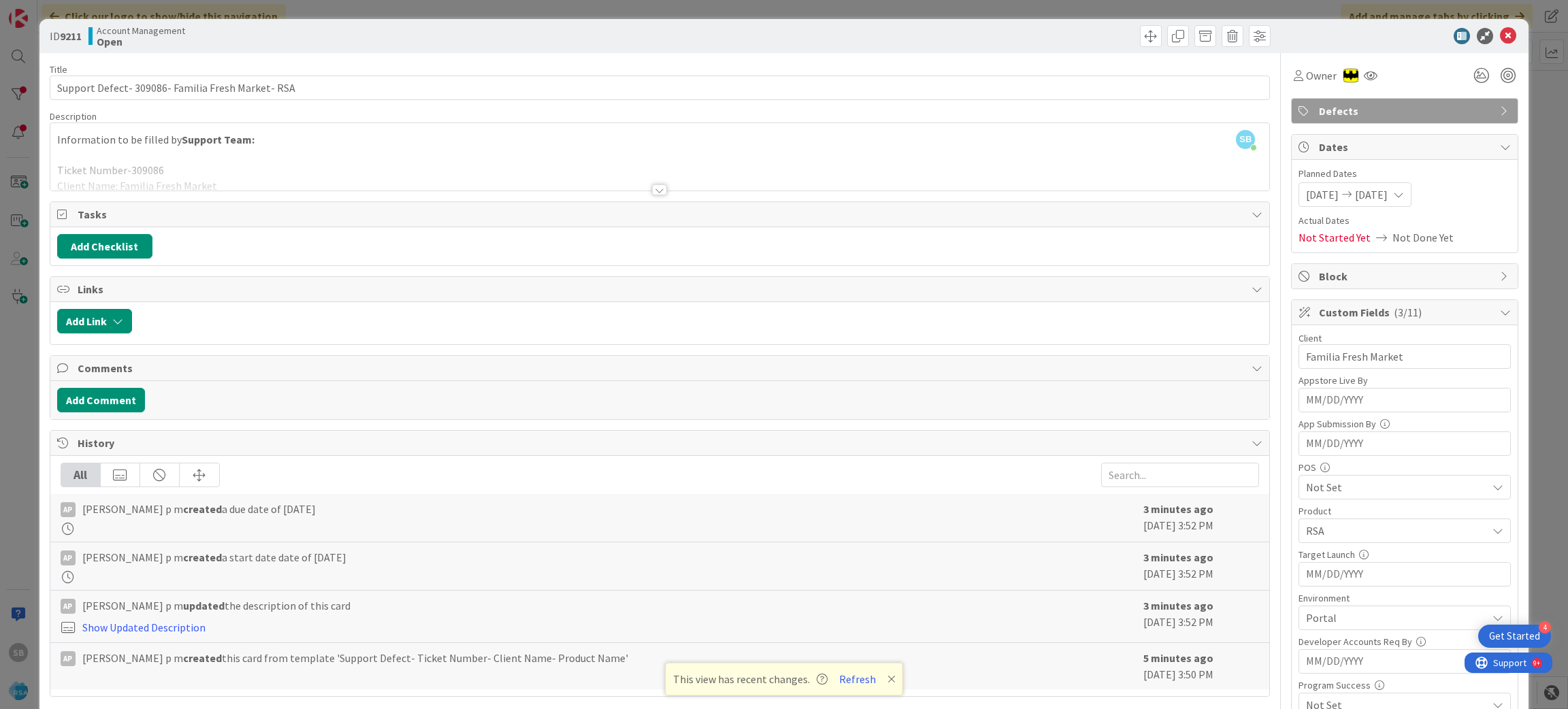
click at [1502, 35] on div at bounding box center [1398, 36] width 241 height 16
click at [1500, 34] on icon at bounding box center [1508, 36] width 16 height 16
